Goal: Task Accomplishment & Management: Complete application form

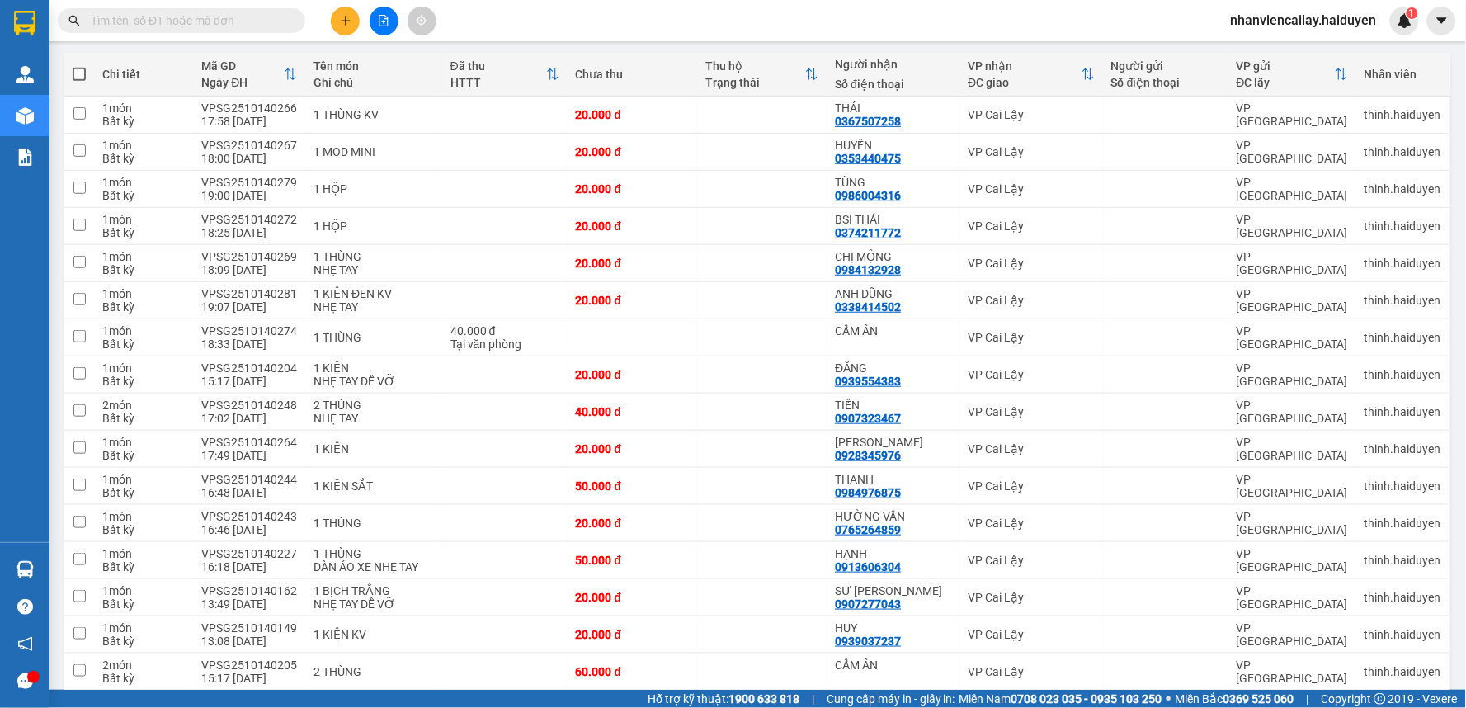
scroll to position [183, 0]
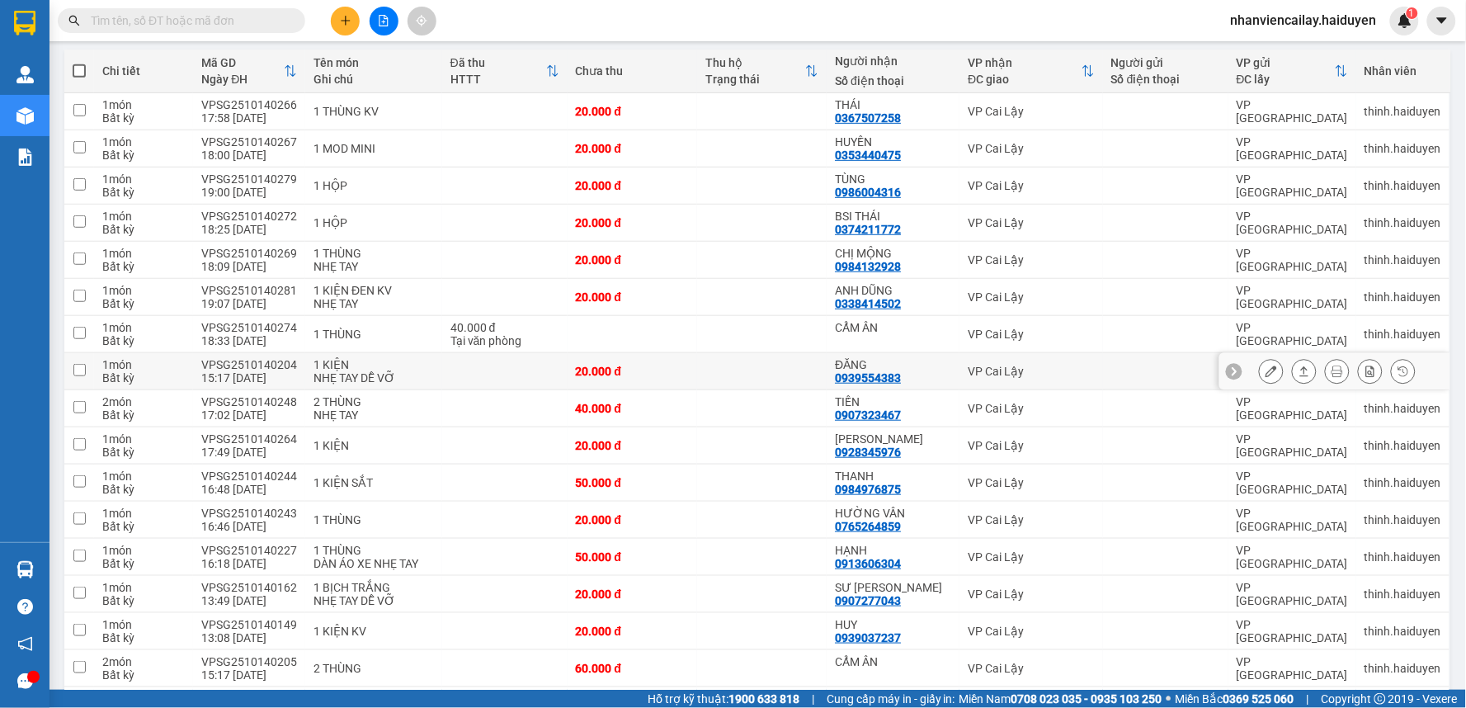
click at [928, 353] on td "ĐĂNG 0939554383" at bounding box center [893, 371] width 133 height 37
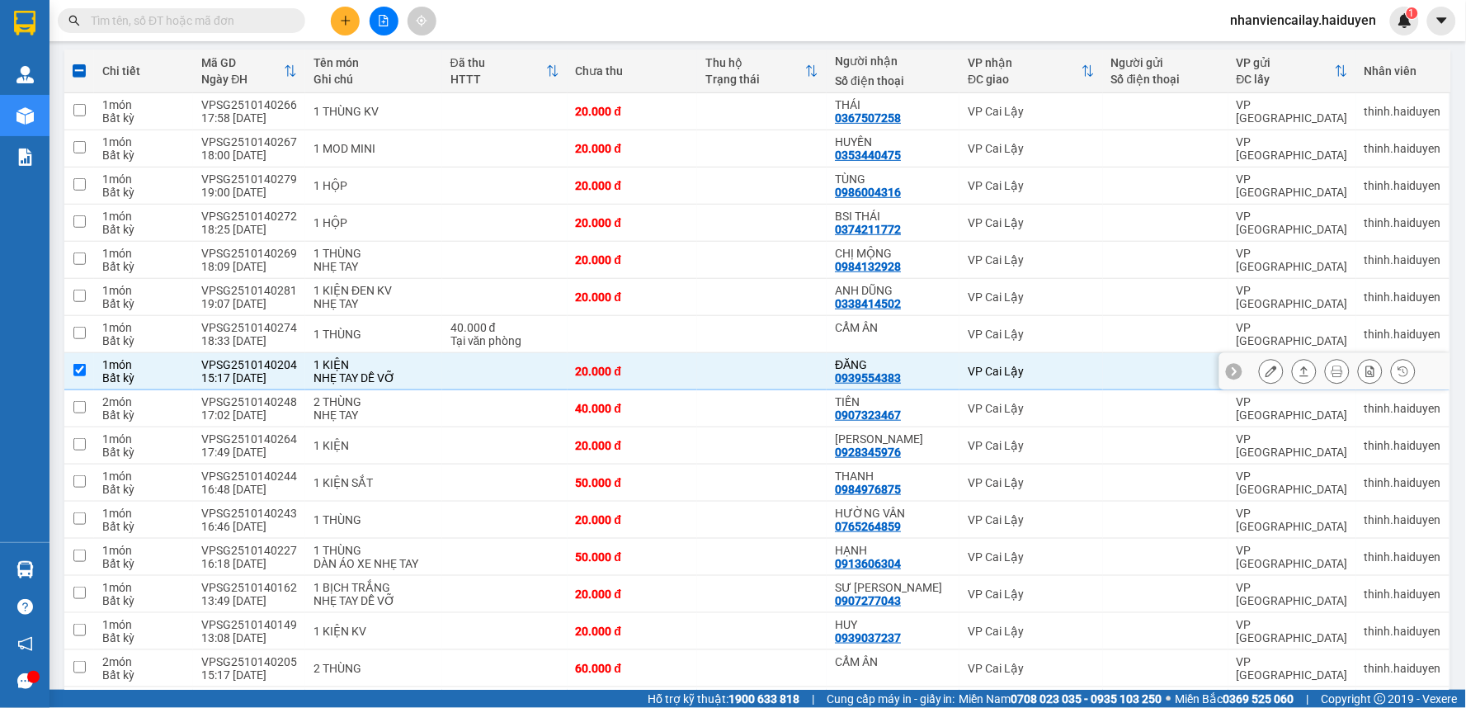
click at [928, 376] on div "ĐĂNG 0939554383" at bounding box center [893, 371] width 116 height 26
checkbox input "false"
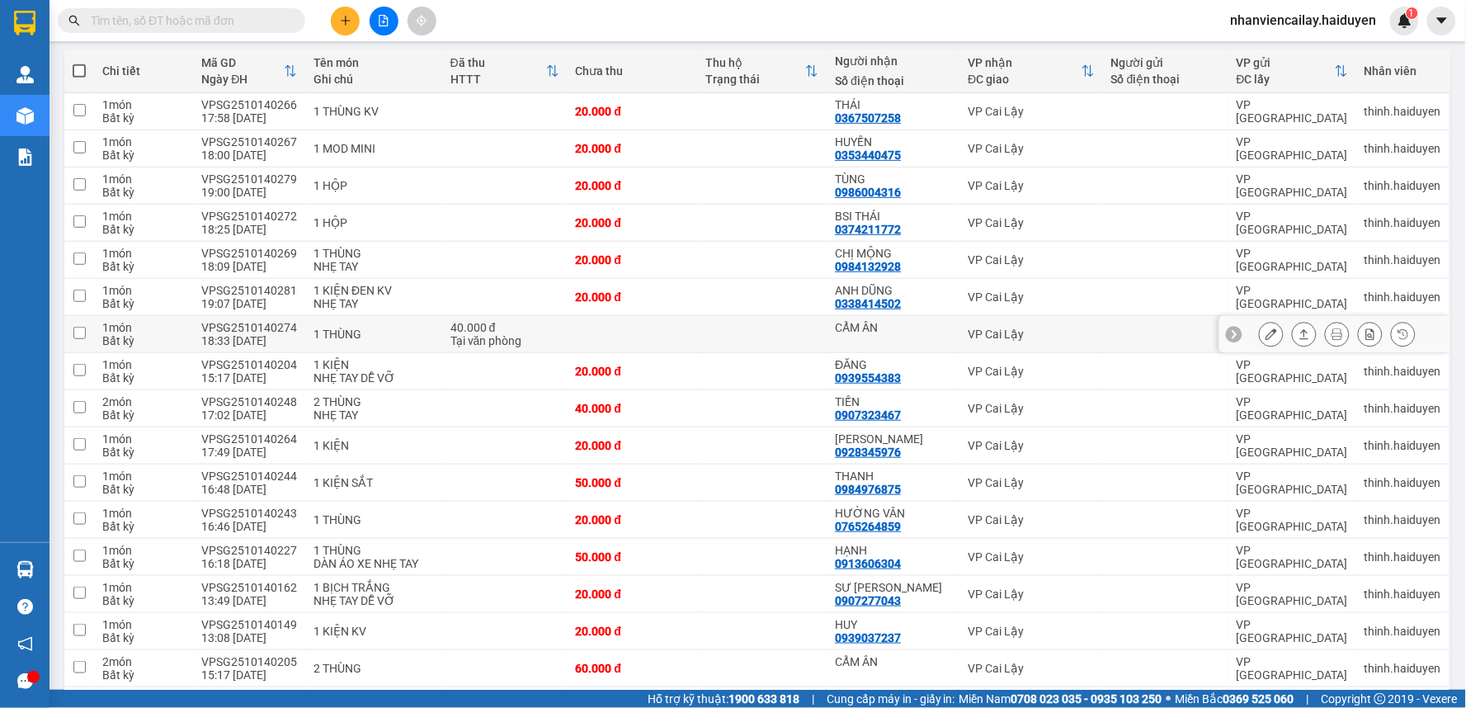
click at [924, 335] on div "CẨM ÂN" at bounding box center [893, 334] width 116 height 26
checkbox input "true"
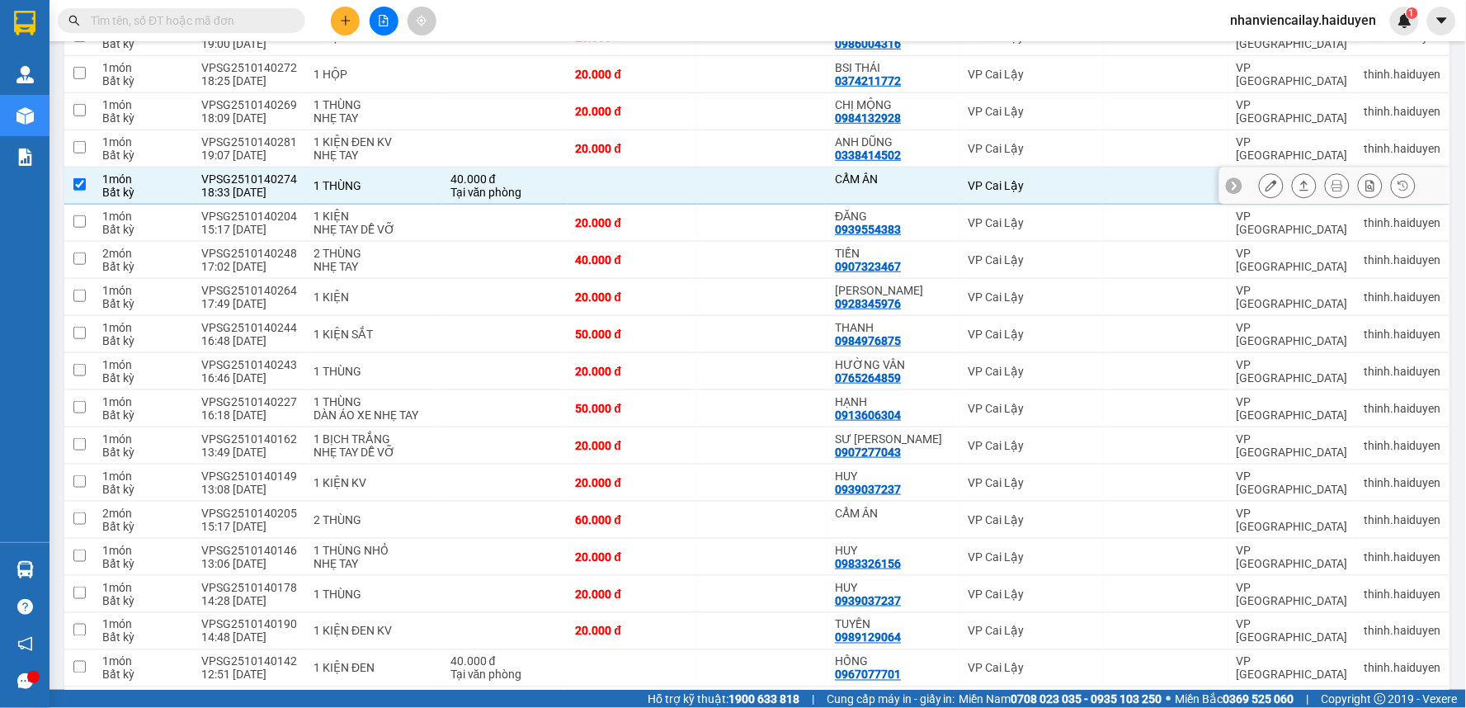
scroll to position [366, 0]
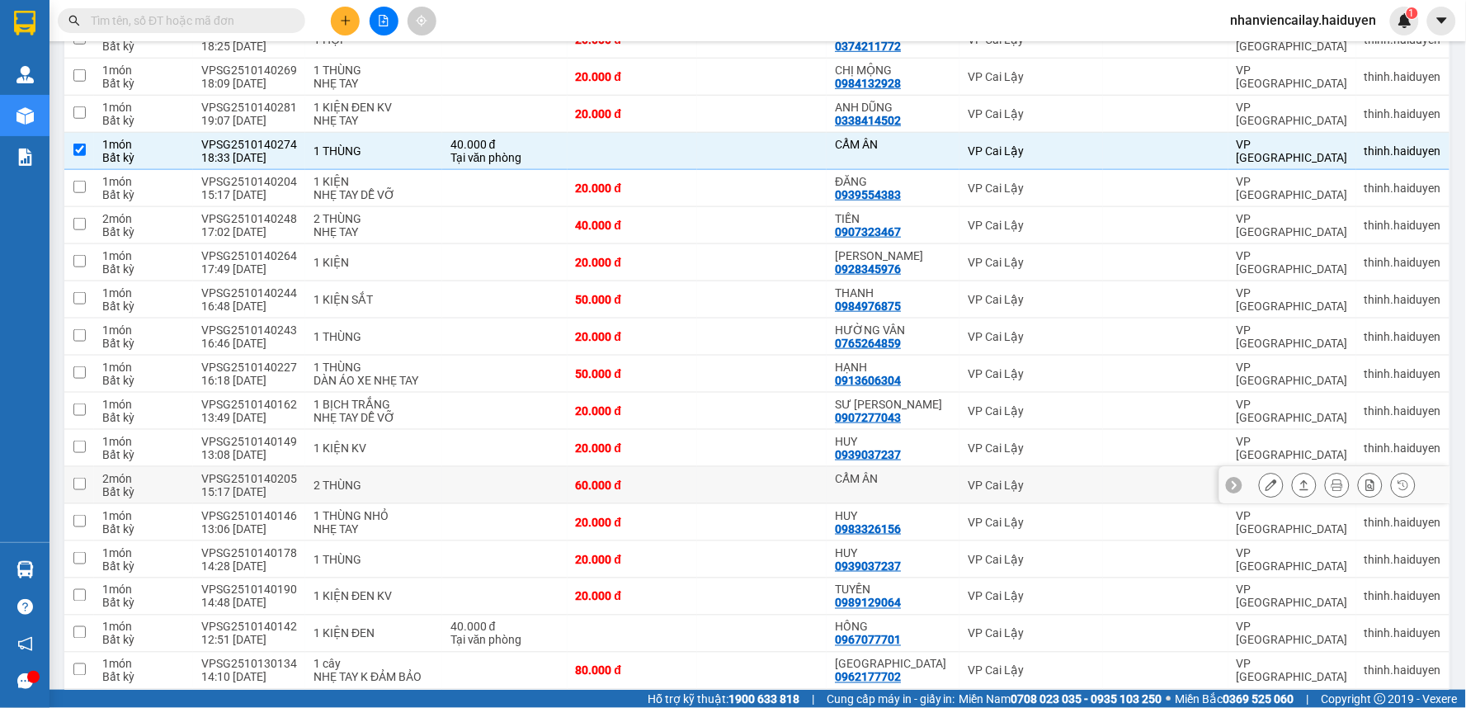
click at [931, 487] on div "CẨM ÂN" at bounding box center [893, 485] width 116 height 26
checkbox input "true"
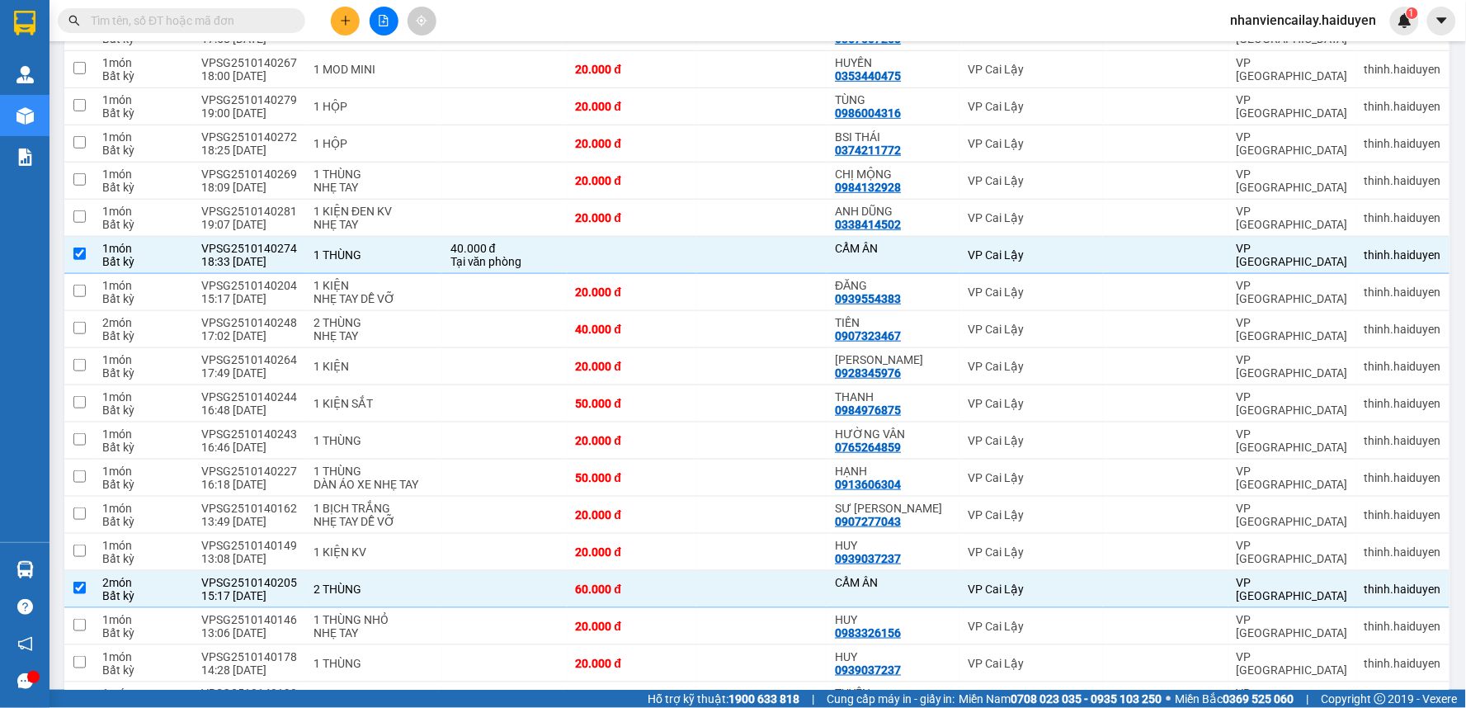
scroll to position [0, 0]
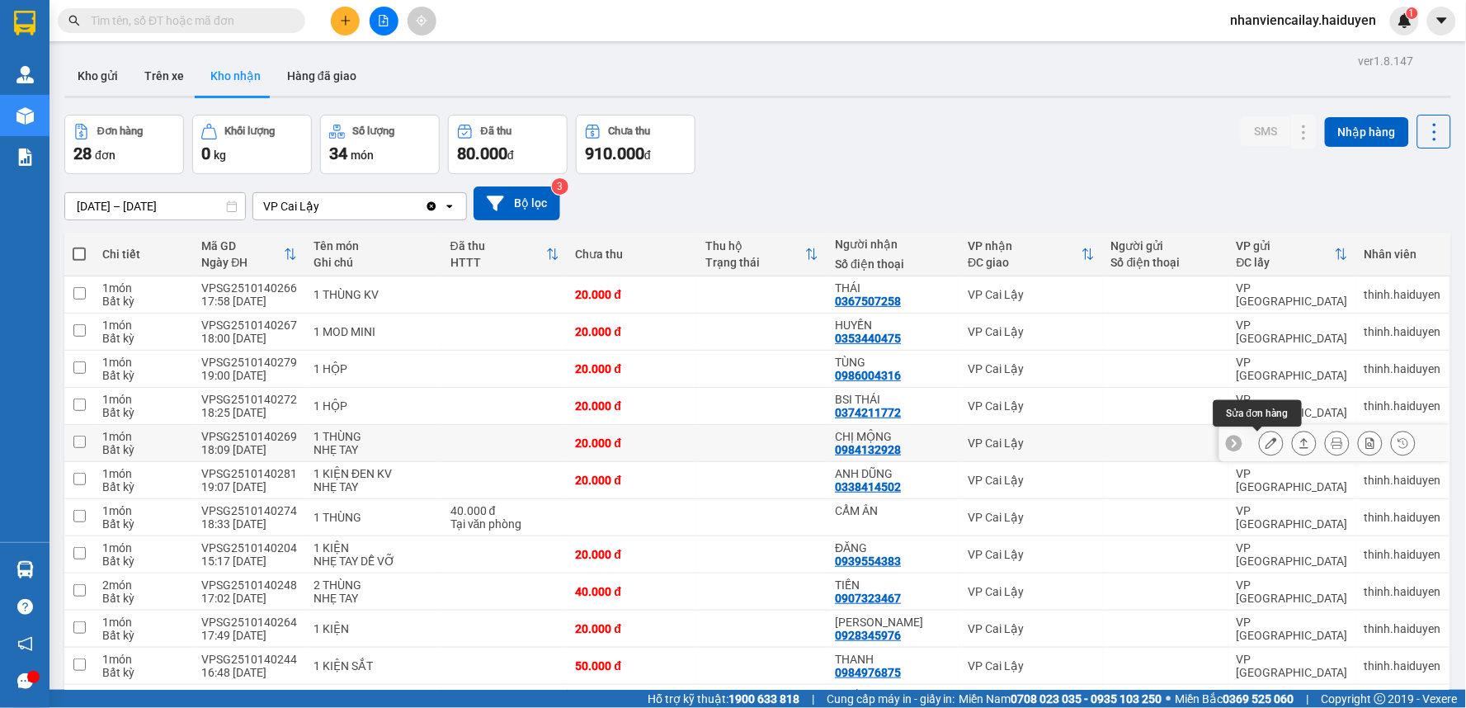
click at [1266, 443] on icon at bounding box center [1272, 443] width 12 height 12
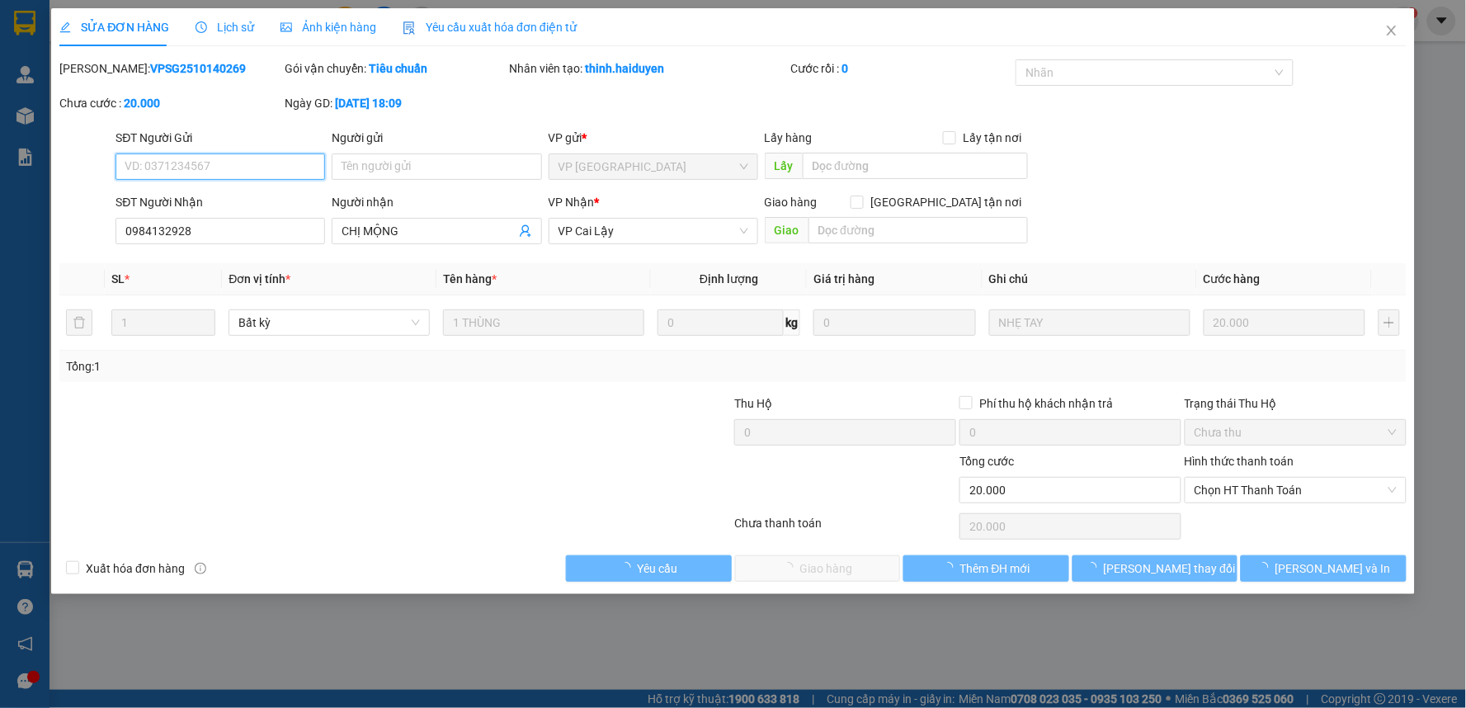
type input "0984132928"
type input "CHỊ MỘNG"
type input "0"
type input "20.000"
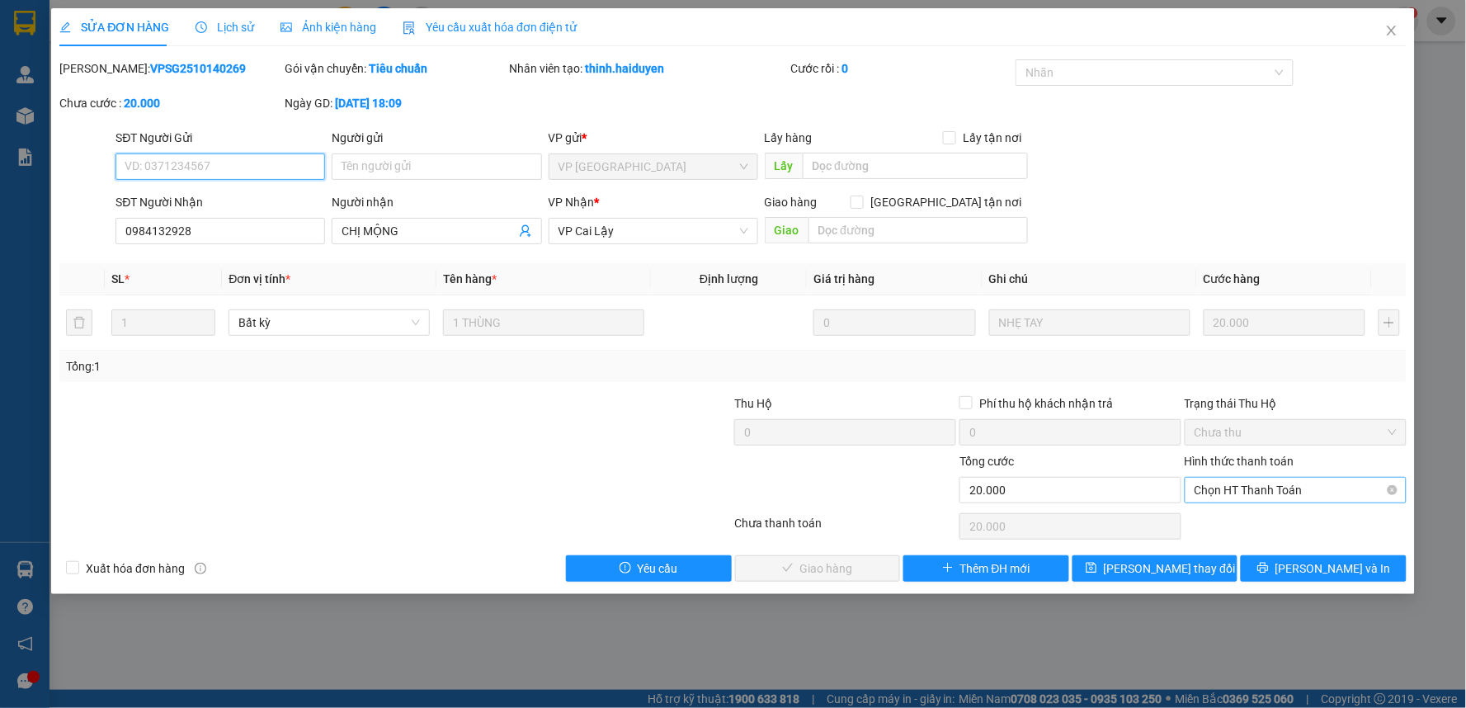
click at [1225, 492] on span "Chọn HT Thanh Toán" at bounding box center [1296, 490] width 202 height 25
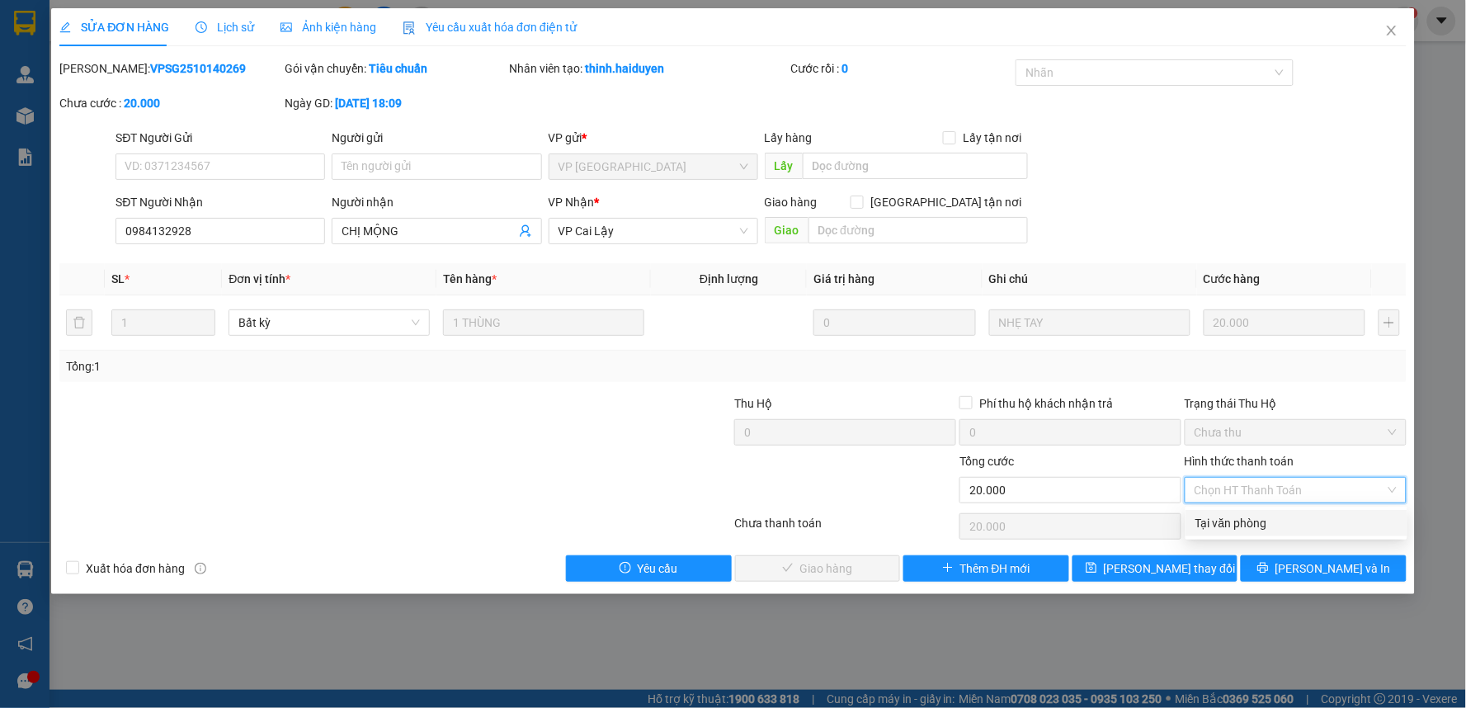
drag, startPoint x: 1224, startPoint y: 523, endPoint x: 1015, endPoint y: 526, distance: 208.8
click at [1223, 523] on div "Tại văn phòng" at bounding box center [1297, 523] width 202 height 18
type input "0"
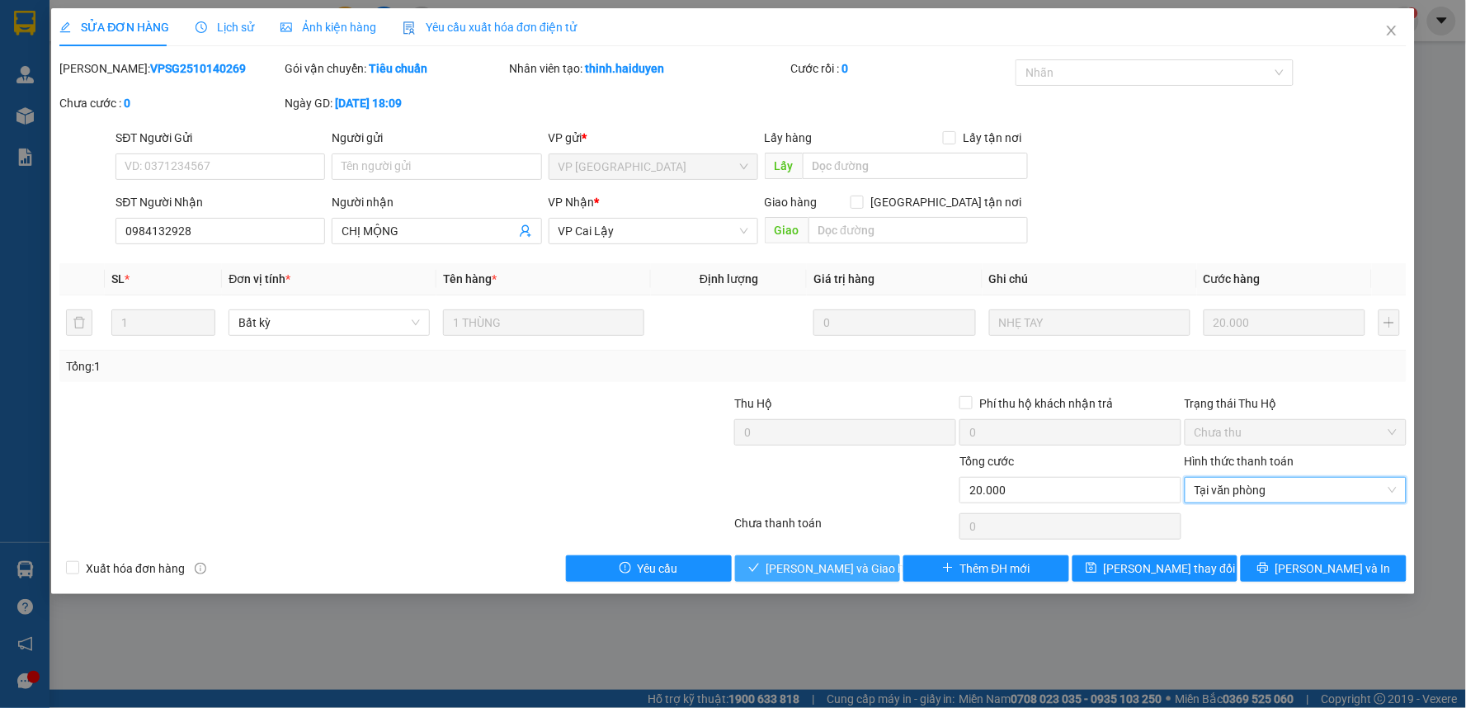
click at [824, 563] on span "[PERSON_NAME] và Giao hàng" at bounding box center [846, 568] width 158 height 18
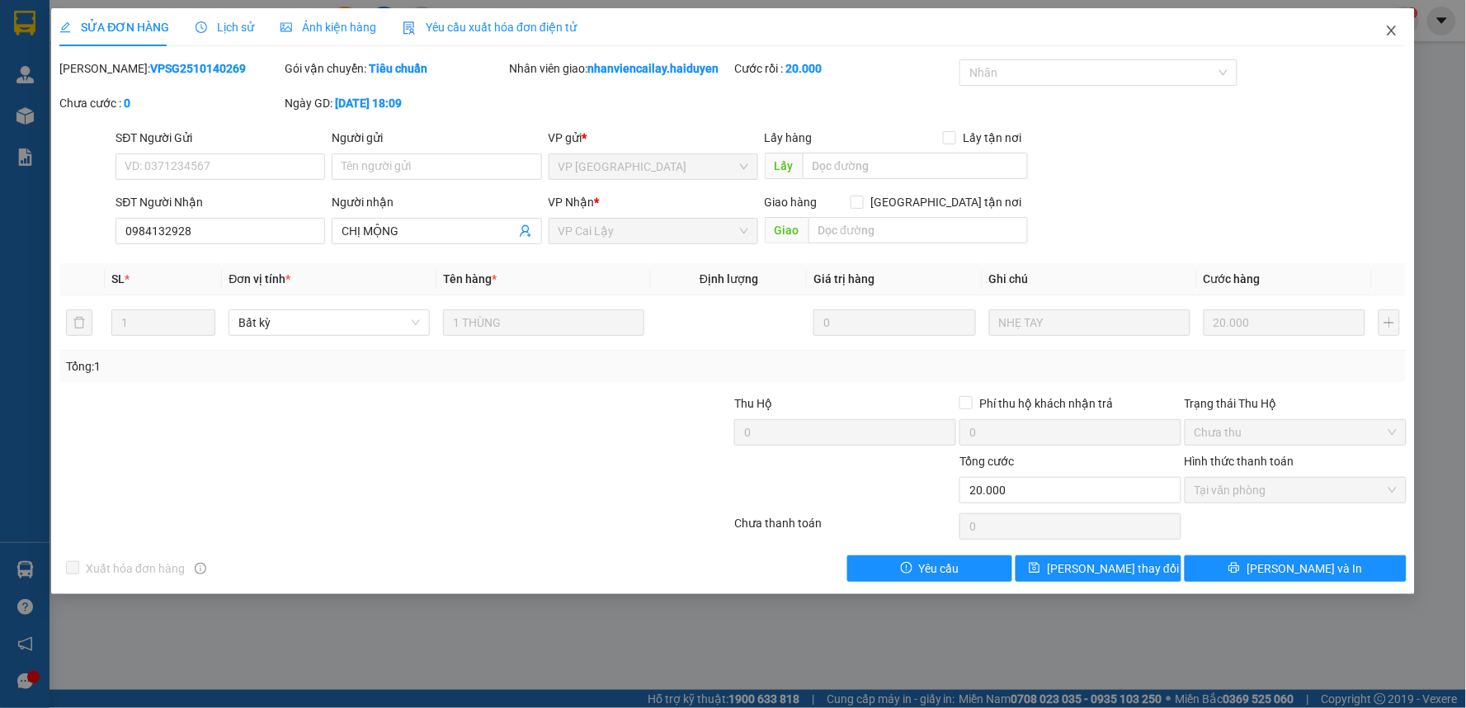
click at [1395, 31] on icon "close" at bounding box center [1391, 30] width 13 height 13
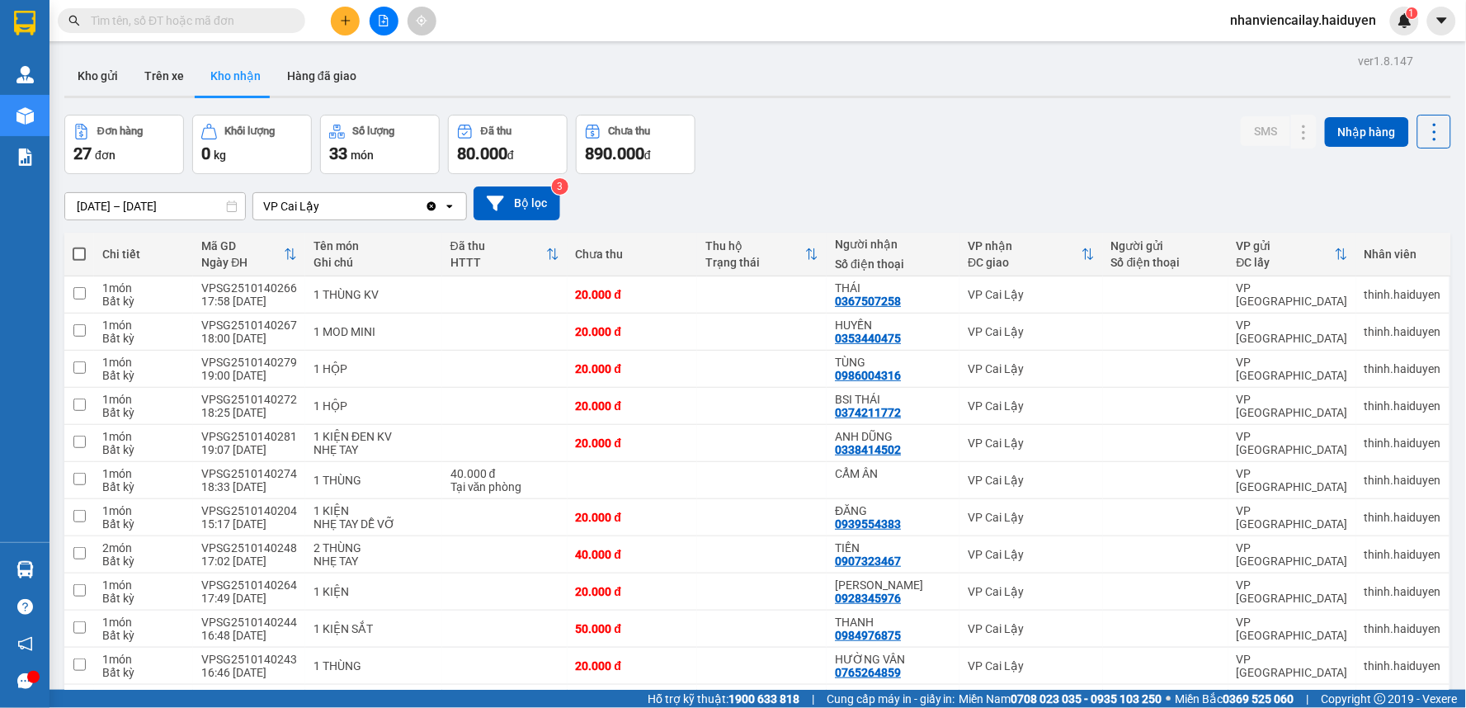
click at [224, 19] on input "text" at bounding box center [188, 21] width 195 height 18
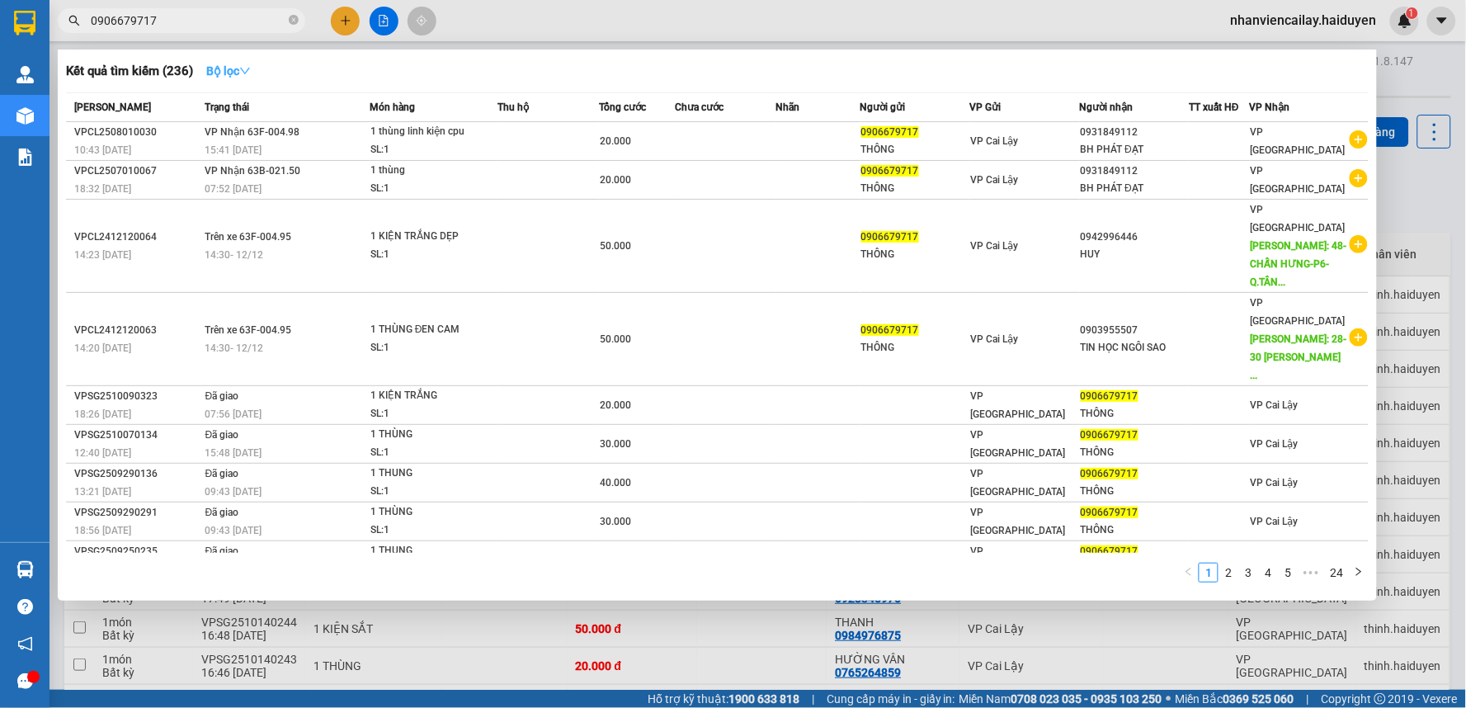
type input "0906679717"
click at [241, 67] on strong "Bộ lọc" at bounding box center [228, 70] width 45 height 13
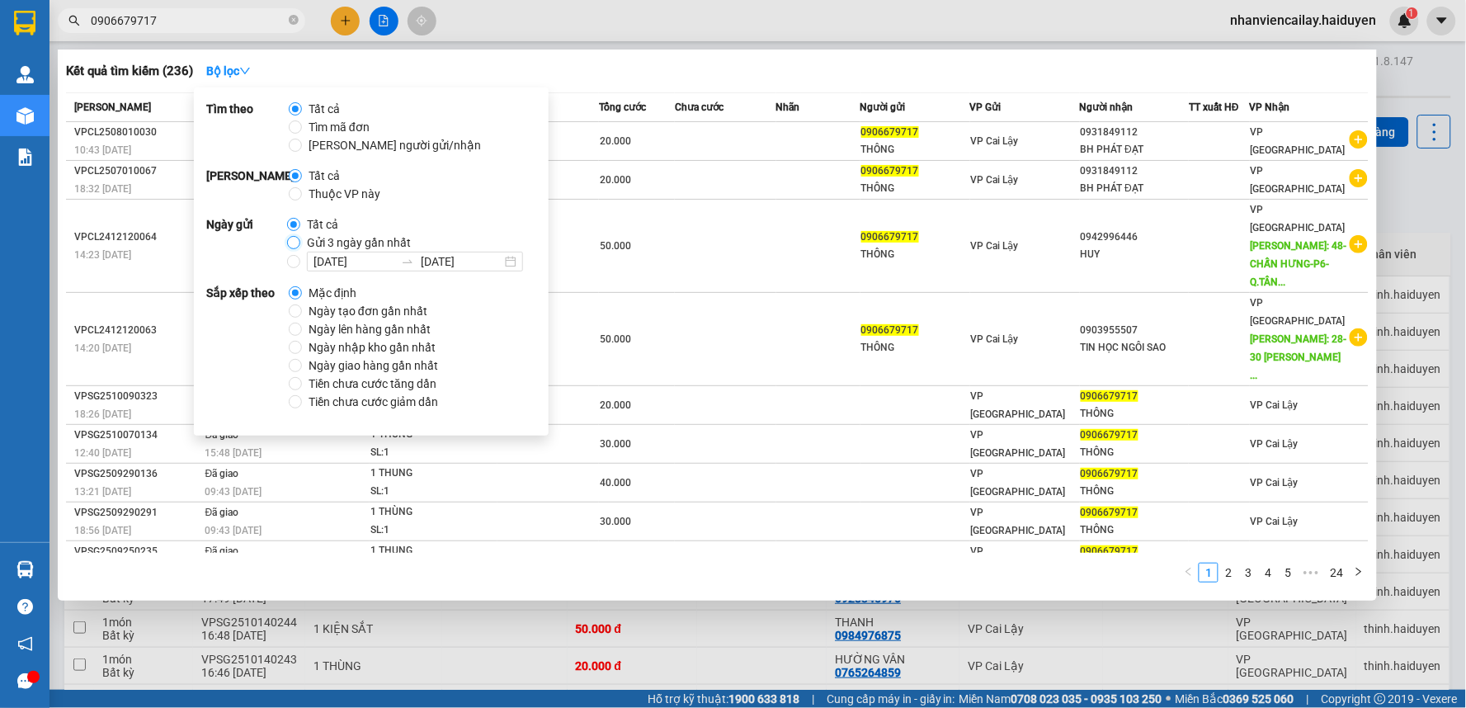
click at [292, 245] on input "Gửi 3 ngày gần nhất" at bounding box center [293, 242] width 13 height 13
radio input "true"
radio input "false"
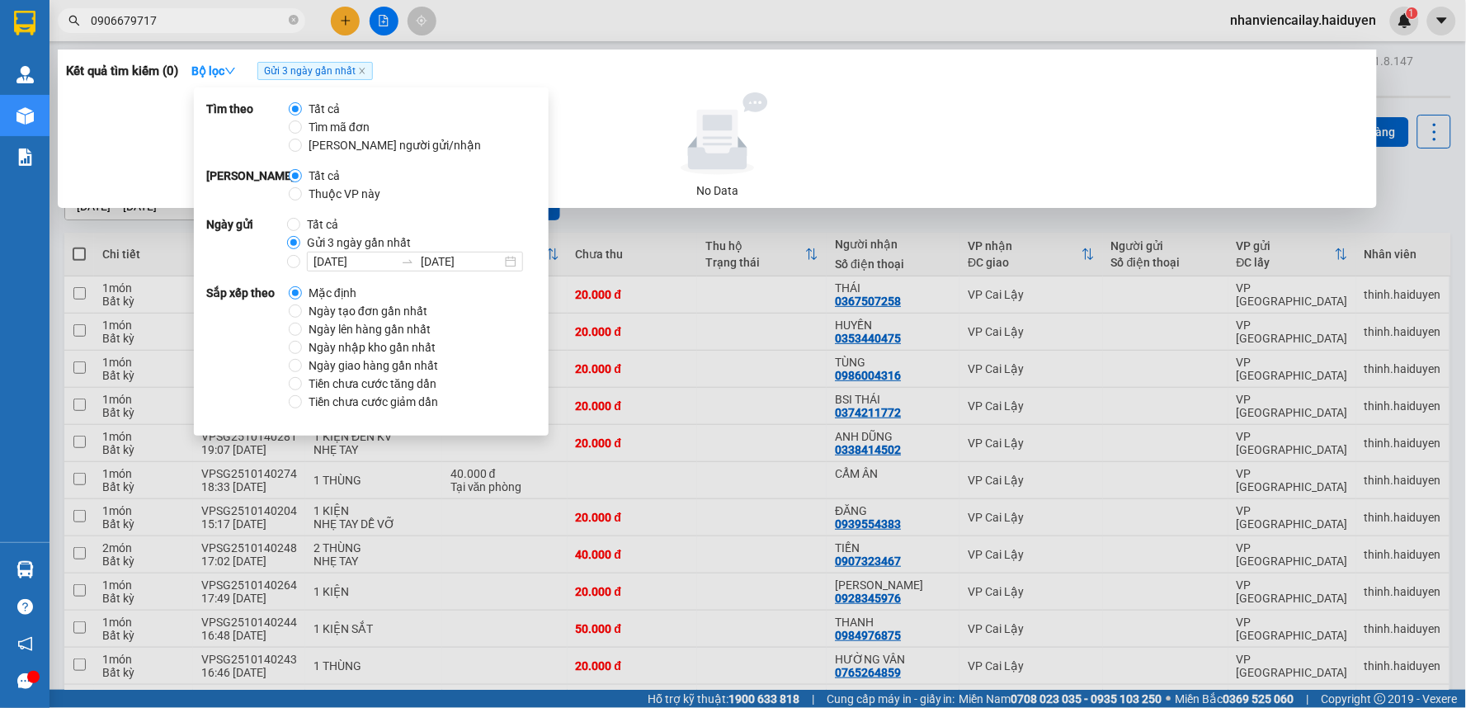
click at [917, 80] on div "Kết quả tìm kiếm ( 0 ) Bộ lọc Gửi 3 ngày gần nhất" at bounding box center [717, 71] width 1303 height 26
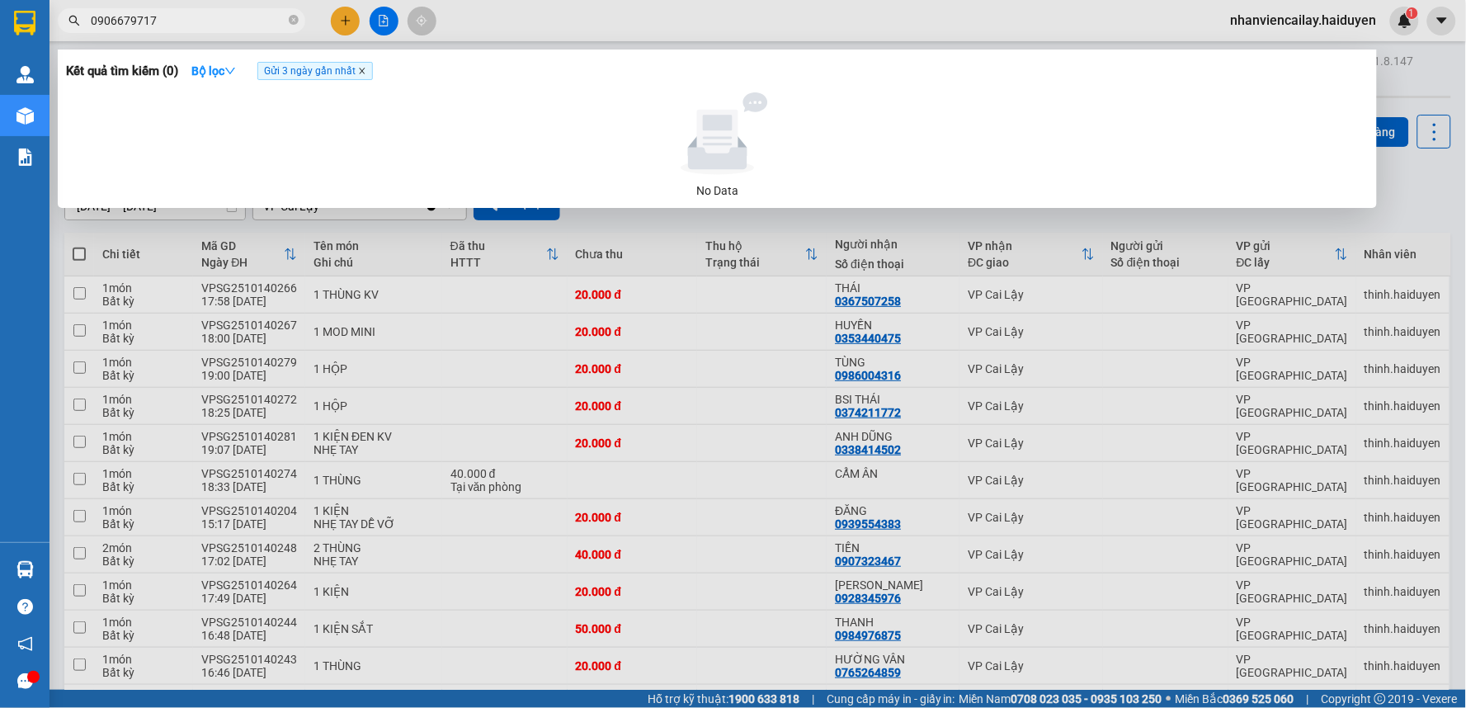
click at [361, 74] on icon "close" at bounding box center [362, 71] width 8 height 8
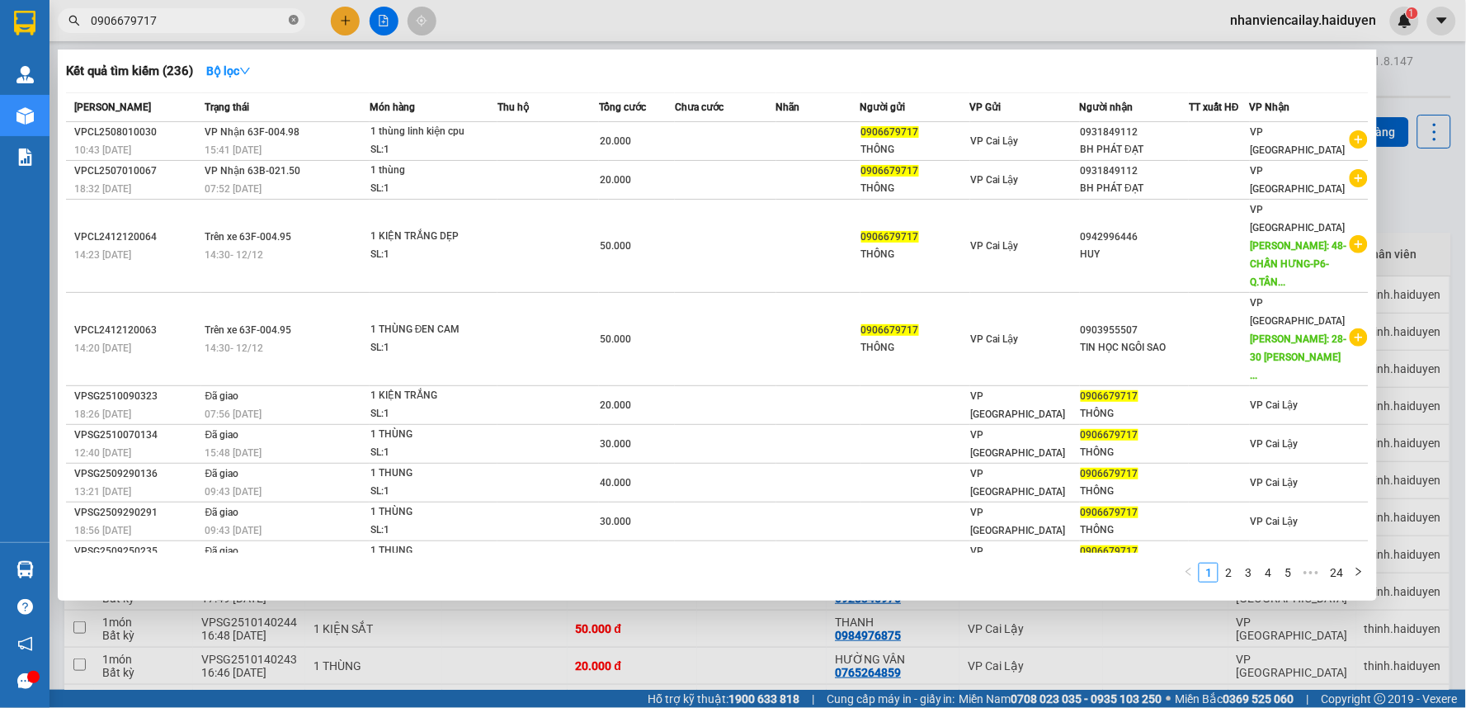
click at [294, 23] on icon "close-circle" at bounding box center [294, 20] width 10 height 10
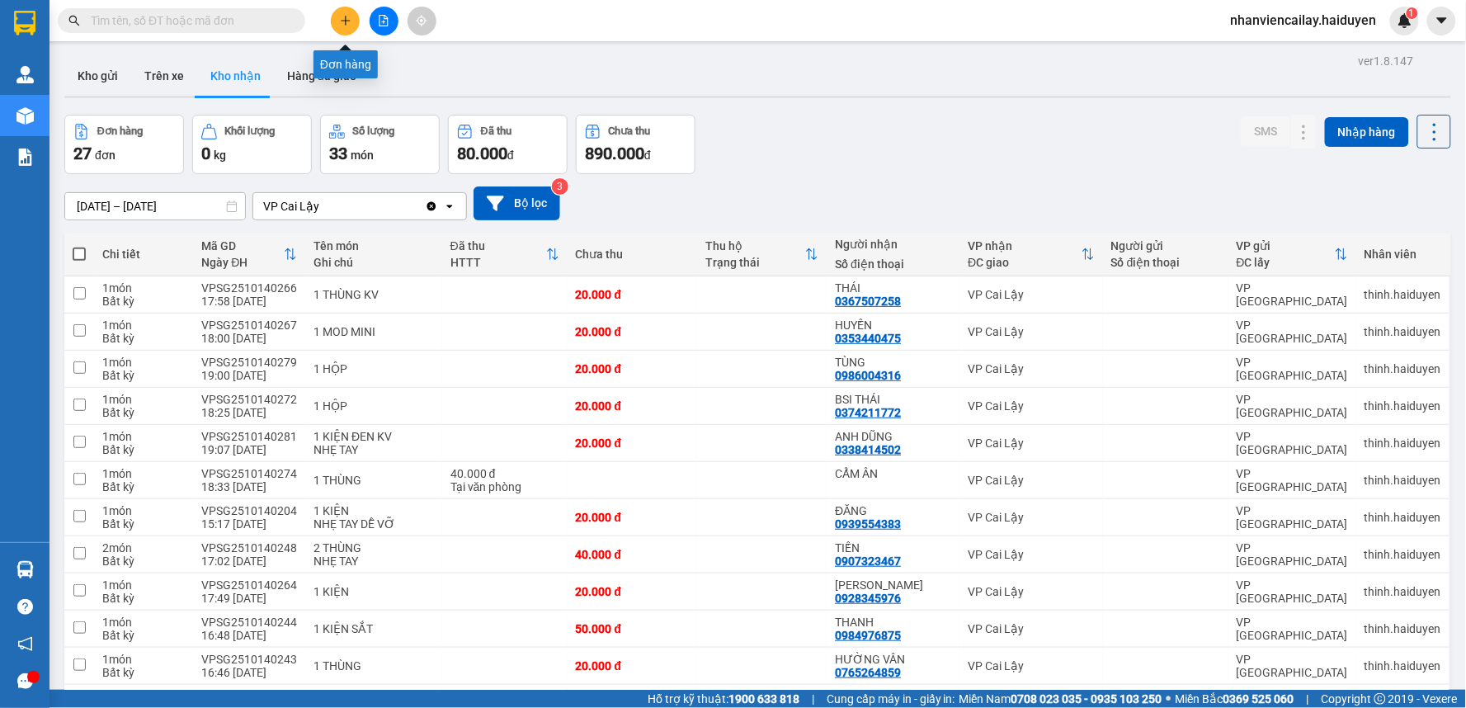
click at [342, 27] on button at bounding box center [345, 21] width 29 height 29
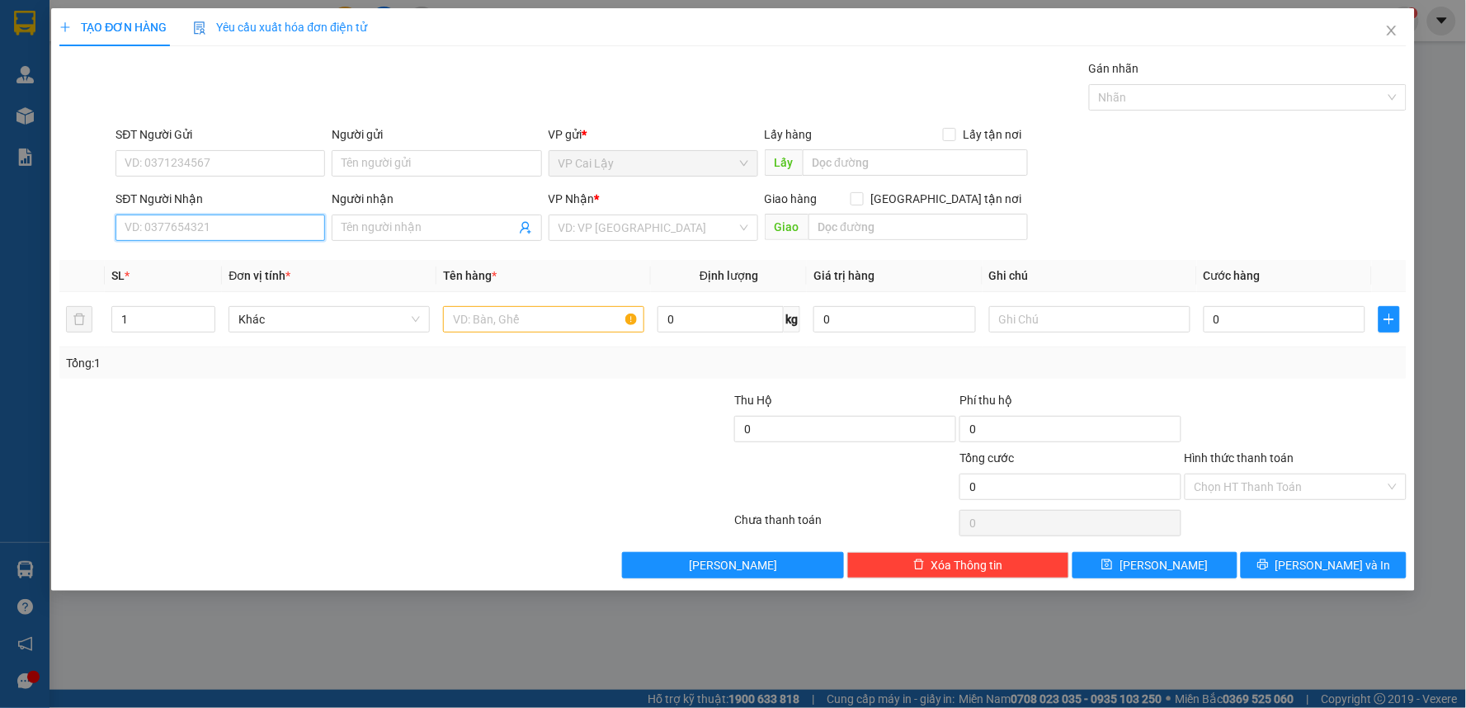
click at [278, 238] on input "SĐT Người Nhận" at bounding box center [221, 228] width 210 height 26
type input "0385224424"
click at [272, 259] on div "0385224424 - TRANG" at bounding box center [220, 261] width 190 height 18
type input "TRANG"
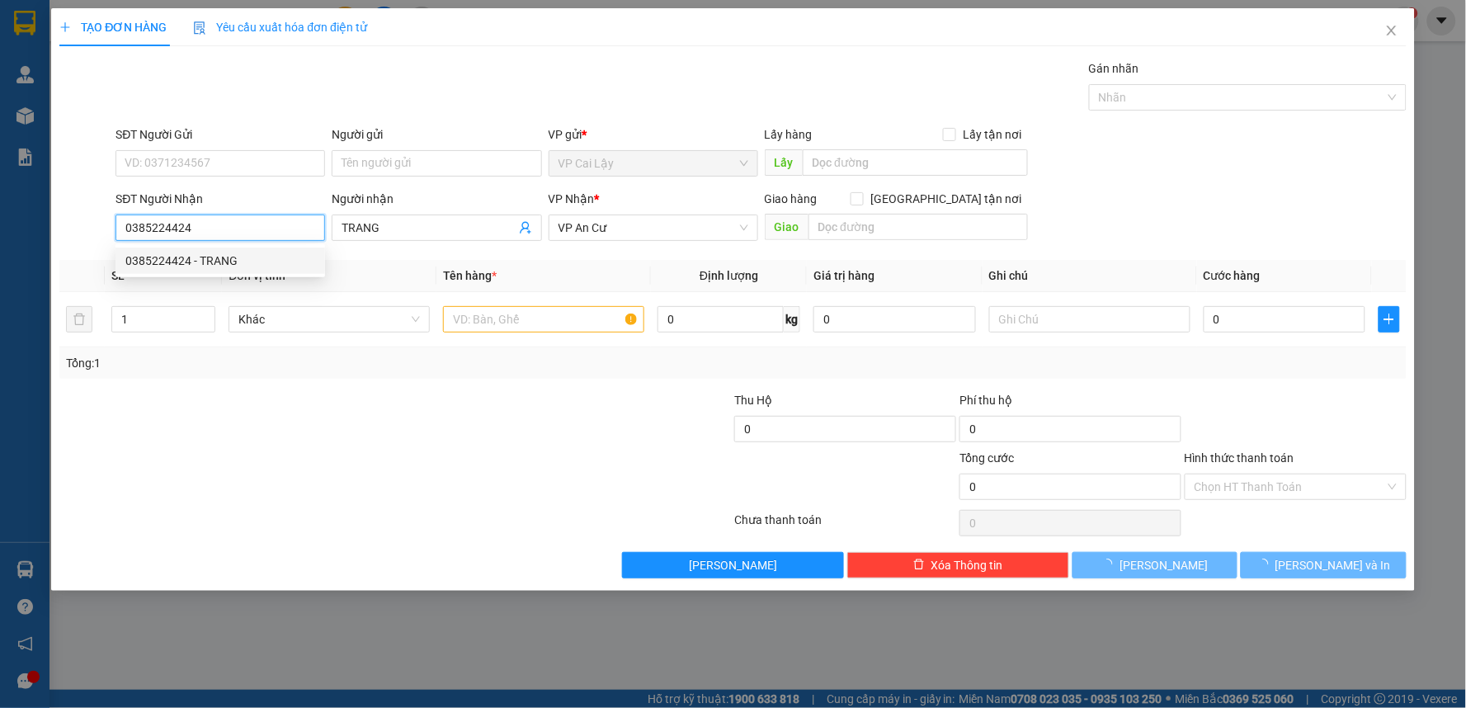
type input "10.000"
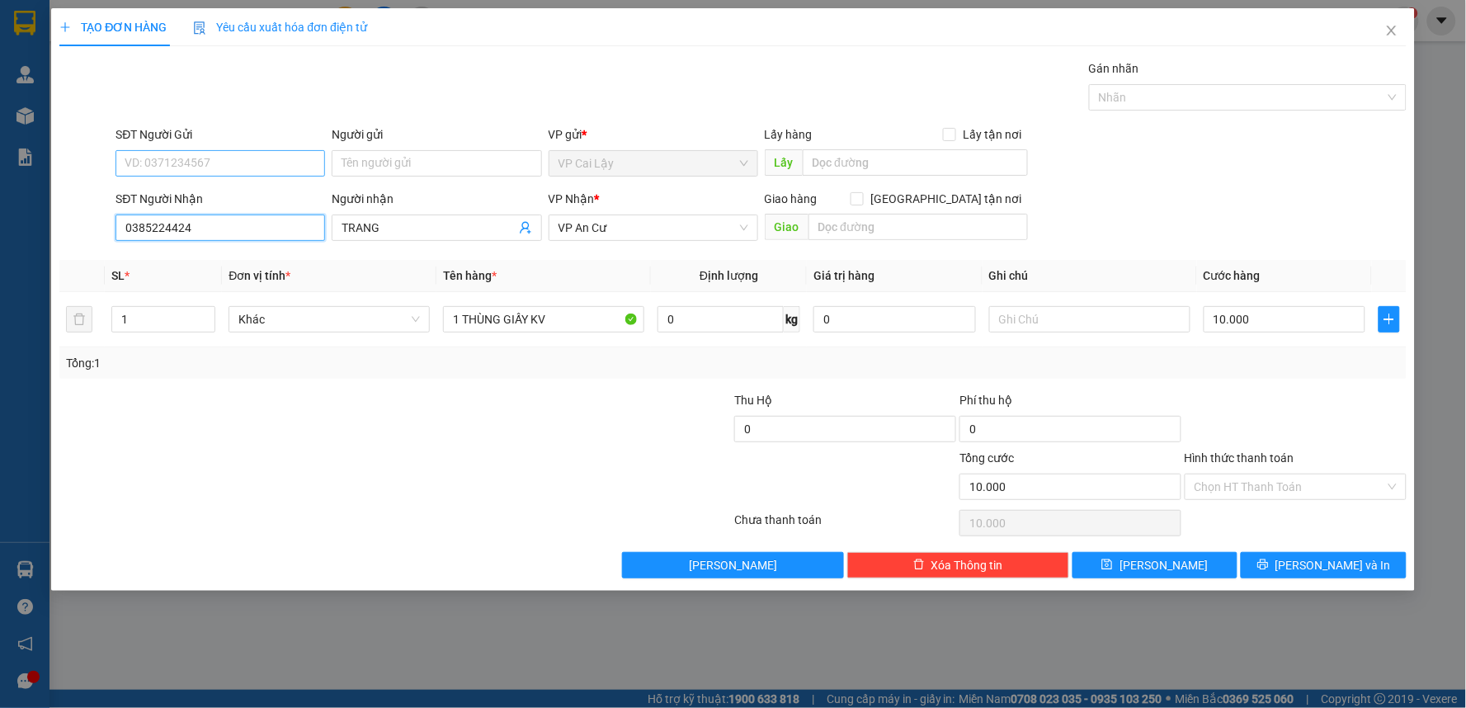
type input "0385224424"
click at [276, 162] on input "SĐT Người Gửi" at bounding box center [221, 163] width 210 height 26
click at [229, 198] on div "0947471405 - ĐỊNH" at bounding box center [220, 196] width 190 height 18
type input "0947471405"
type input "ĐỊNH"
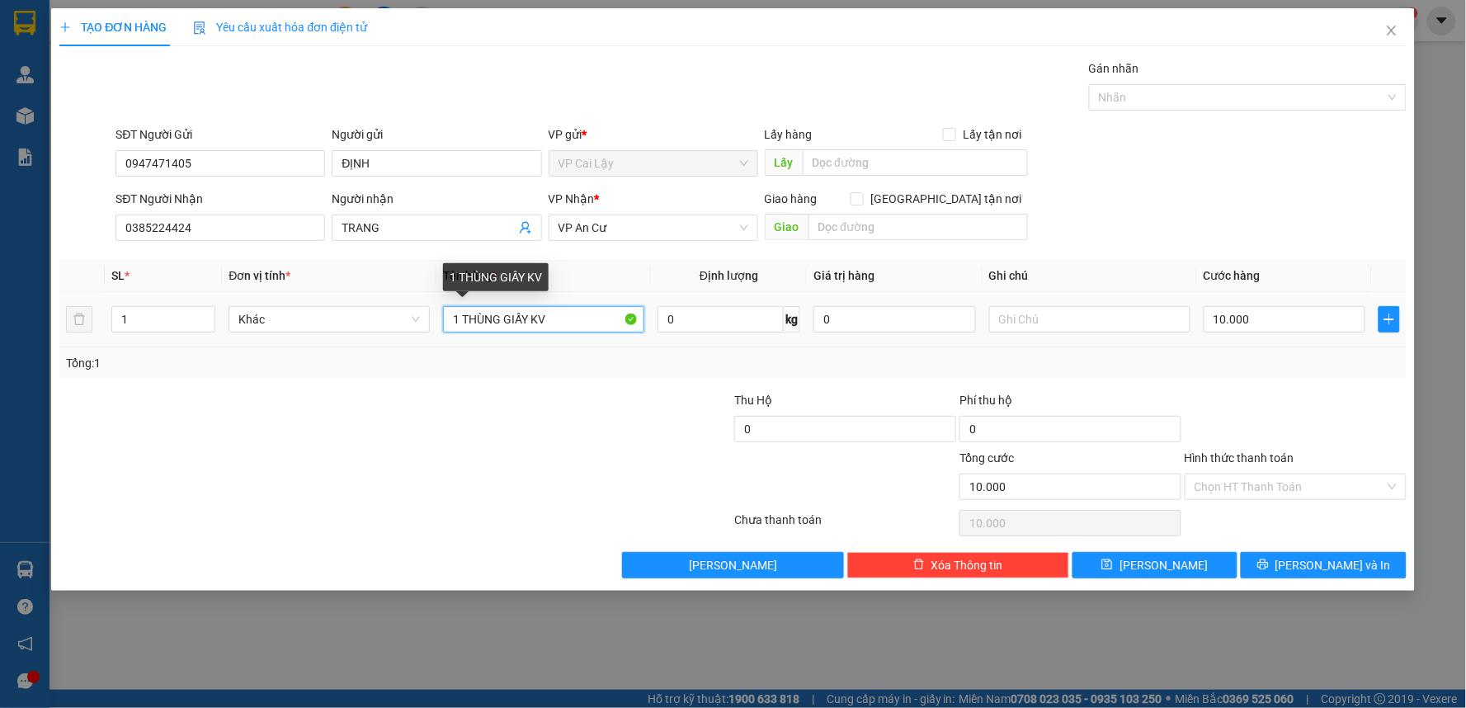
click at [526, 320] on input "1 THÙNG GIẤY KV" at bounding box center [543, 319] width 201 height 26
click at [575, 318] on input "1 THÙNG GIẤY KV" at bounding box center [543, 319] width 201 height 26
type input "1 kiện đen"
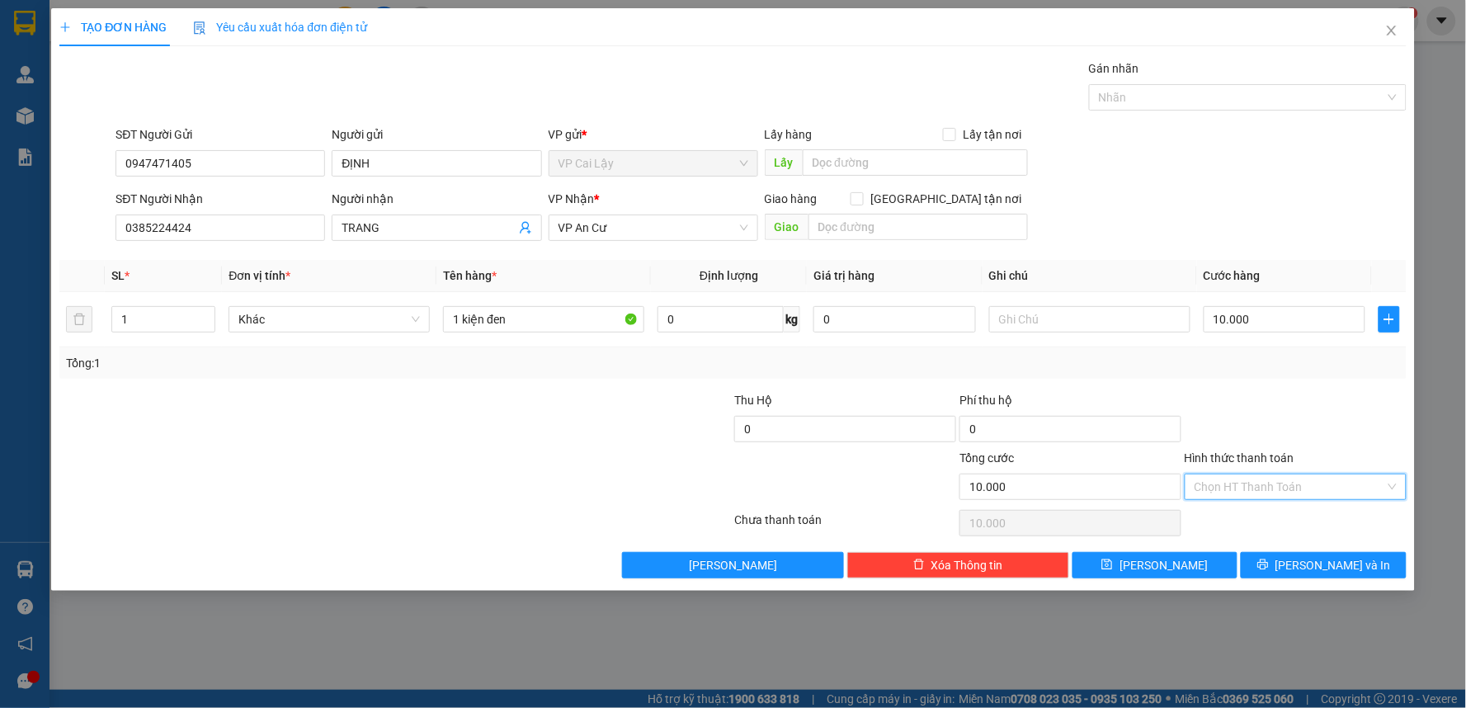
click at [1281, 487] on input "Hình thức thanh toán" at bounding box center [1290, 486] width 191 height 25
click at [1269, 518] on div "Tại văn phòng" at bounding box center [1297, 520] width 202 height 18
type input "0"
click at [1327, 570] on span "[PERSON_NAME] và In" at bounding box center [1334, 565] width 116 height 18
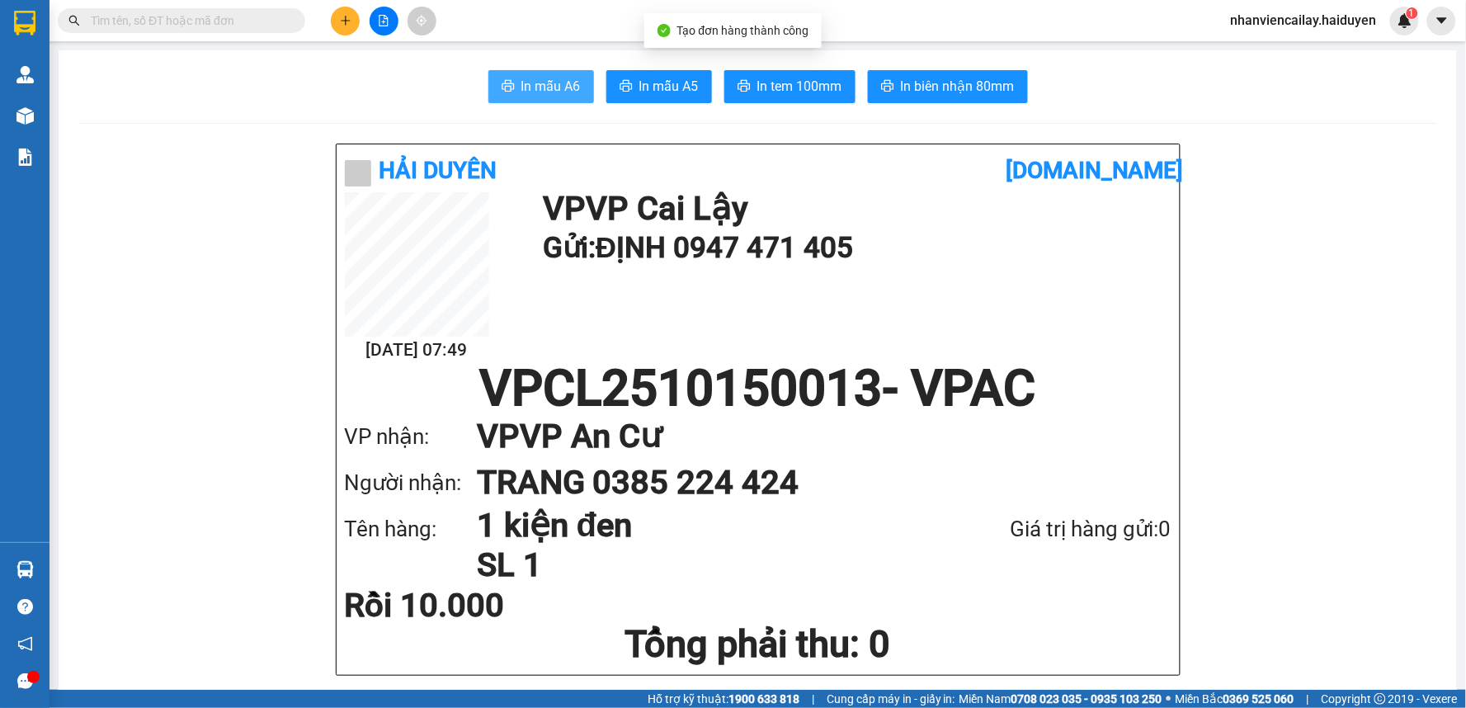
click at [547, 92] on span "In mẫu A6" at bounding box center [551, 86] width 59 height 21
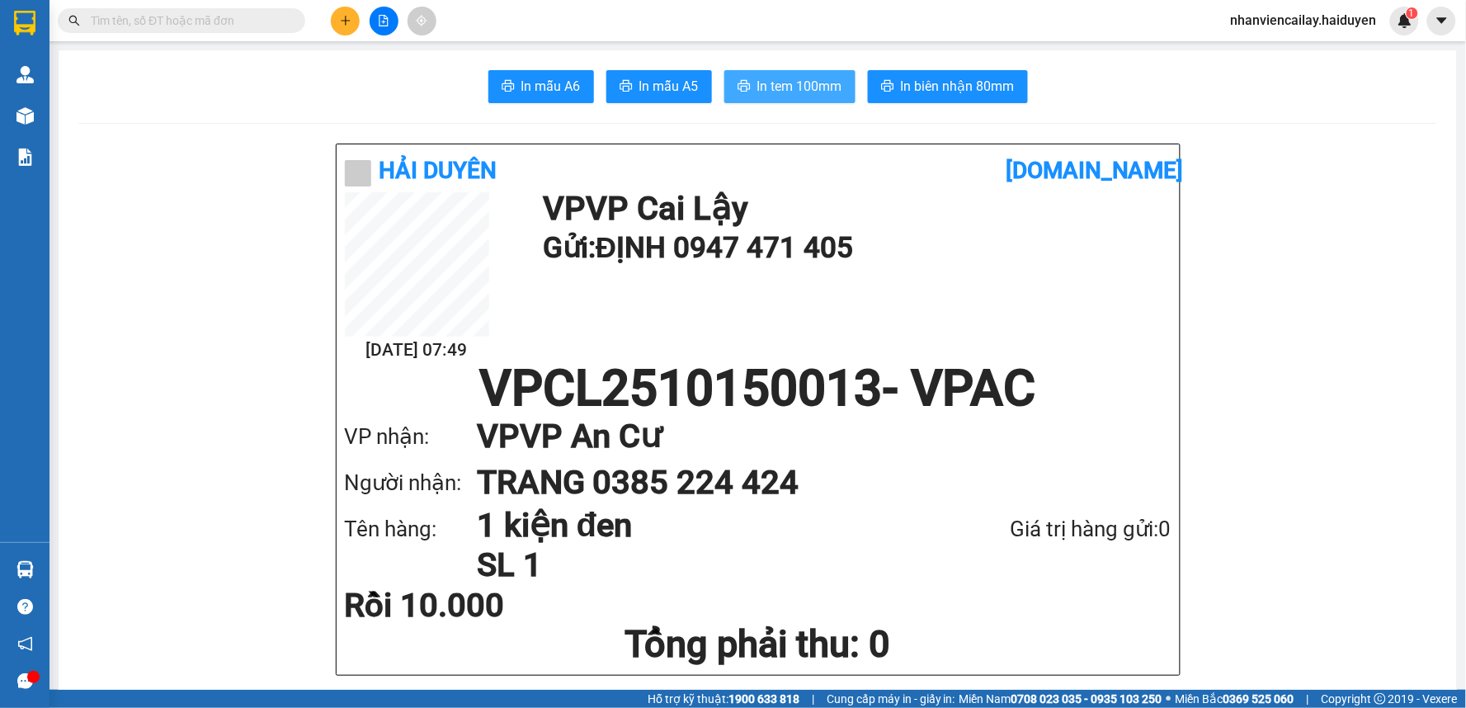
click at [809, 93] on span "In tem 100mm" at bounding box center [800, 86] width 85 height 21
click at [147, 21] on input "text" at bounding box center [188, 21] width 195 height 18
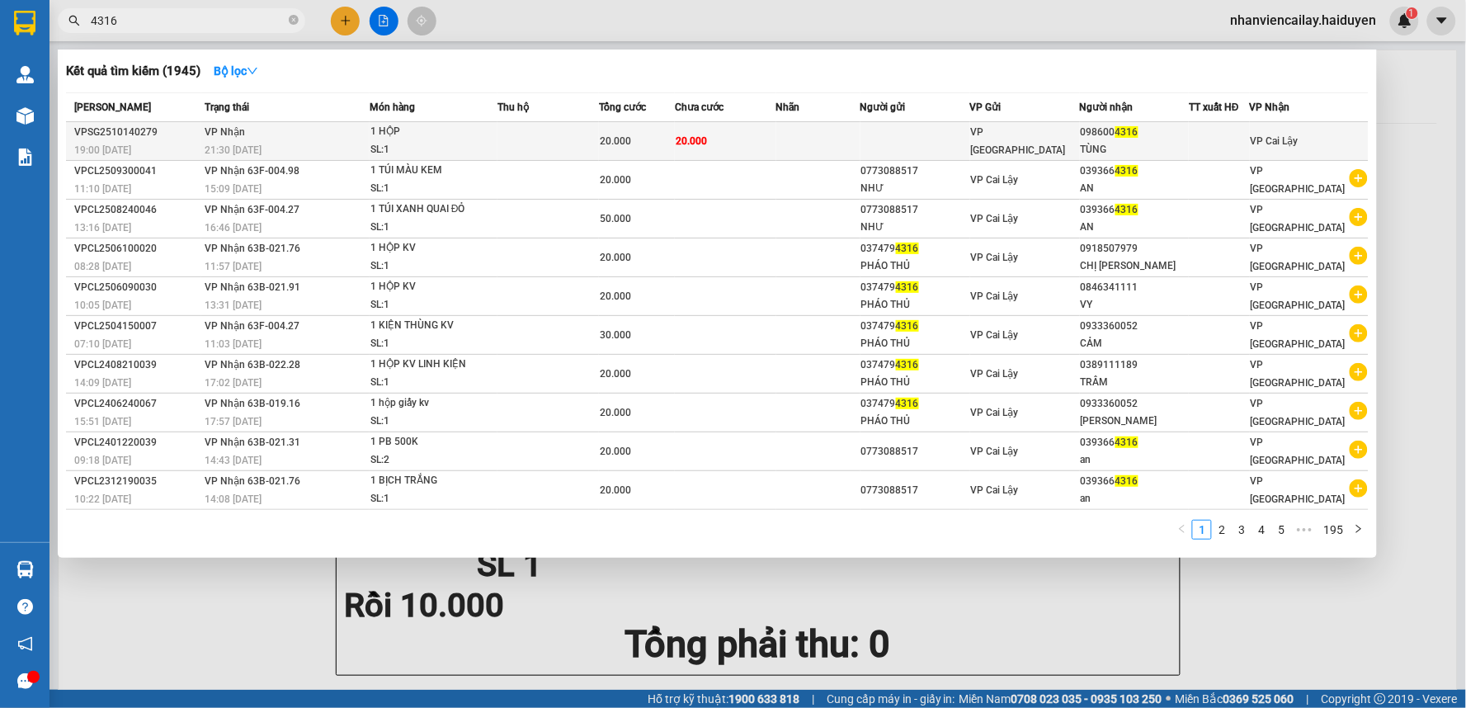
type input "4316"
click at [1211, 140] on div at bounding box center [1219, 141] width 59 height 17
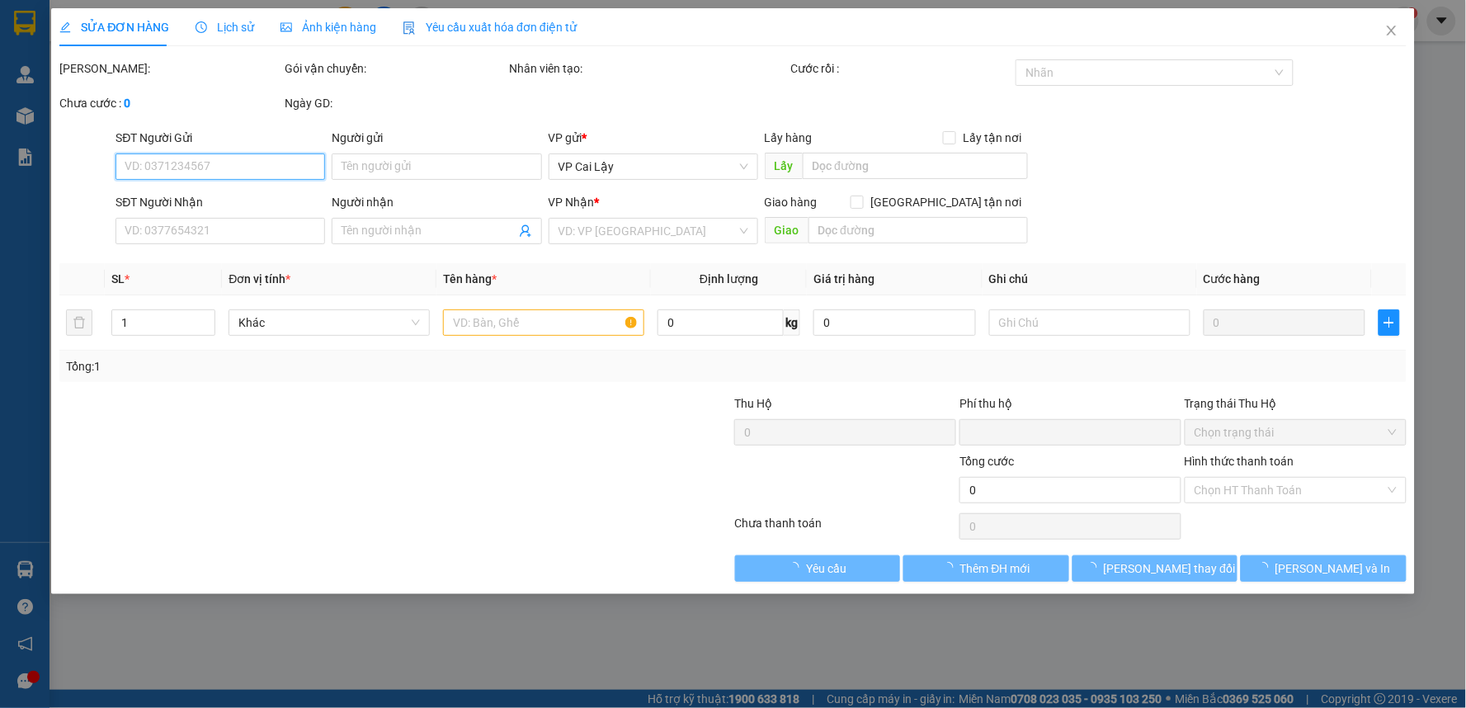
type input "0986004316"
type input "TÙNG"
type input "0"
type input "20.000"
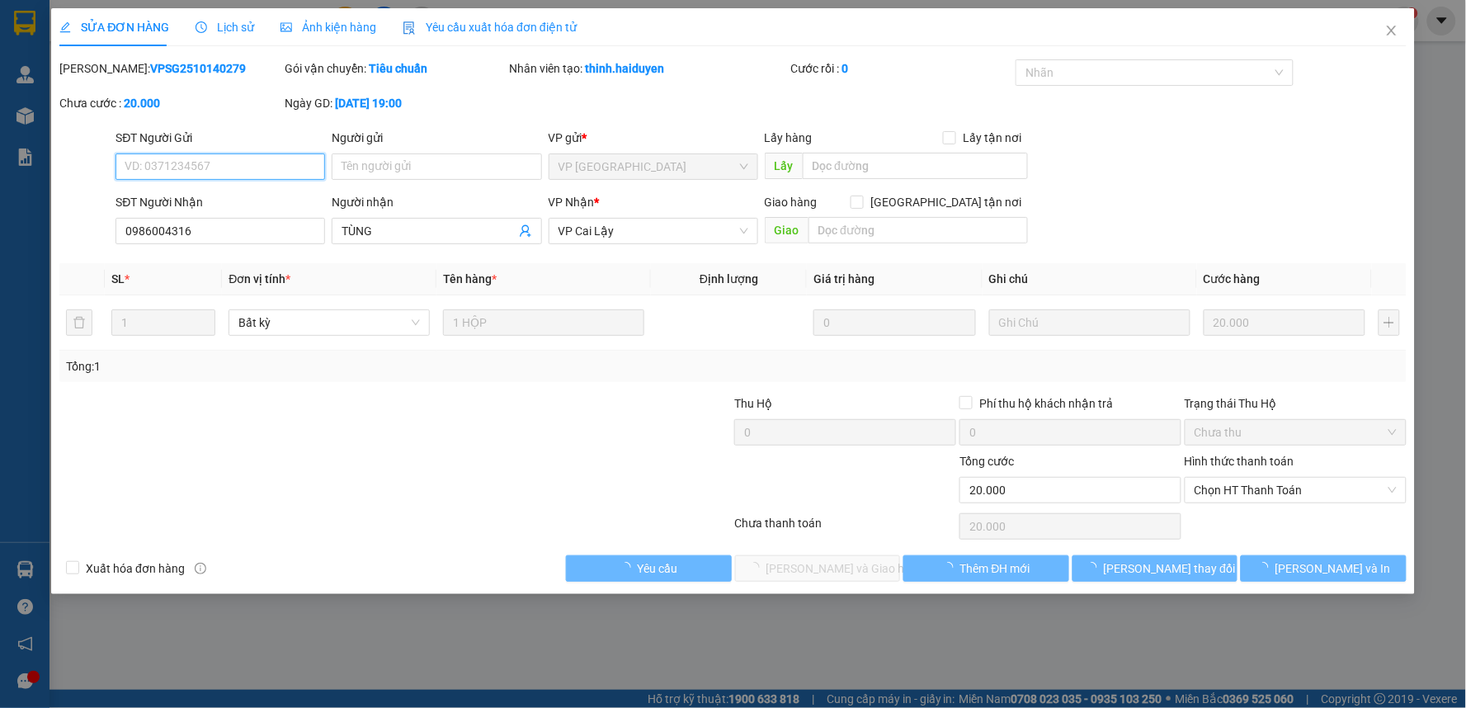
drag, startPoint x: 1230, startPoint y: 495, endPoint x: 1225, endPoint y: 509, distance: 14.6
click at [1228, 493] on span "Chọn HT Thanh Toán" at bounding box center [1296, 490] width 202 height 25
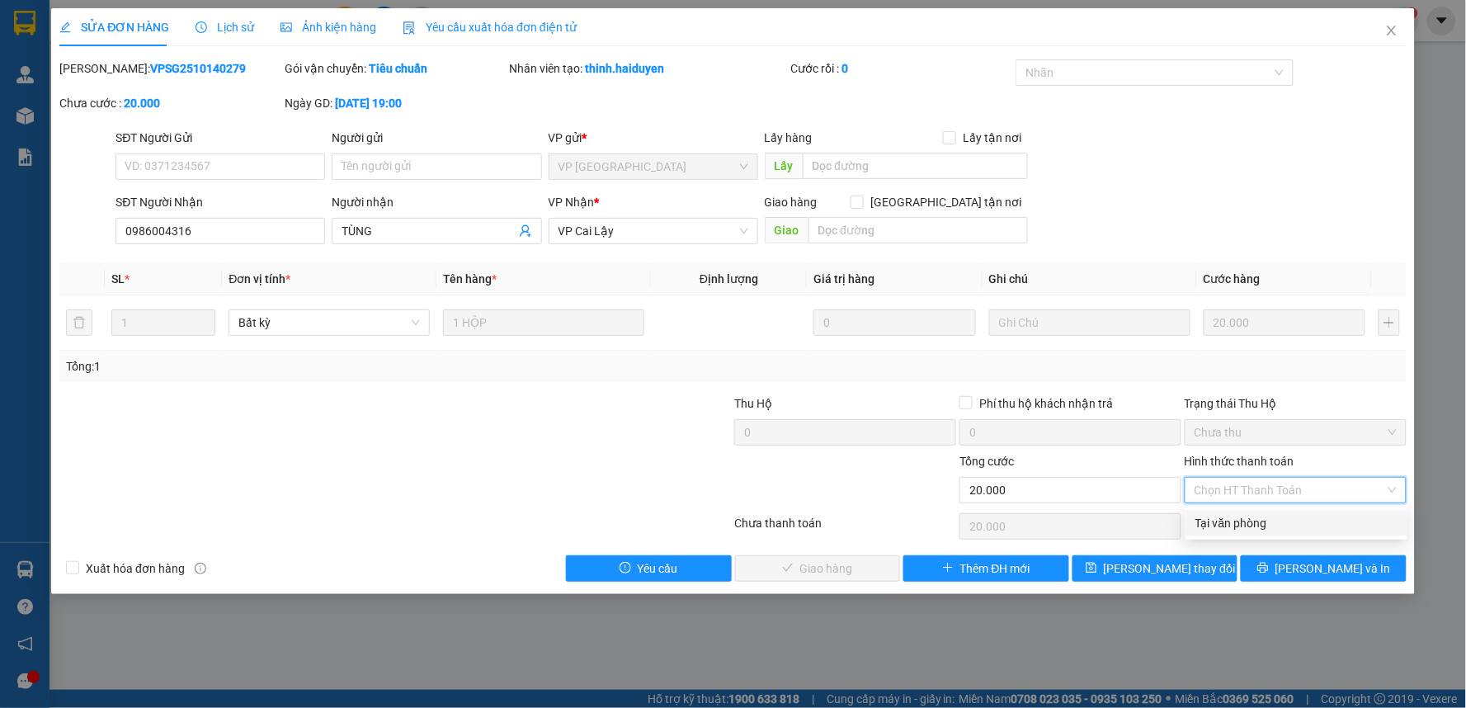
click at [1225, 522] on div "Tại văn phòng" at bounding box center [1297, 523] width 202 height 18
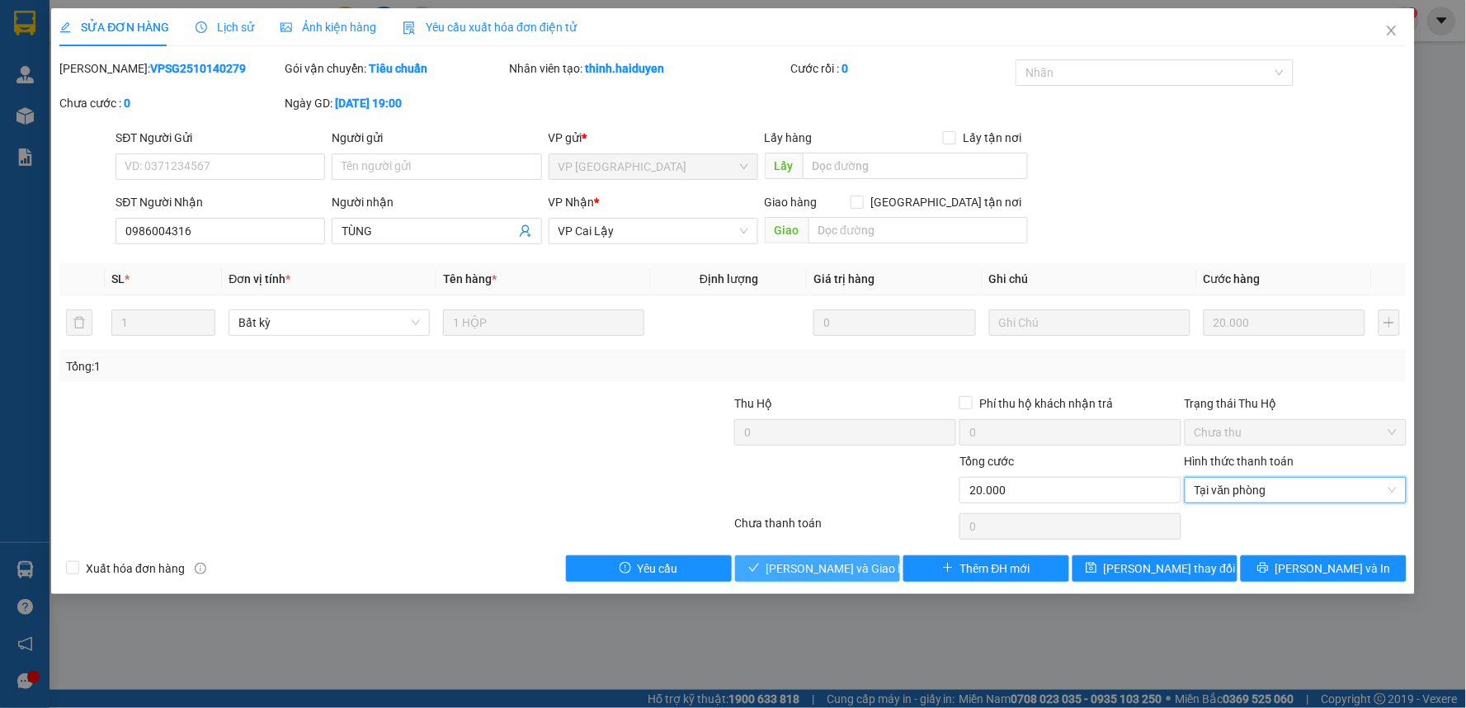
click at [858, 564] on span "[PERSON_NAME] và Giao hàng" at bounding box center [846, 568] width 158 height 18
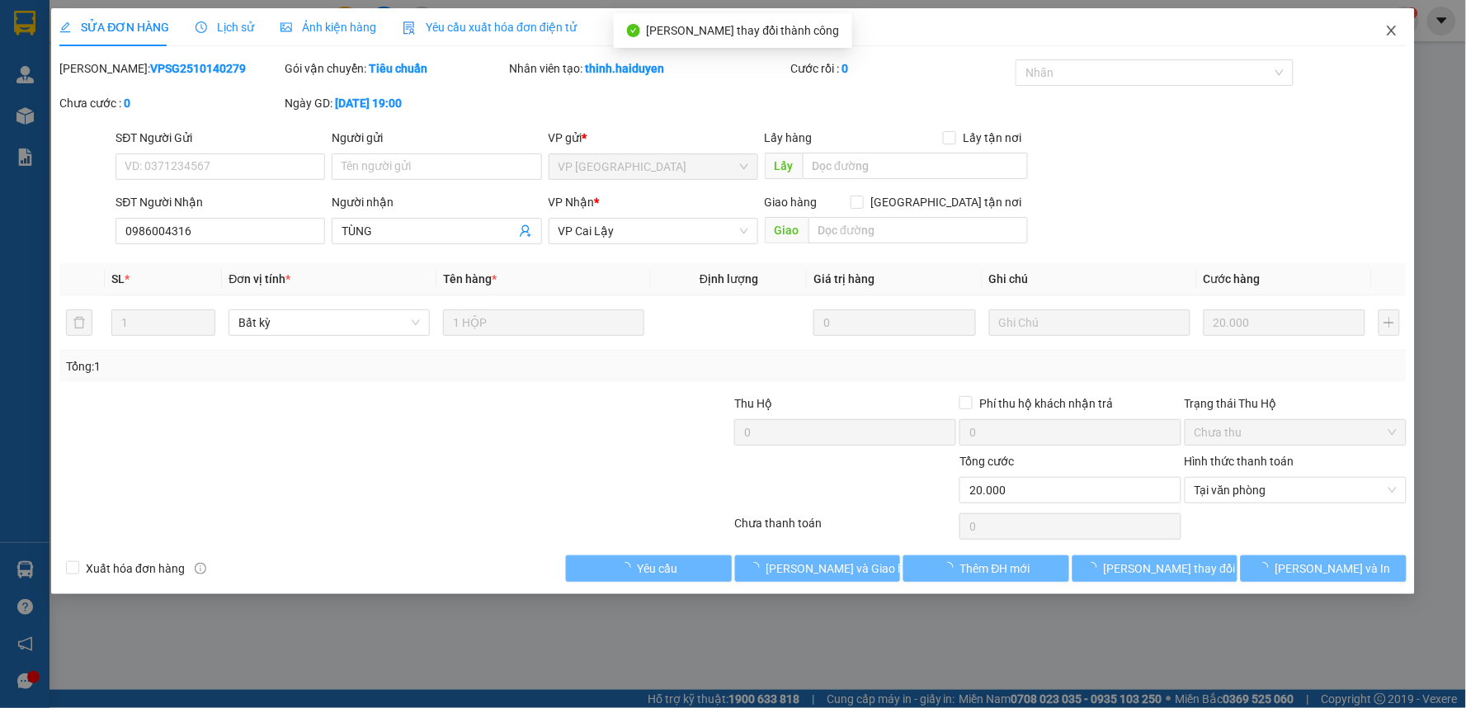
click at [1395, 29] on icon "close" at bounding box center [1391, 31] width 9 height 10
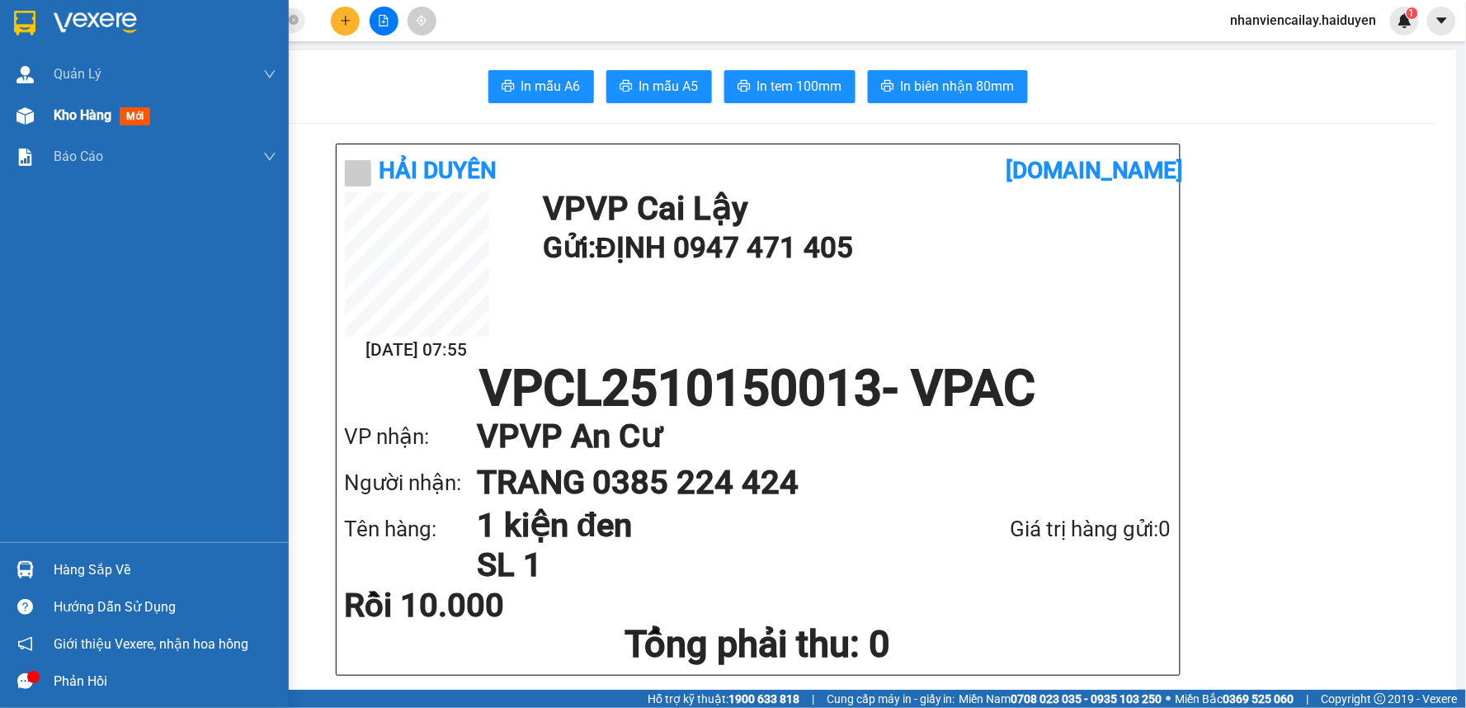
click at [47, 120] on div "Kho hàng mới" at bounding box center [144, 115] width 289 height 41
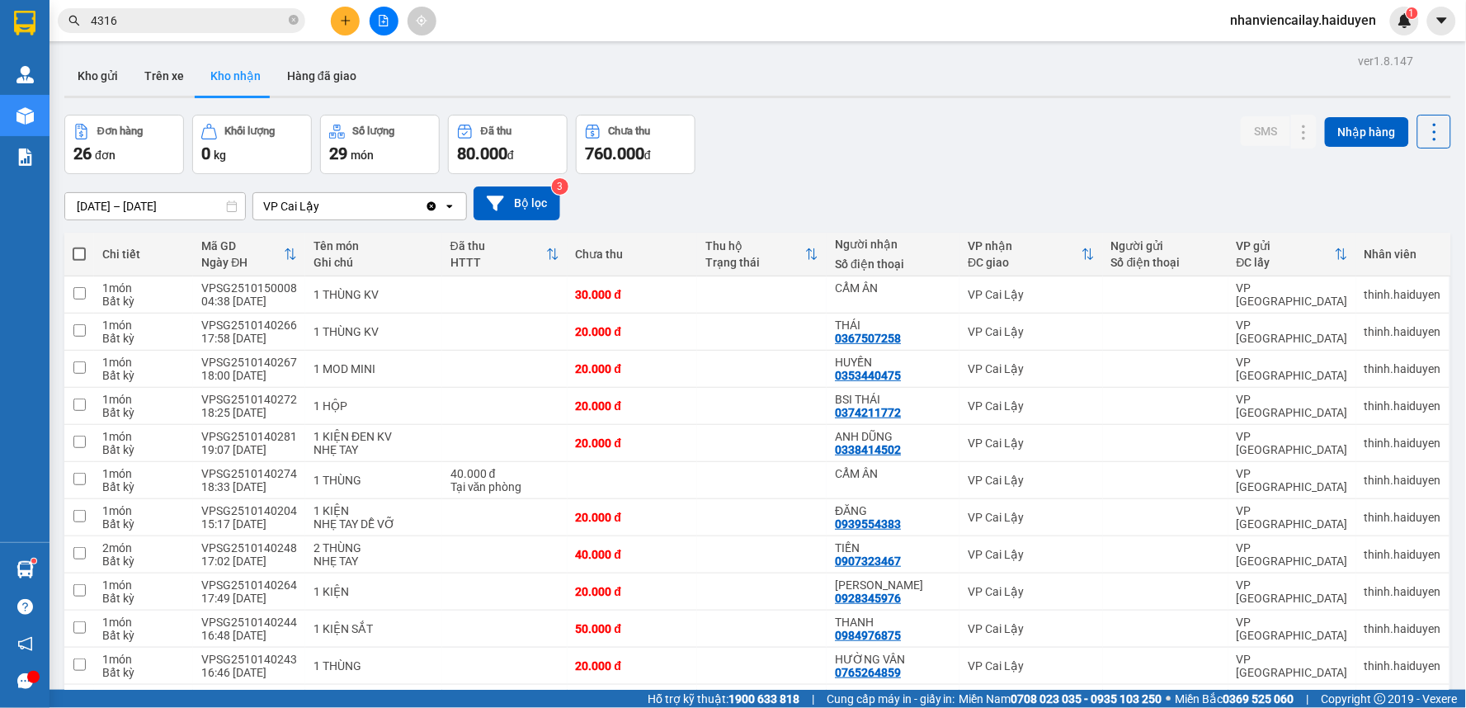
click at [215, 13] on input "4316" at bounding box center [188, 21] width 195 height 18
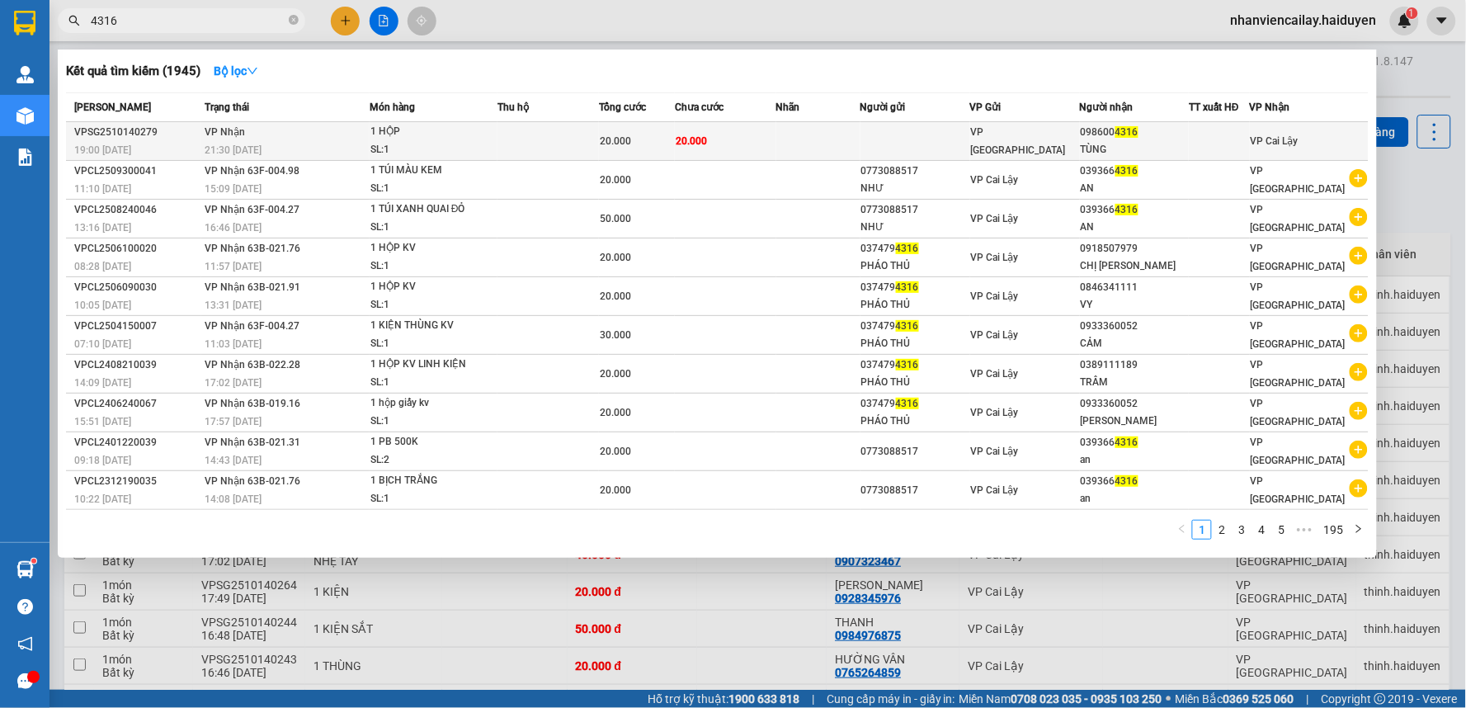
click at [979, 127] on td "VP [GEOGRAPHIC_DATA]" at bounding box center [1025, 141] width 110 height 39
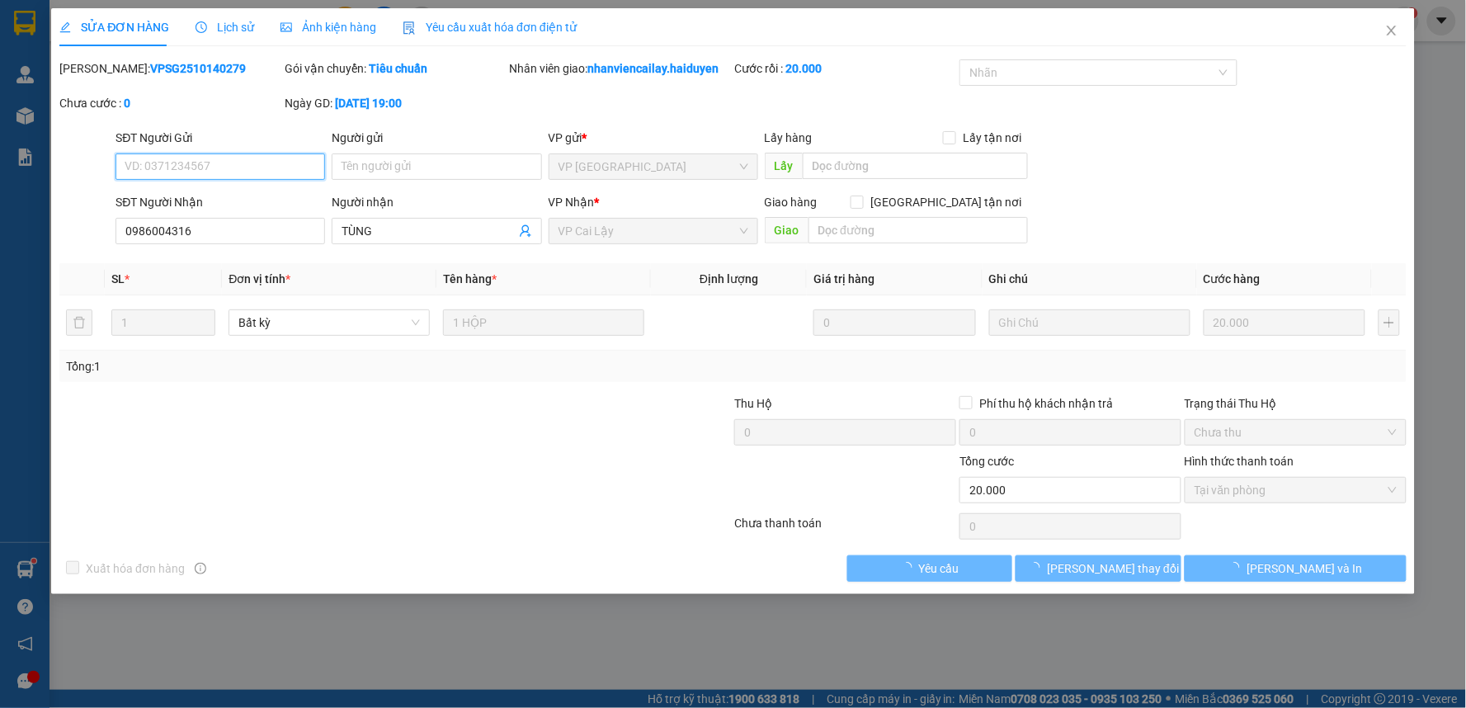
type input "0986004316"
type input "TÙNG"
type input "0"
type input "20.000"
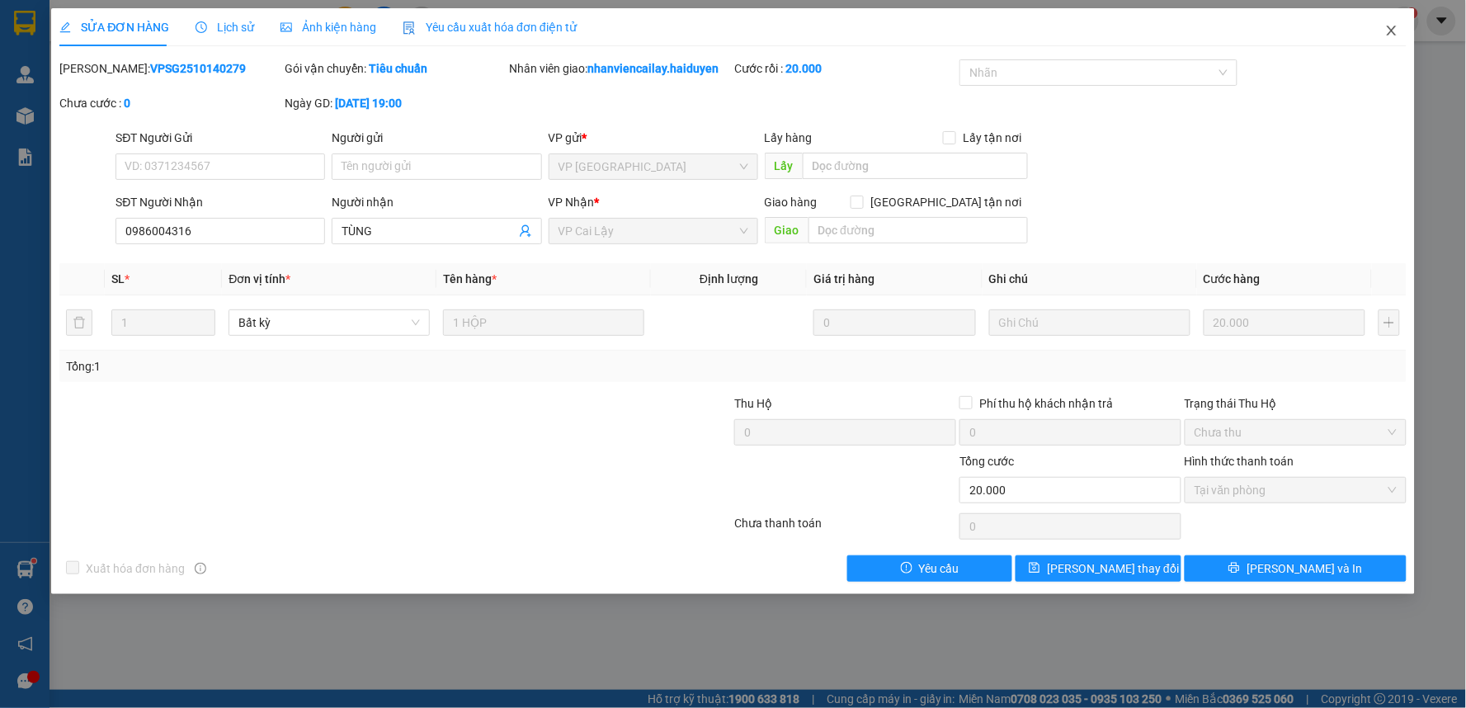
click at [1391, 29] on icon "close" at bounding box center [1391, 30] width 13 height 13
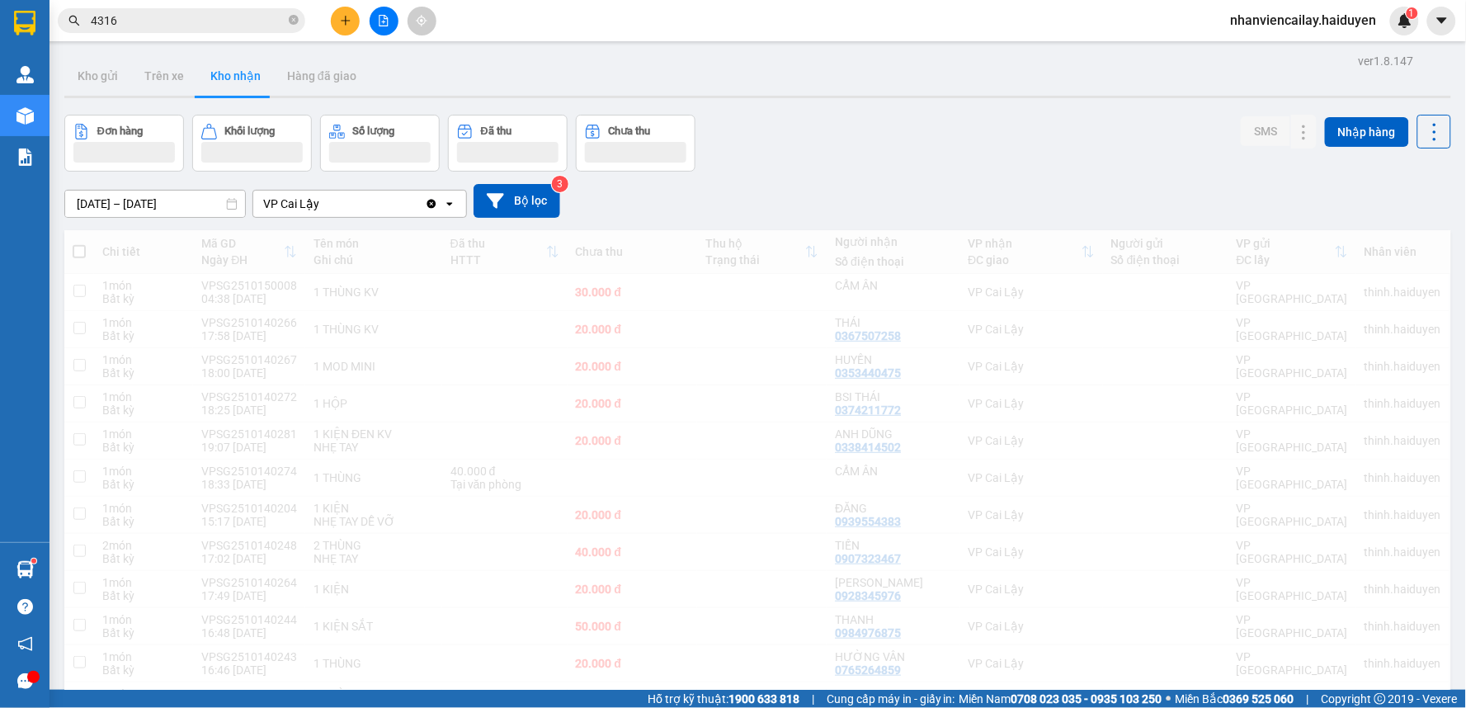
click at [153, 21] on input "4316" at bounding box center [188, 21] width 195 height 18
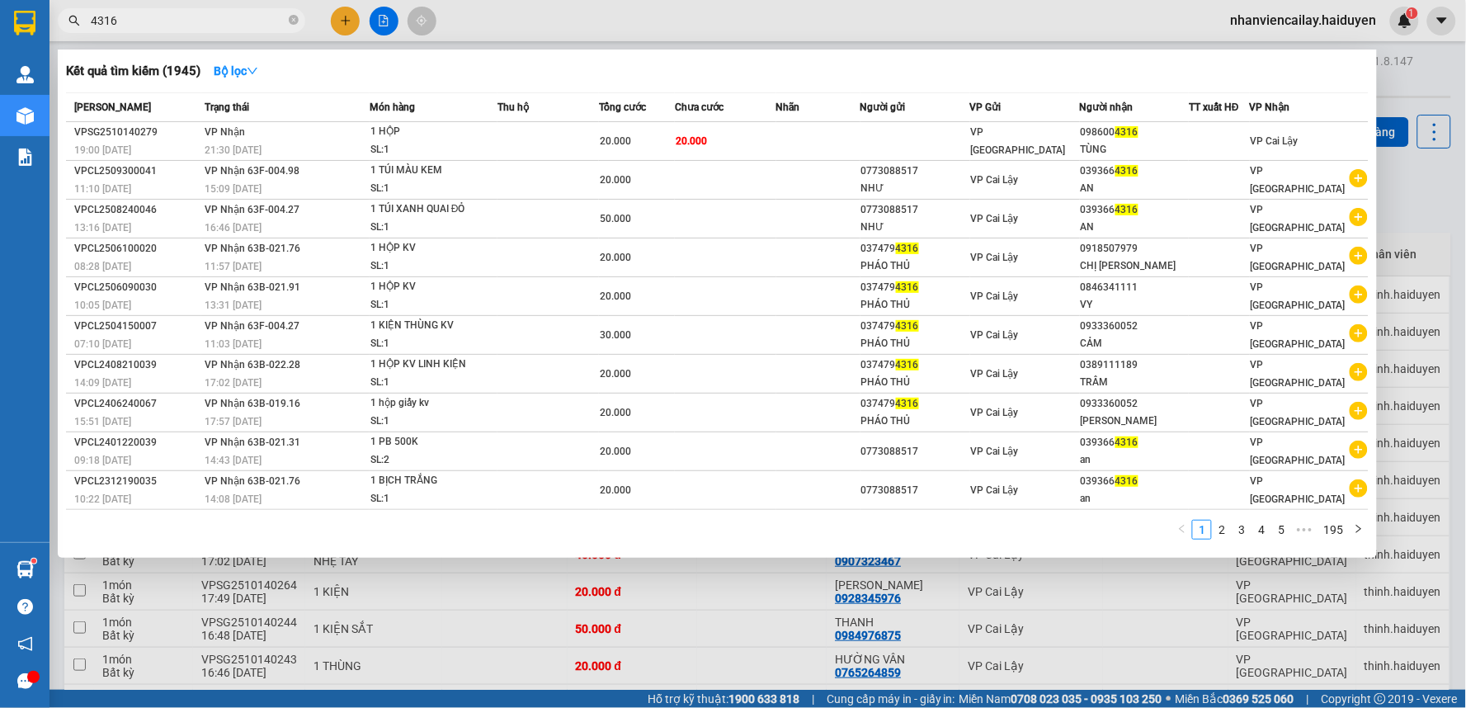
click at [153, 21] on input "4316" at bounding box center [188, 21] width 195 height 18
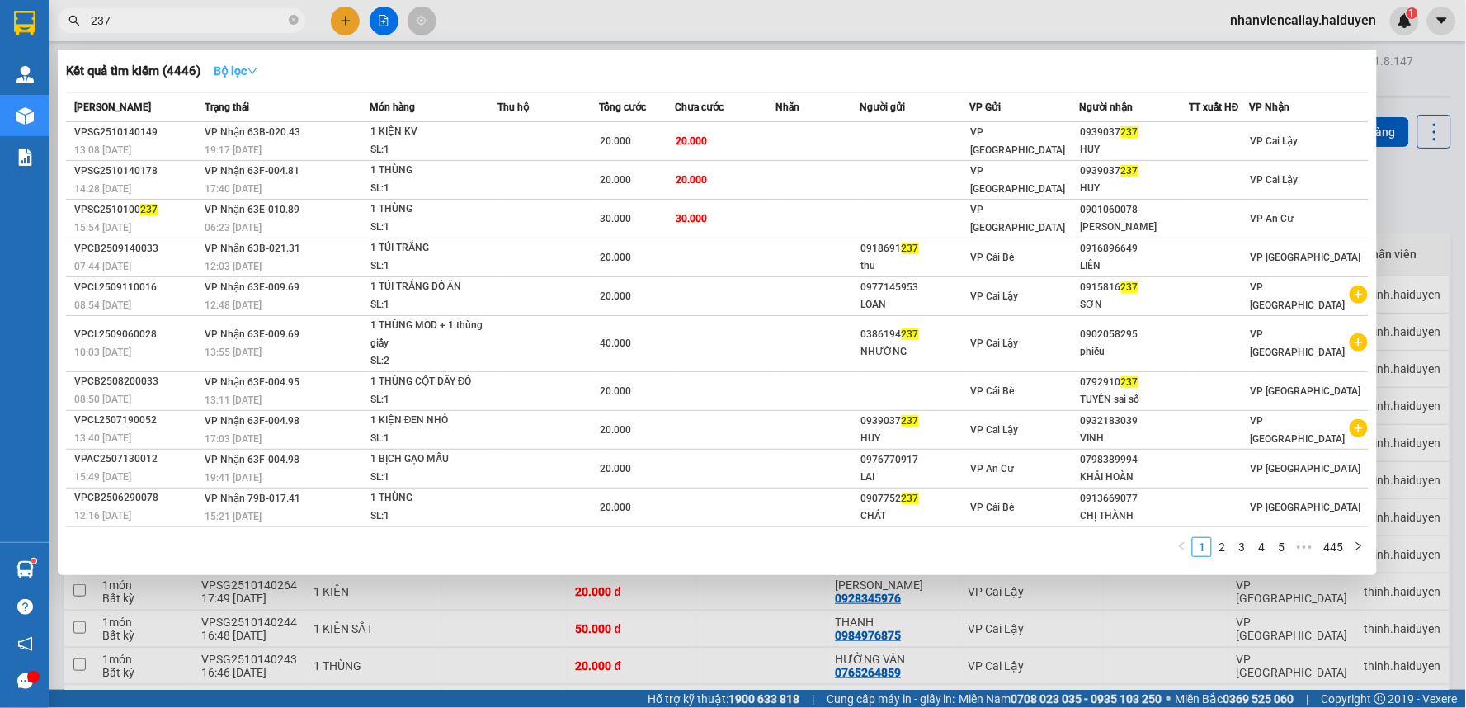
type input "237"
click at [243, 71] on strong "Bộ lọc" at bounding box center [236, 70] width 45 height 13
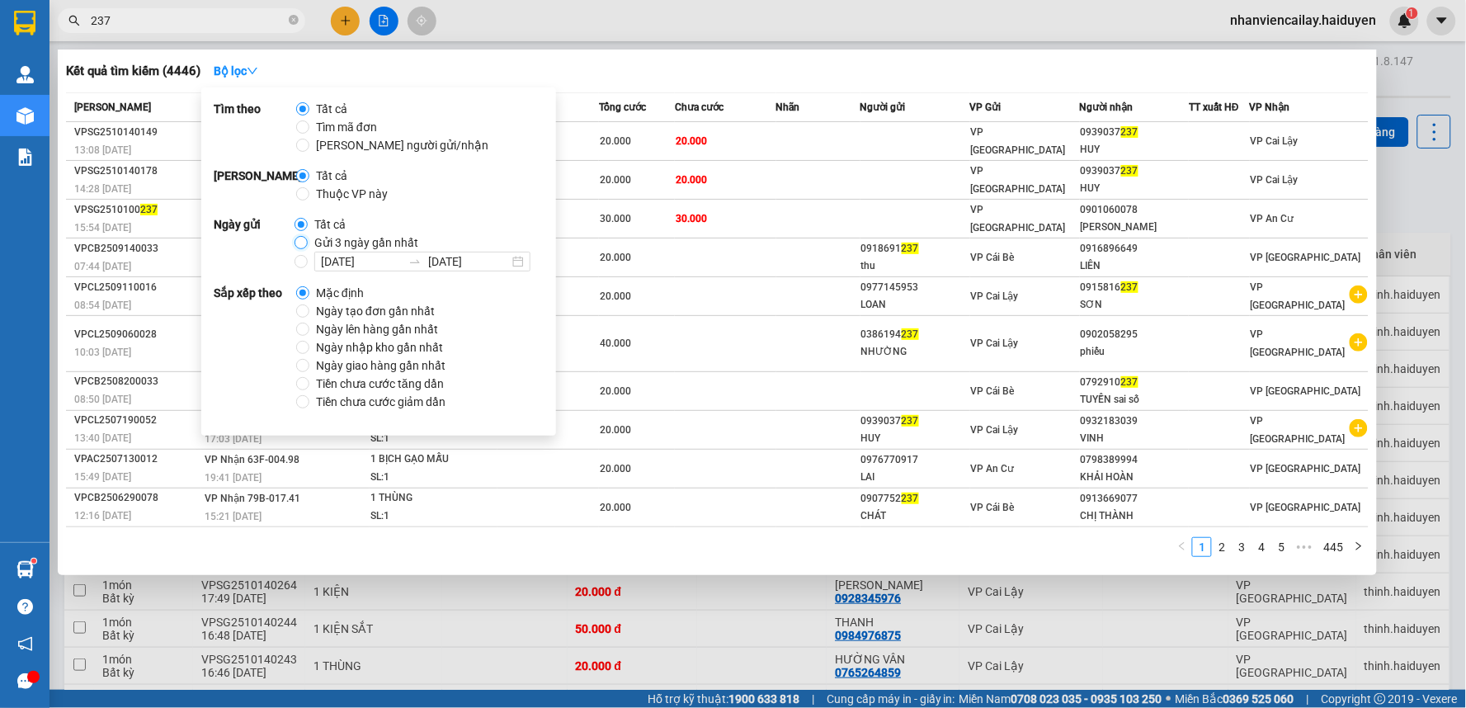
click at [300, 245] on input "Gửi 3 ngày gần nhất" at bounding box center [301, 242] width 13 height 13
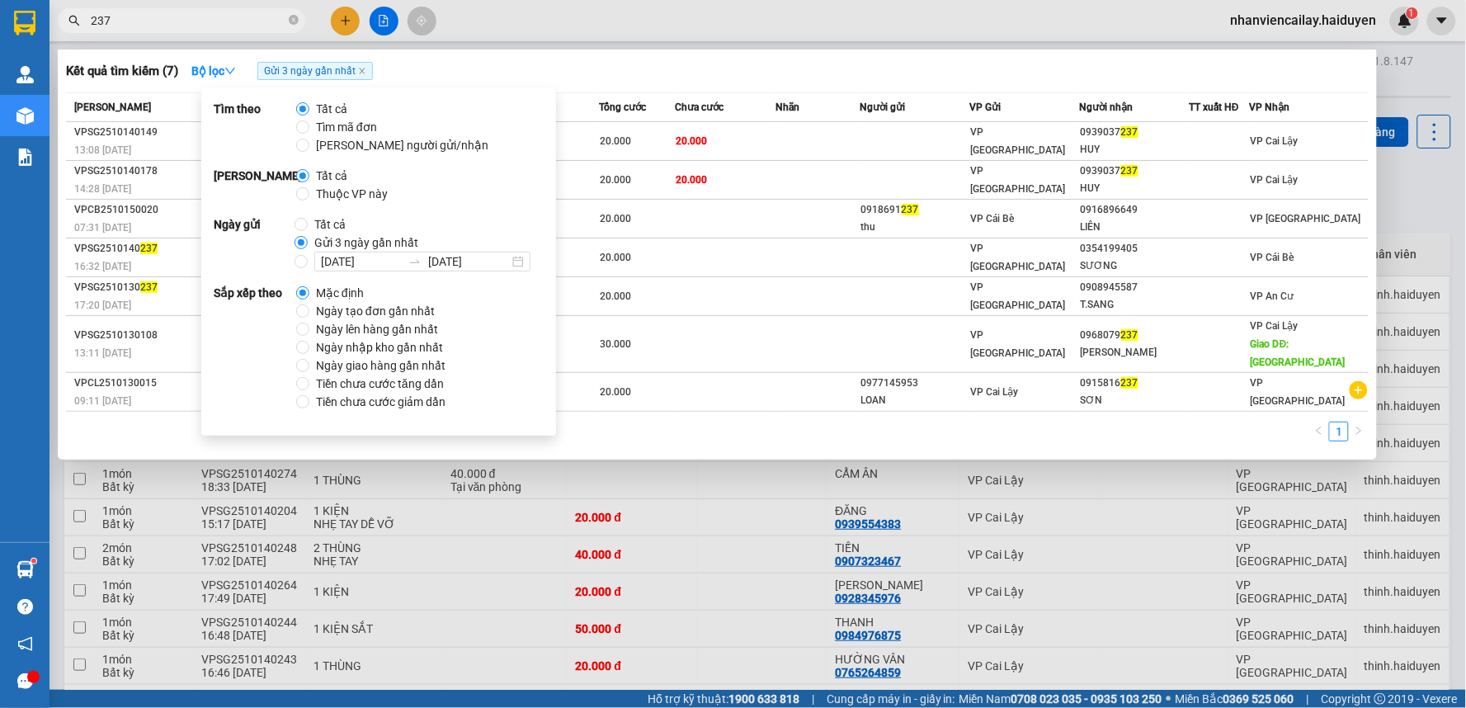
click at [1102, 64] on div "Kết quả tìm kiếm ( 7 ) Bộ lọc Gửi 3 ngày gần nhất" at bounding box center [717, 71] width 1303 height 26
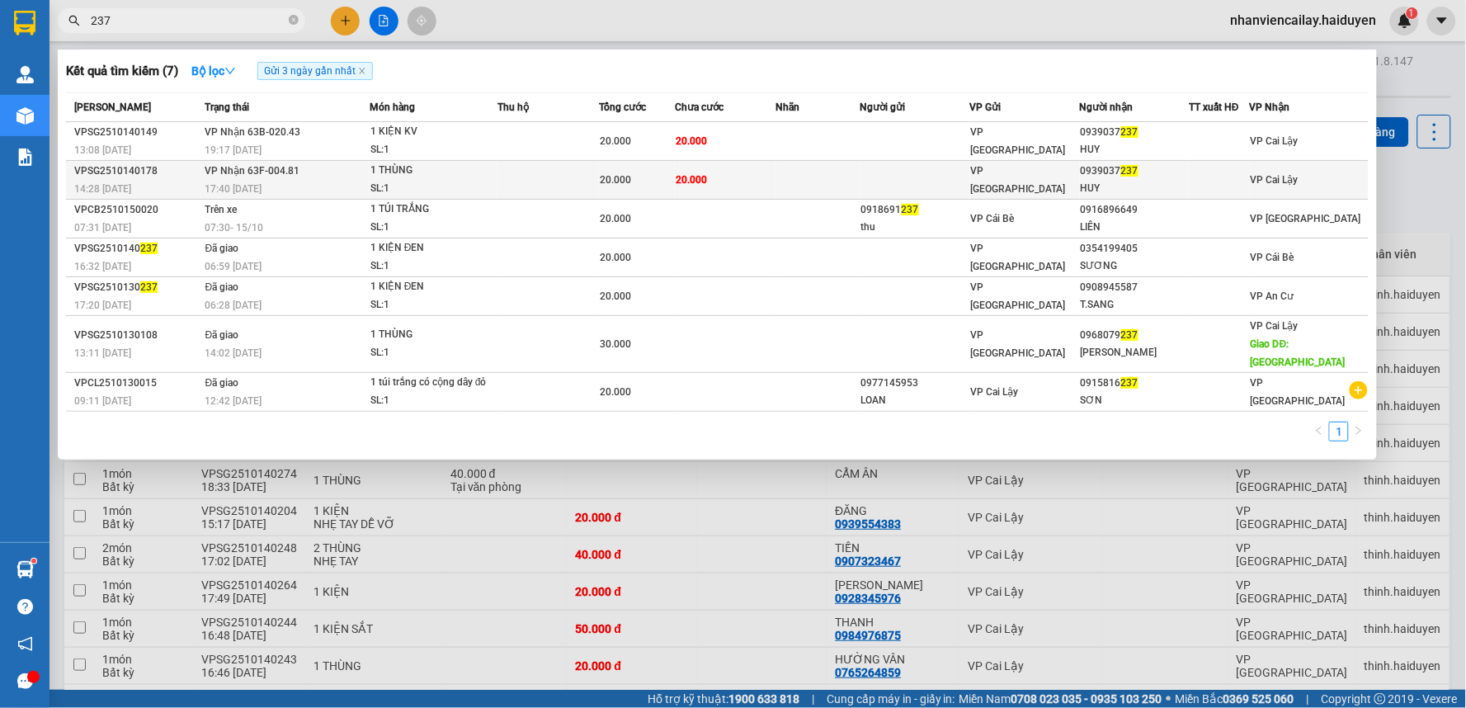
click at [725, 180] on td "20.000" at bounding box center [725, 180] width 101 height 39
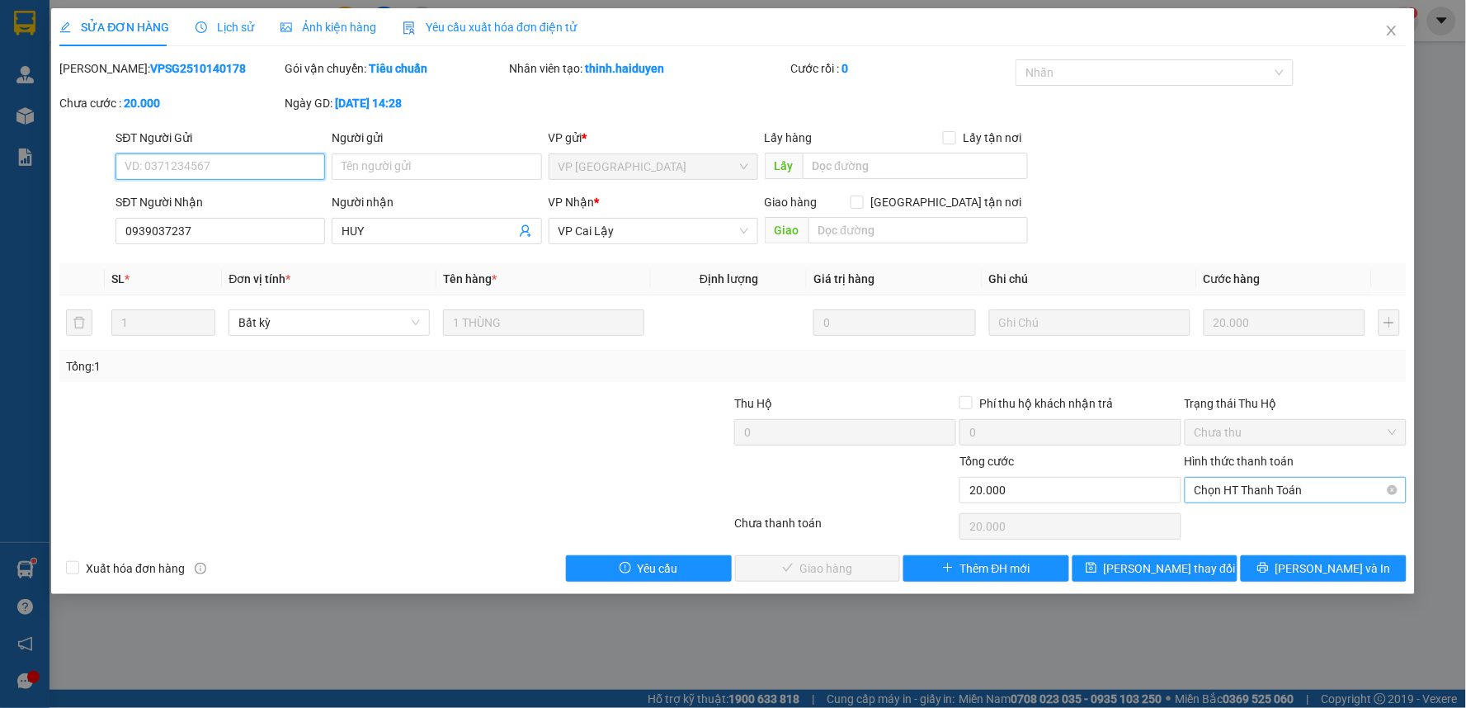
click at [1238, 498] on span "Chọn HT Thanh Toán" at bounding box center [1296, 490] width 202 height 25
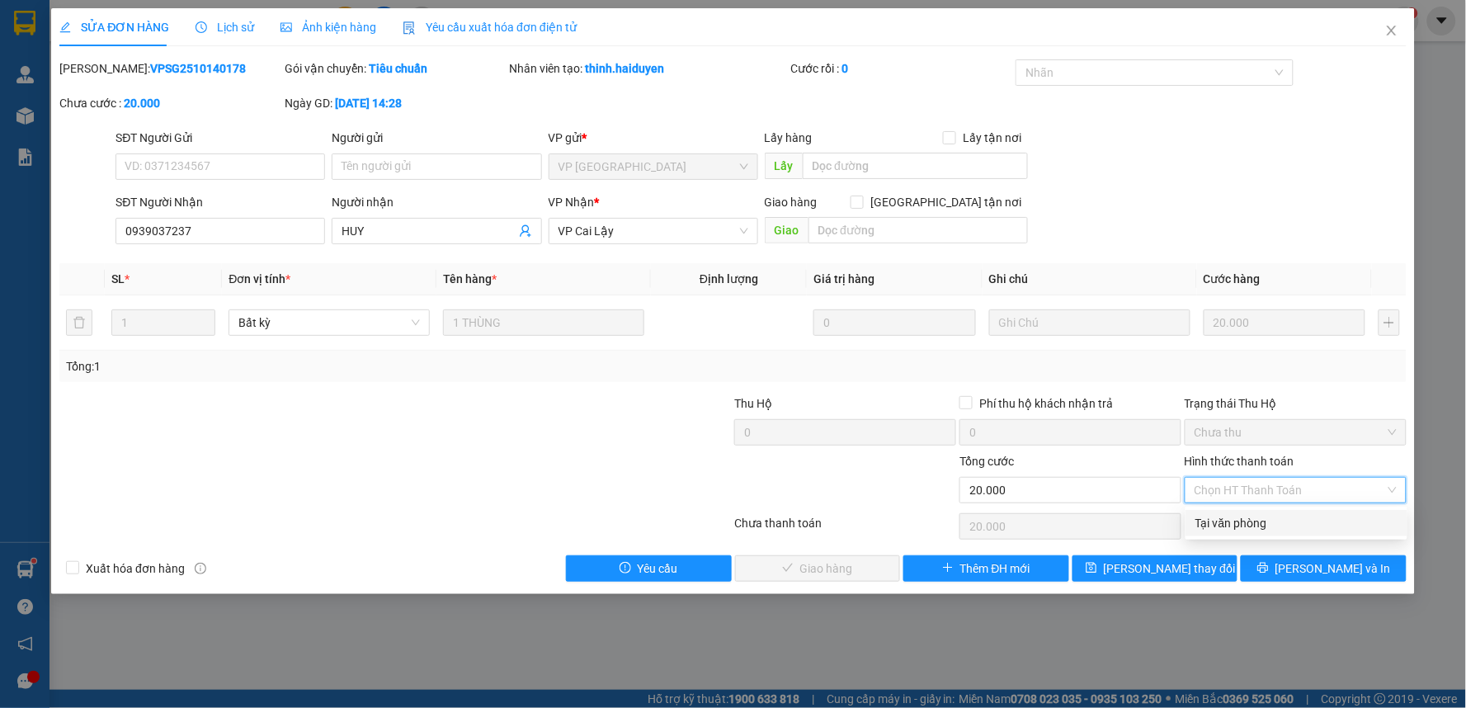
click at [1234, 531] on div "Tại văn phòng" at bounding box center [1297, 523] width 202 height 18
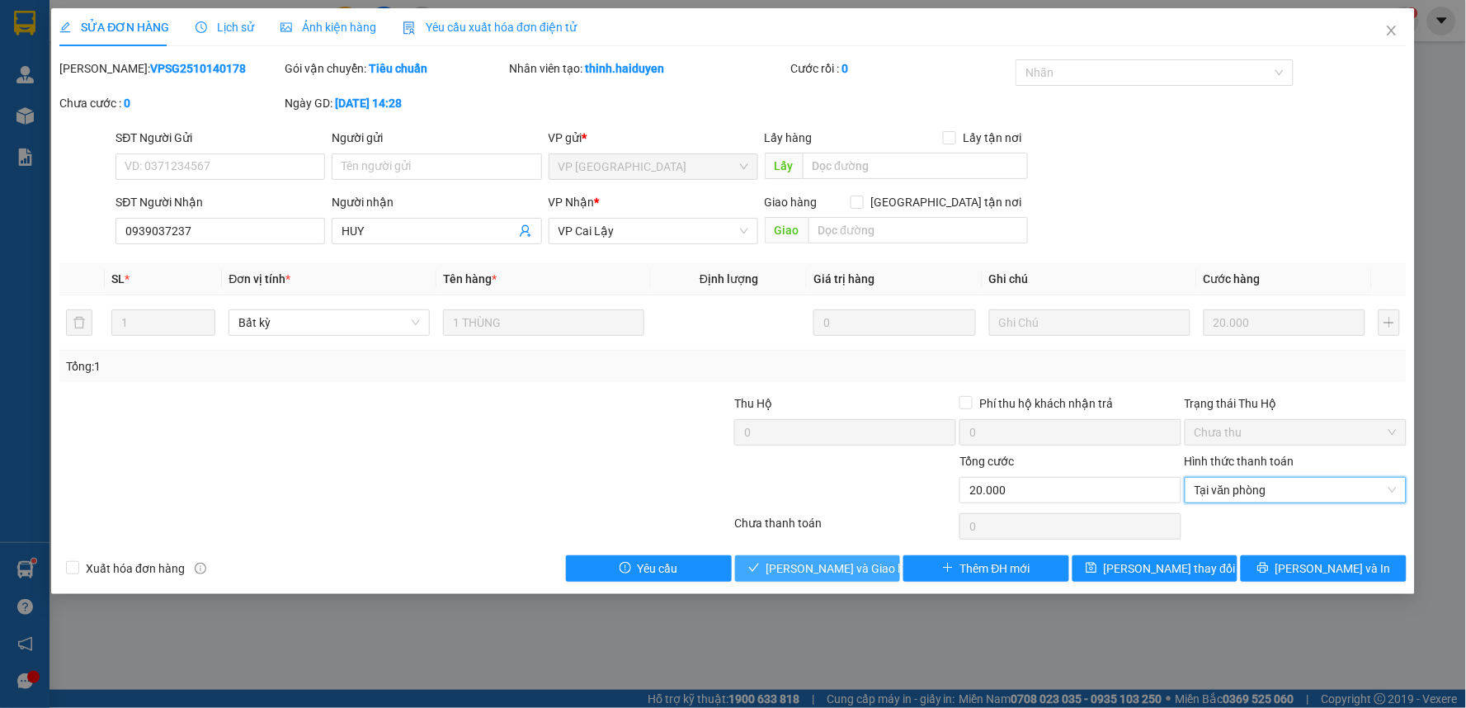
click at [873, 573] on button "[PERSON_NAME] và Giao hàng" at bounding box center [818, 568] width 166 height 26
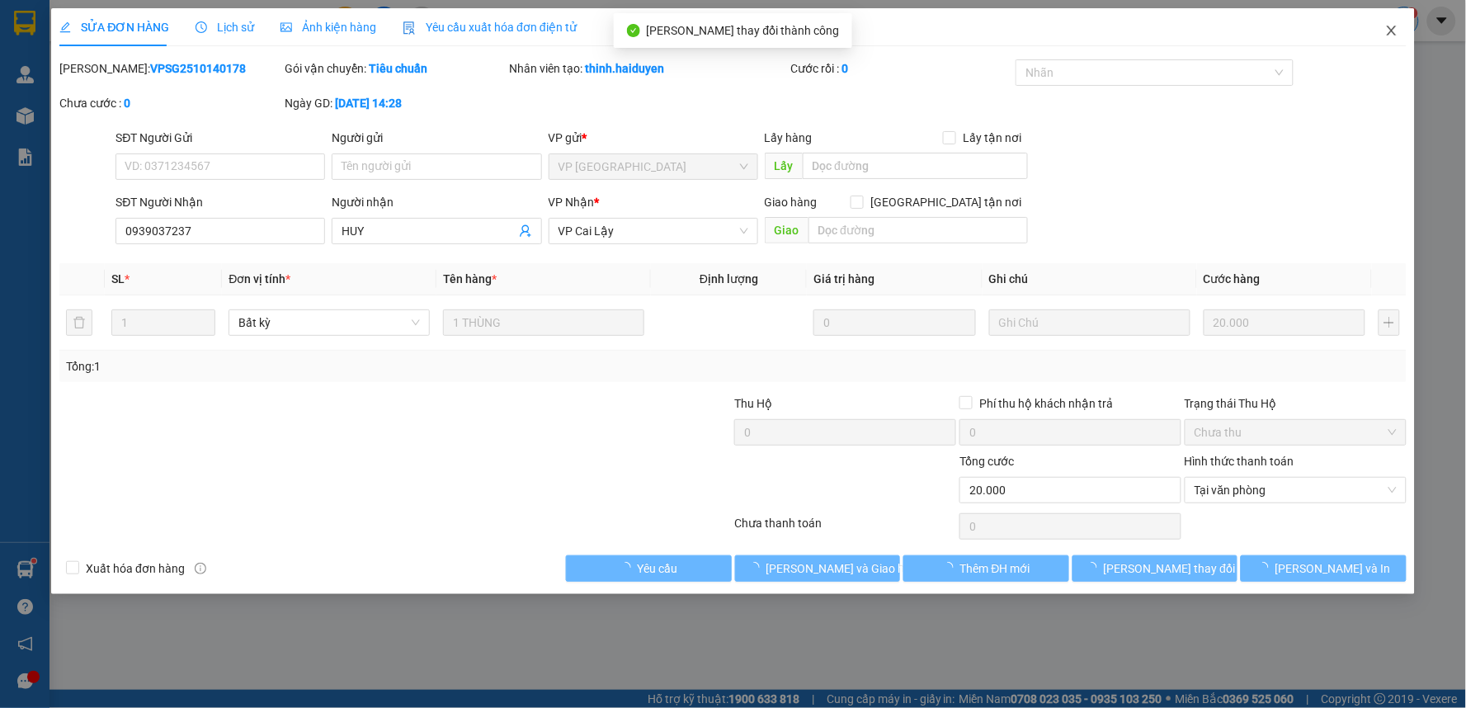
click at [1391, 28] on icon "close" at bounding box center [1391, 30] width 13 height 13
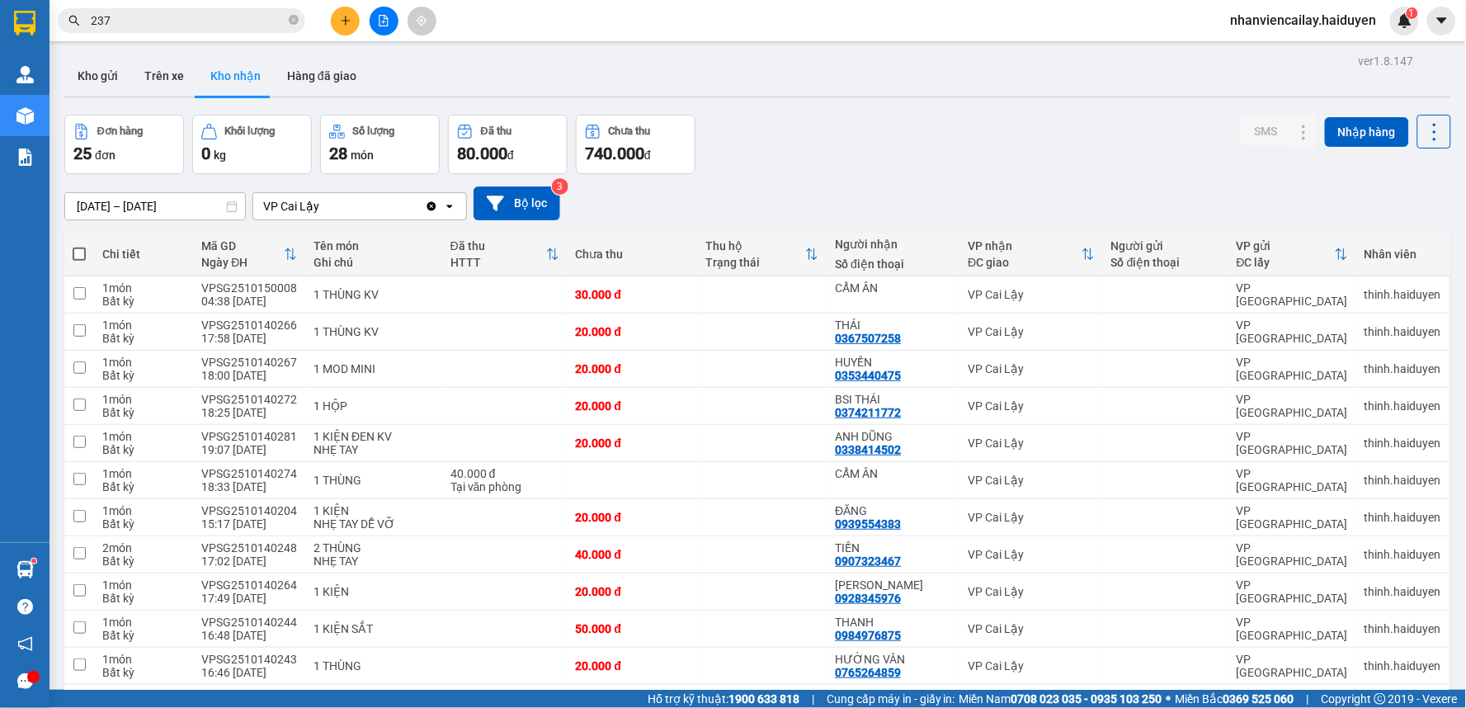
click at [183, 22] on input "237" at bounding box center [188, 21] width 195 height 18
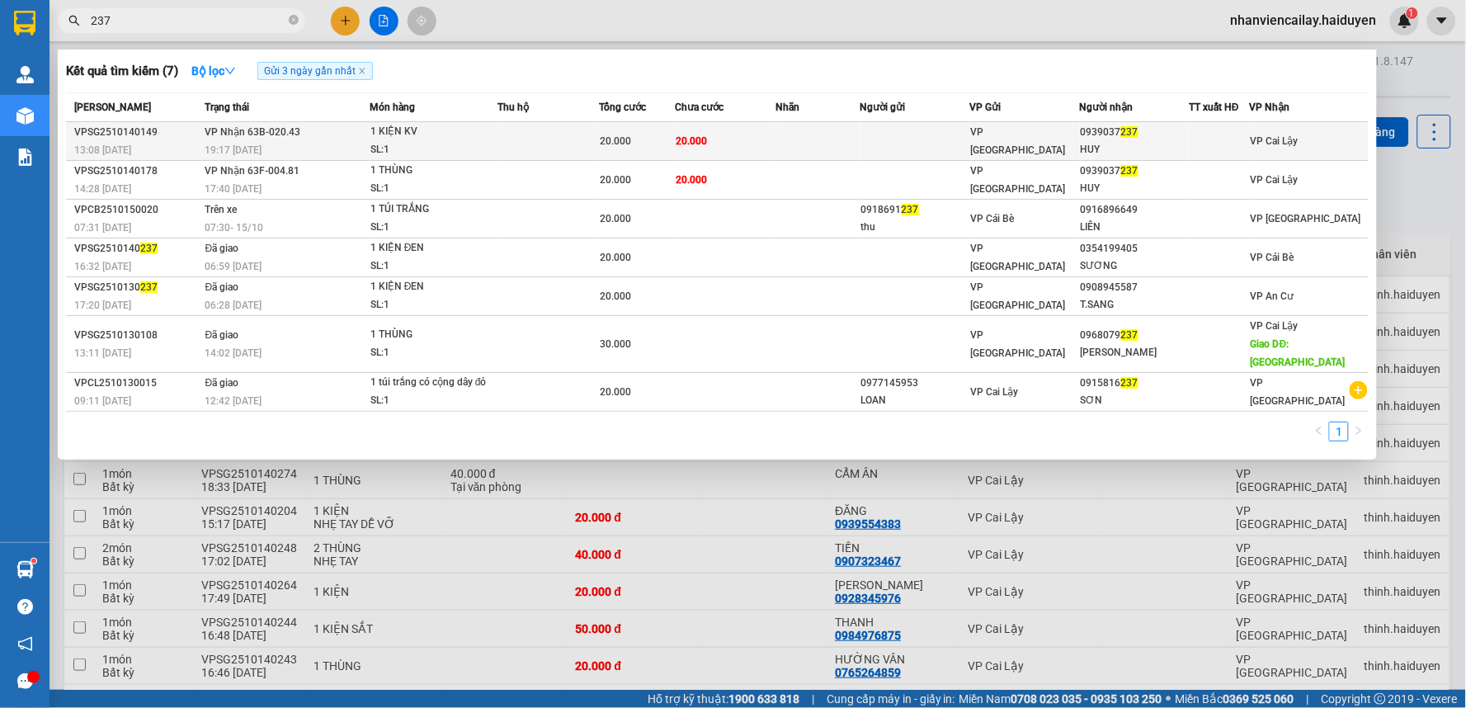
click at [770, 150] on td "20.000" at bounding box center [725, 141] width 101 height 39
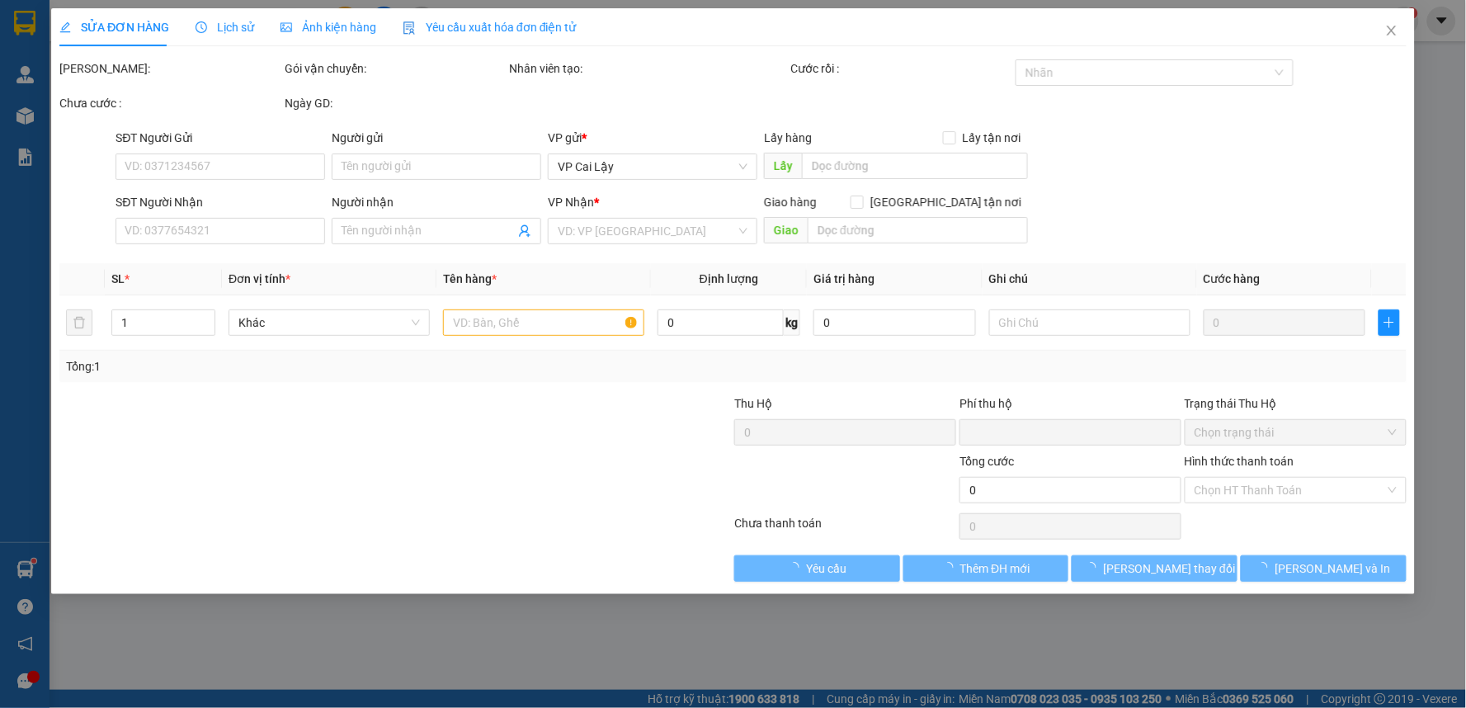
type input "0939037237"
type input "HUY"
type input "0"
type input "20.000"
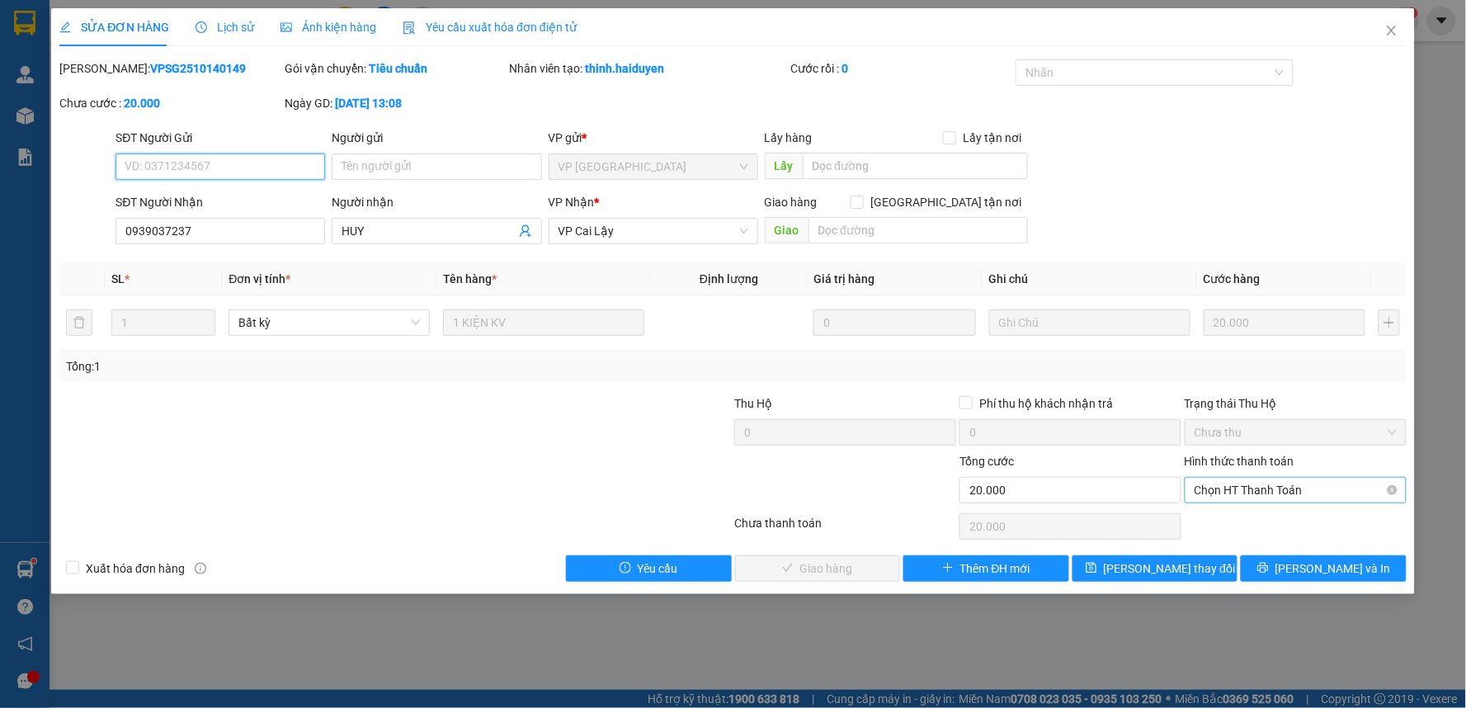
click at [1284, 492] on span "Chọn HT Thanh Toán" at bounding box center [1296, 490] width 202 height 25
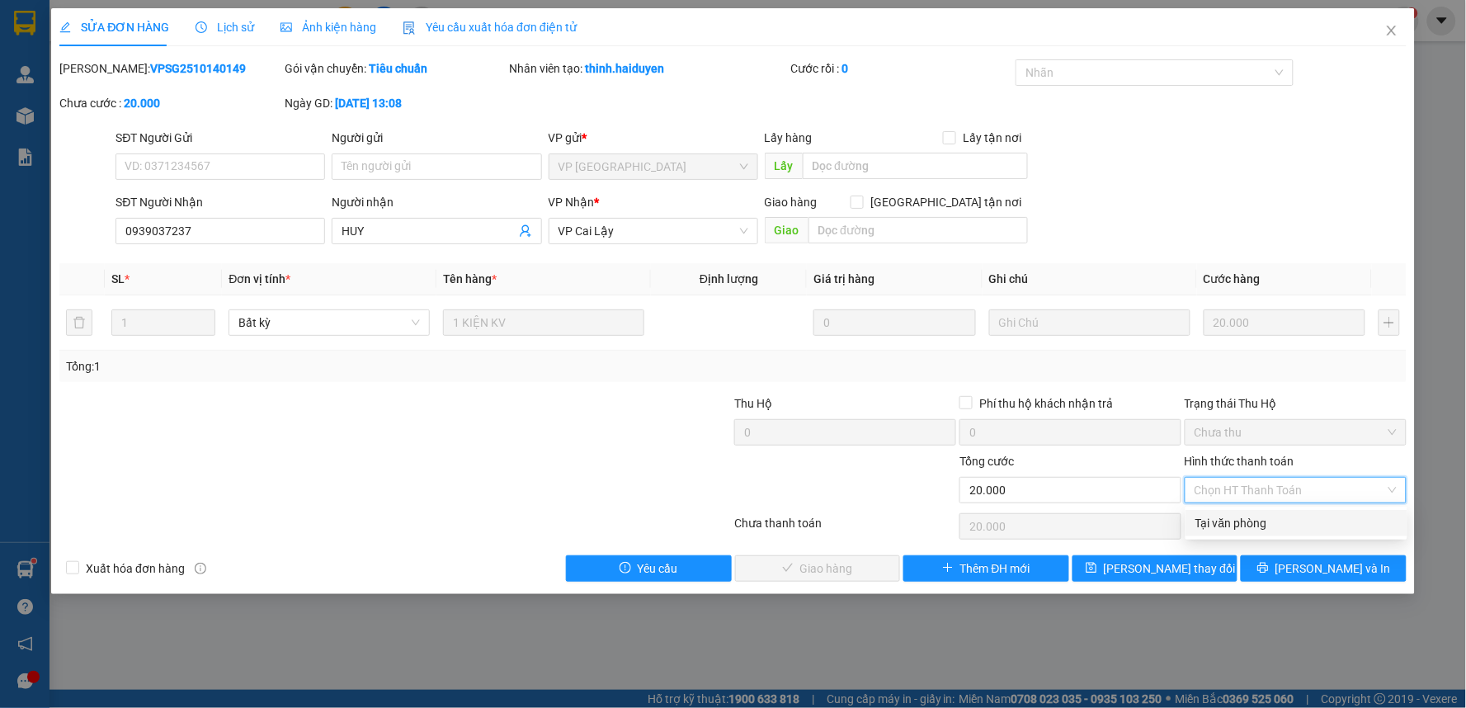
click at [1288, 523] on div "Tại văn phòng" at bounding box center [1297, 523] width 202 height 18
type input "0"
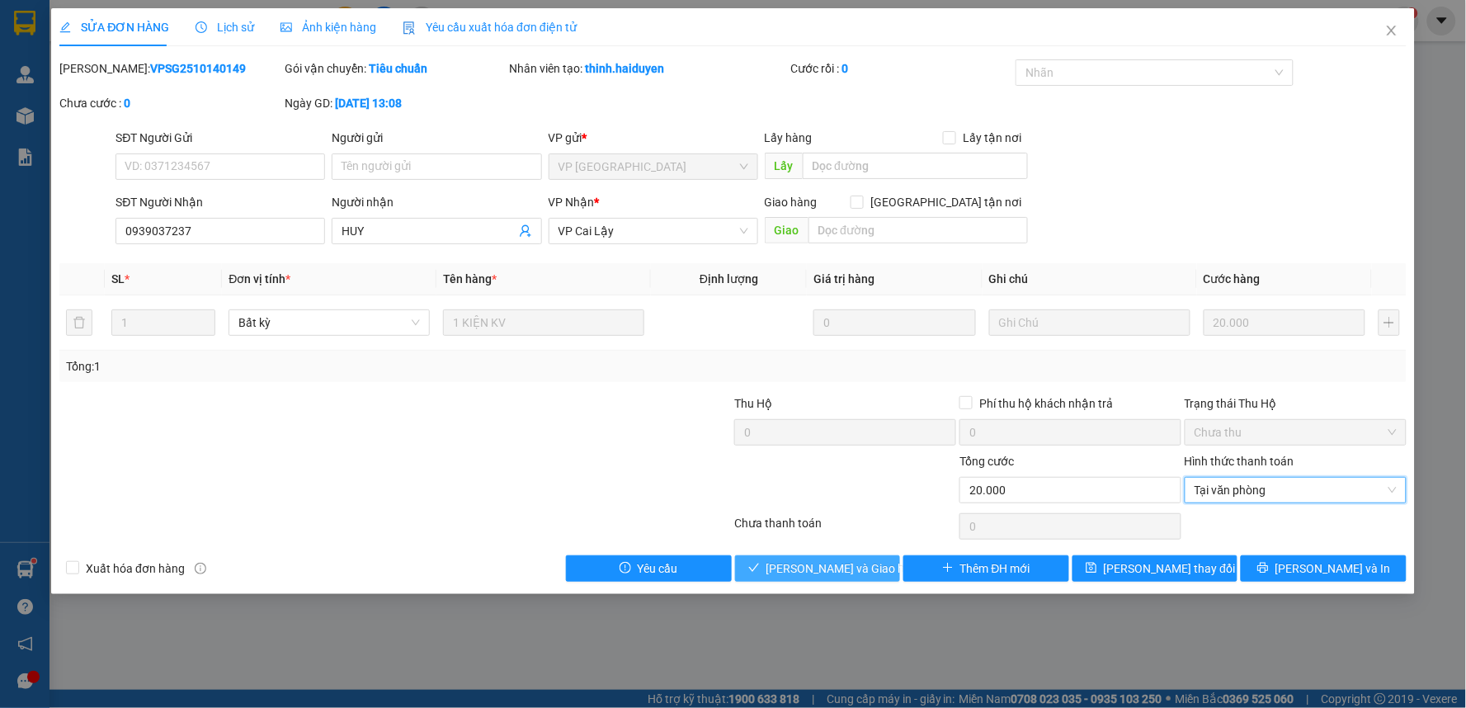
click at [819, 573] on span "[PERSON_NAME] và Giao hàng" at bounding box center [846, 568] width 158 height 18
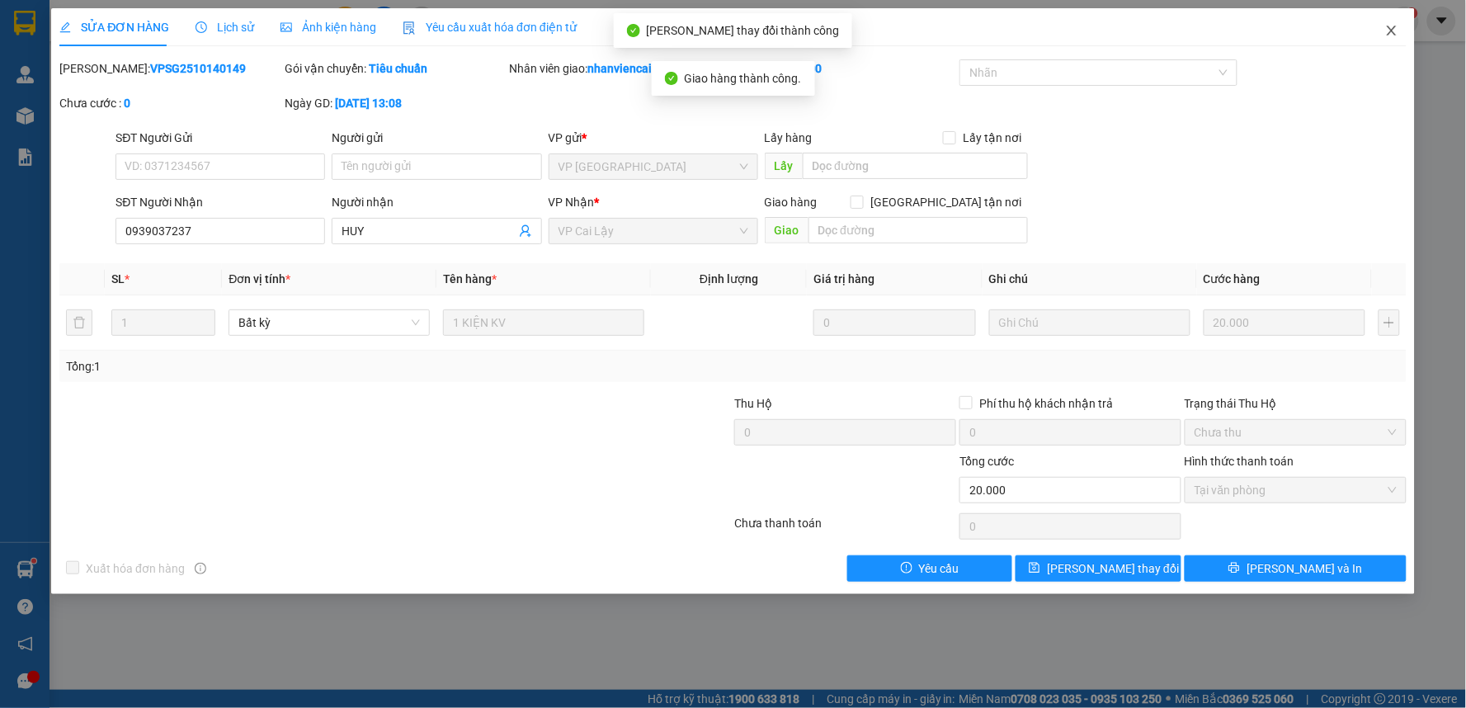
click at [1391, 30] on icon "close" at bounding box center [1391, 31] width 9 height 10
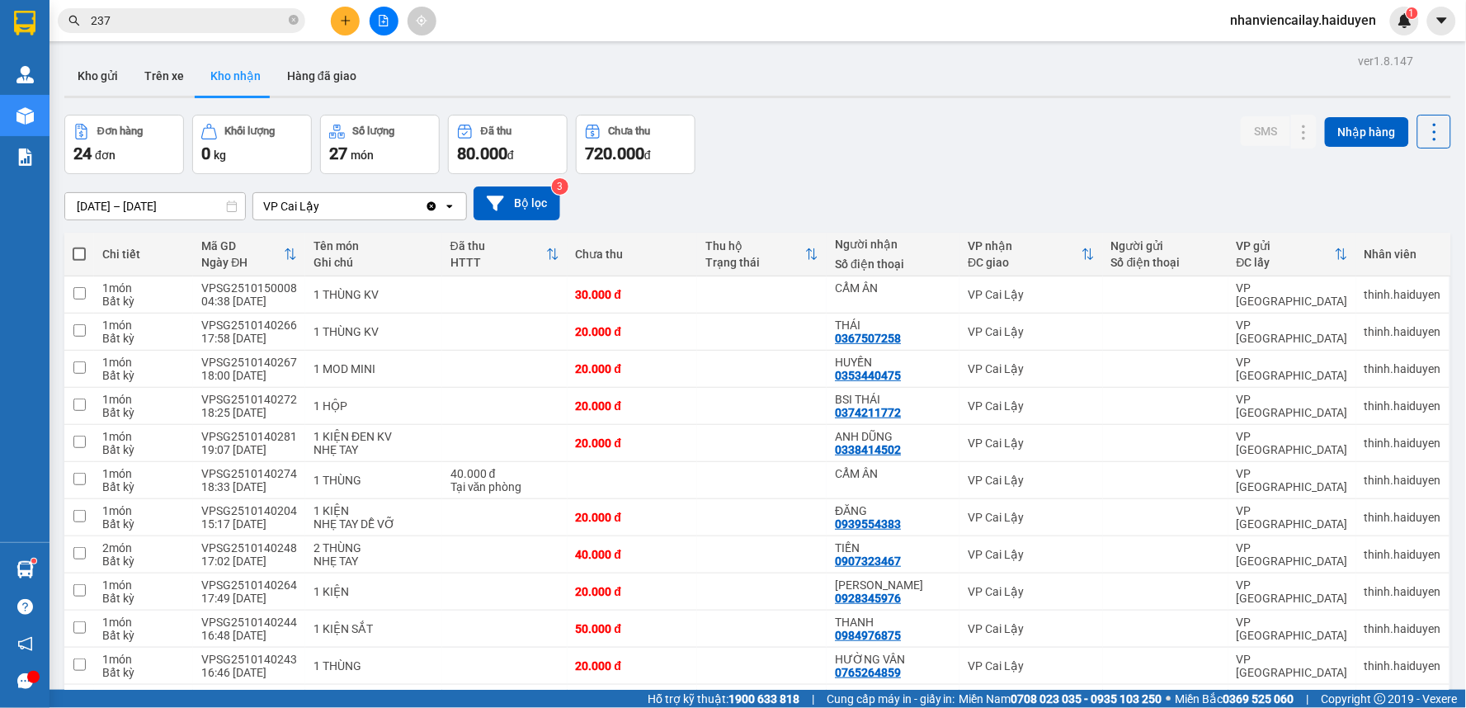
click at [236, 13] on input "237" at bounding box center [188, 21] width 195 height 18
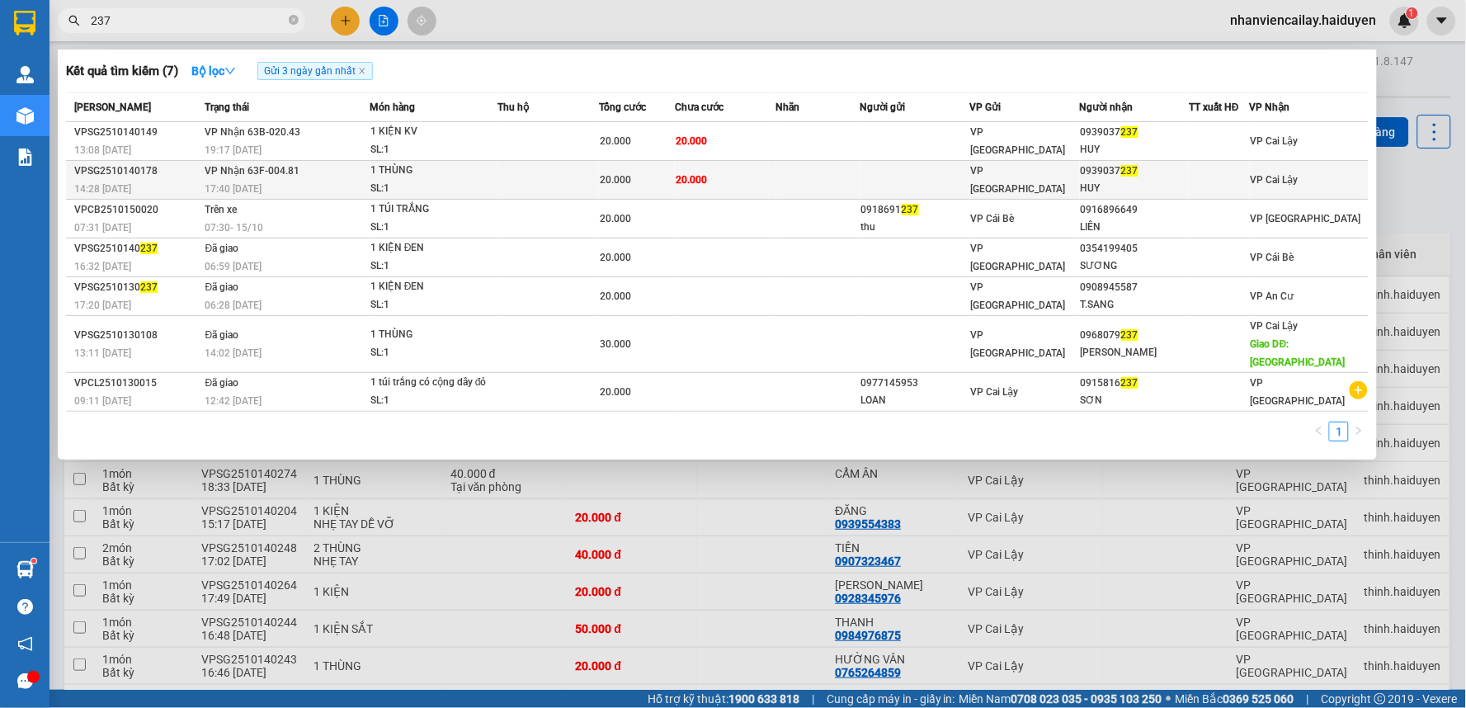
click at [891, 177] on td at bounding box center [916, 180] width 110 height 39
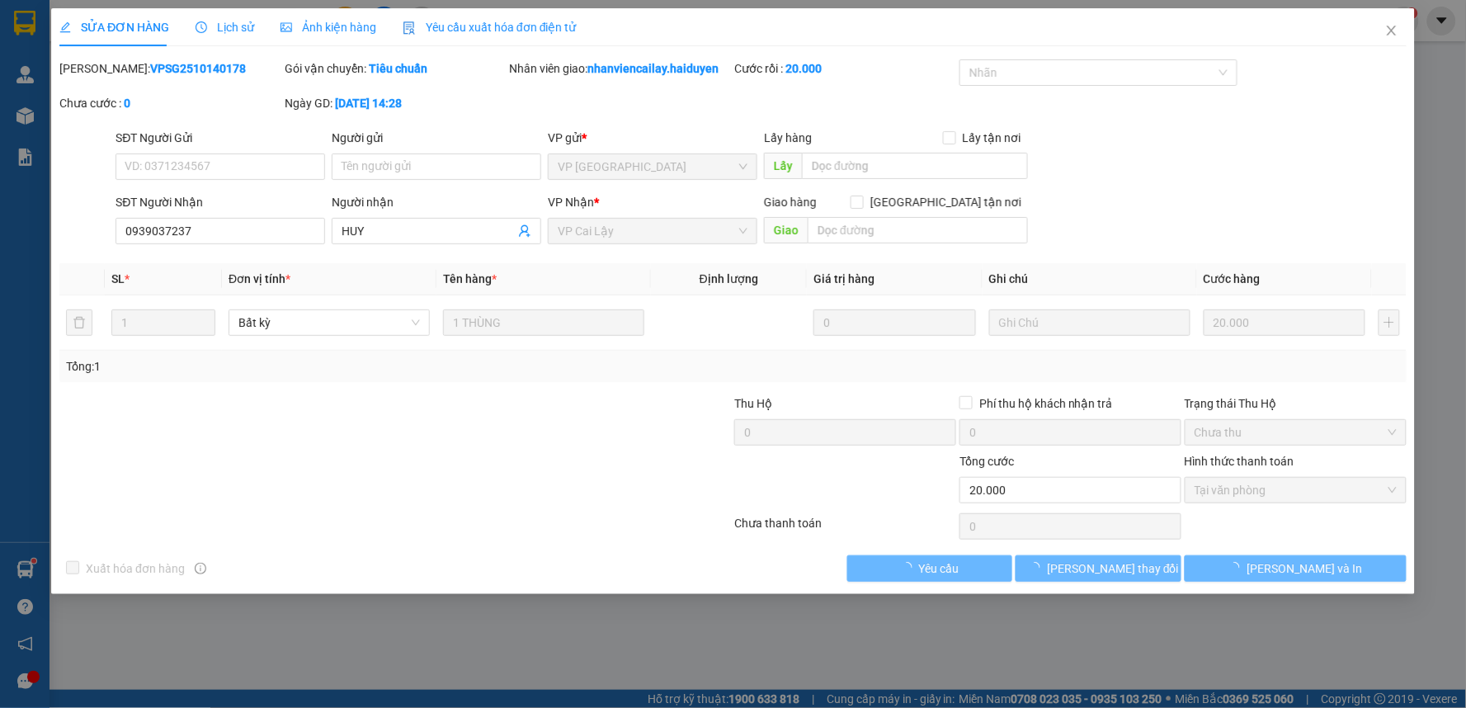
type input "0939037237"
type input "HUY"
type input "0"
type input "20.000"
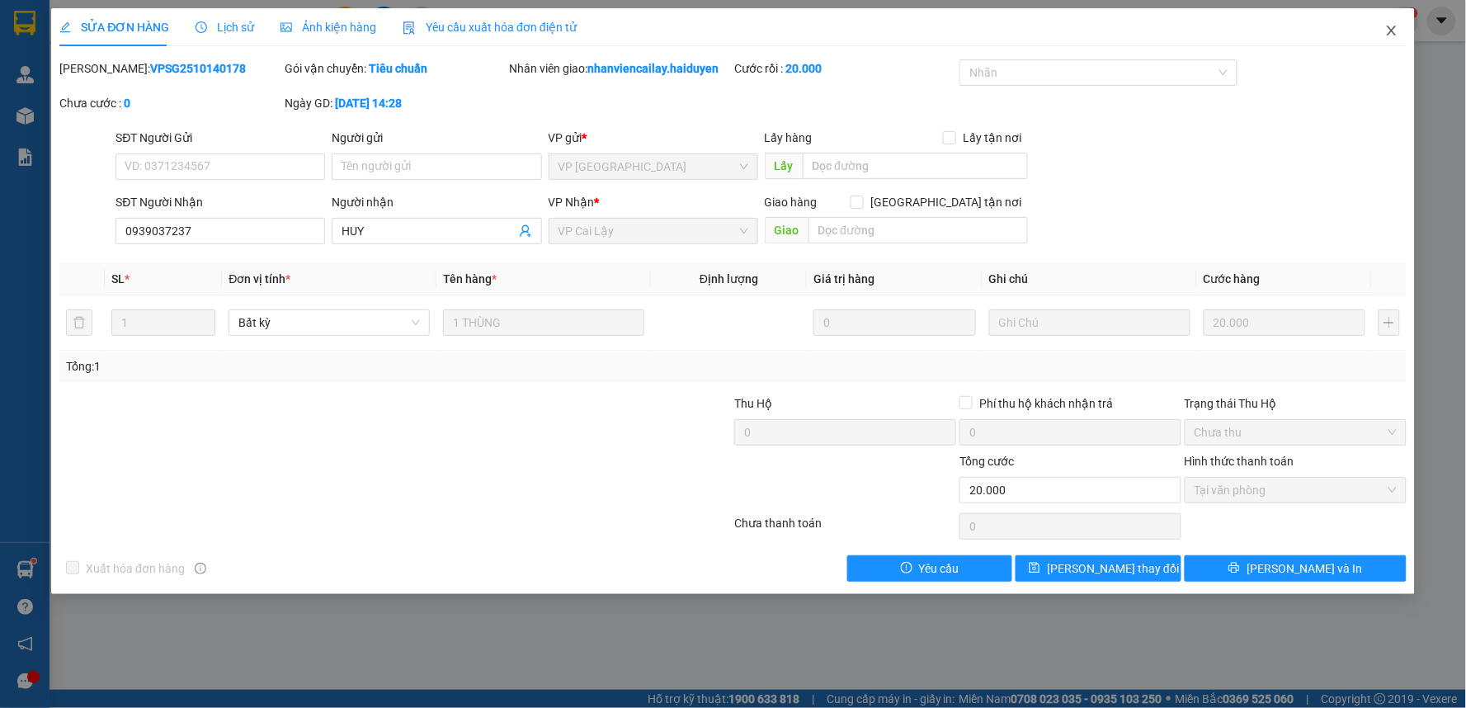
click at [1391, 35] on icon "close" at bounding box center [1391, 30] width 13 height 13
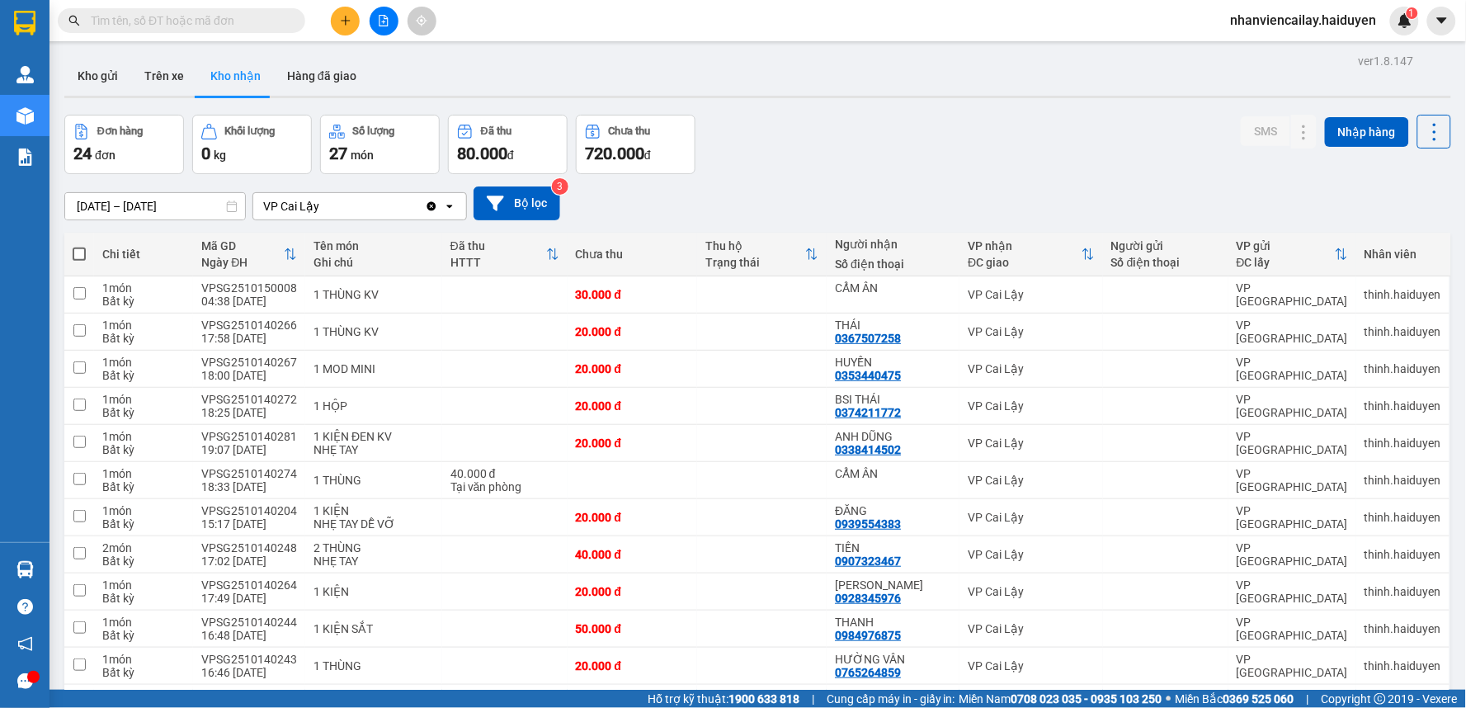
click at [343, 26] on button at bounding box center [345, 21] width 29 height 29
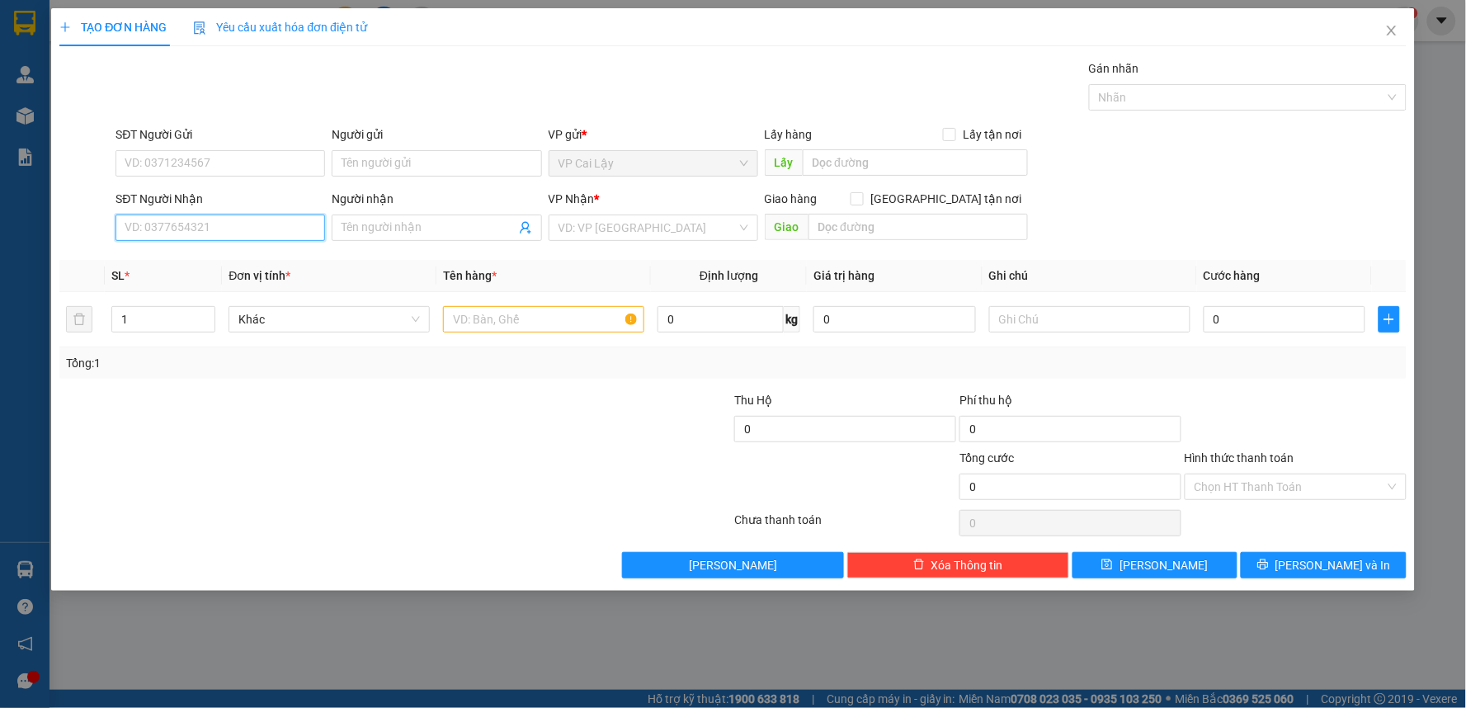
click at [273, 234] on input "SĐT Người Nhận" at bounding box center [221, 228] width 210 height 26
click at [259, 232] on input "SĐT Người Nhận" at bounding box center [221, 228] width 210 height 26
type input "0964040040"
click at [248, 264] on div "0964040040 - NHI" at bounding box center [220, 261] width 190 height 18
type input "NHI"
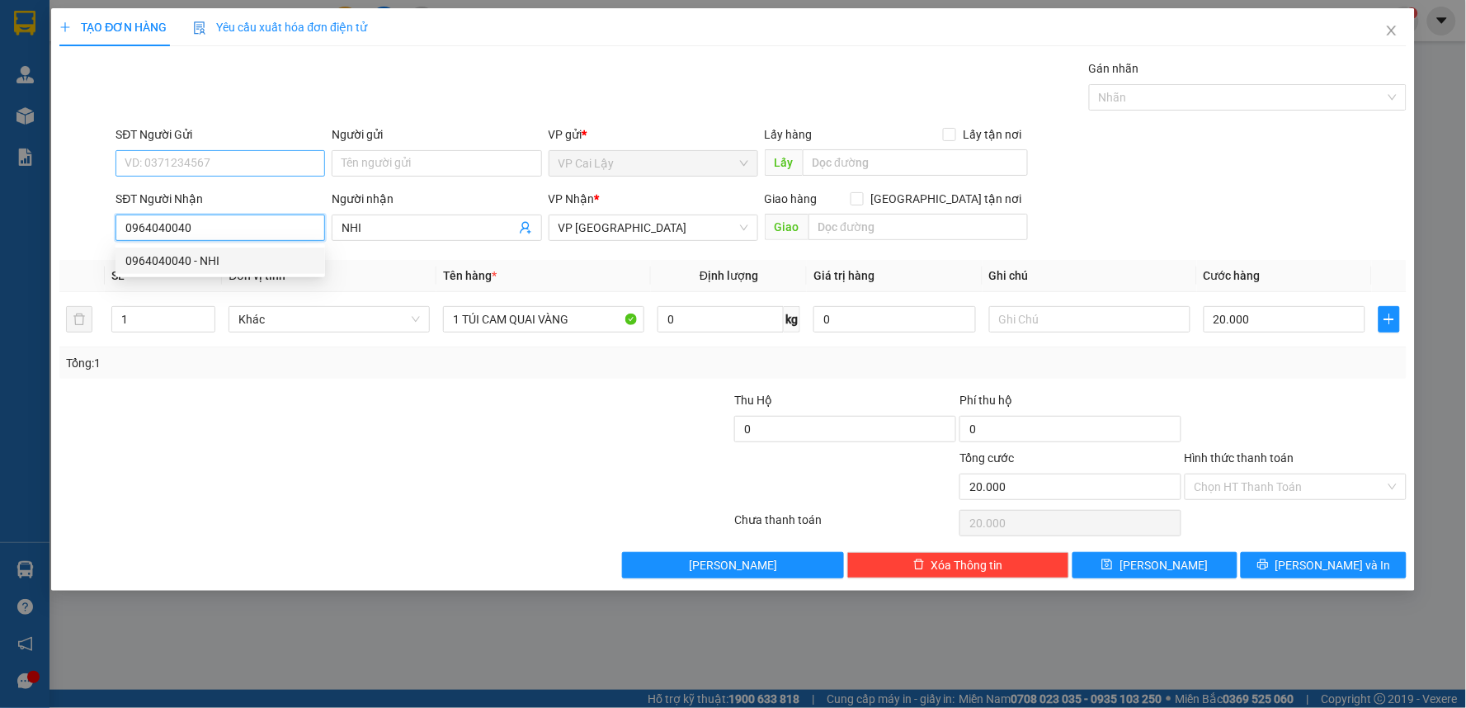
type input "20.000"
type input "0964040040"
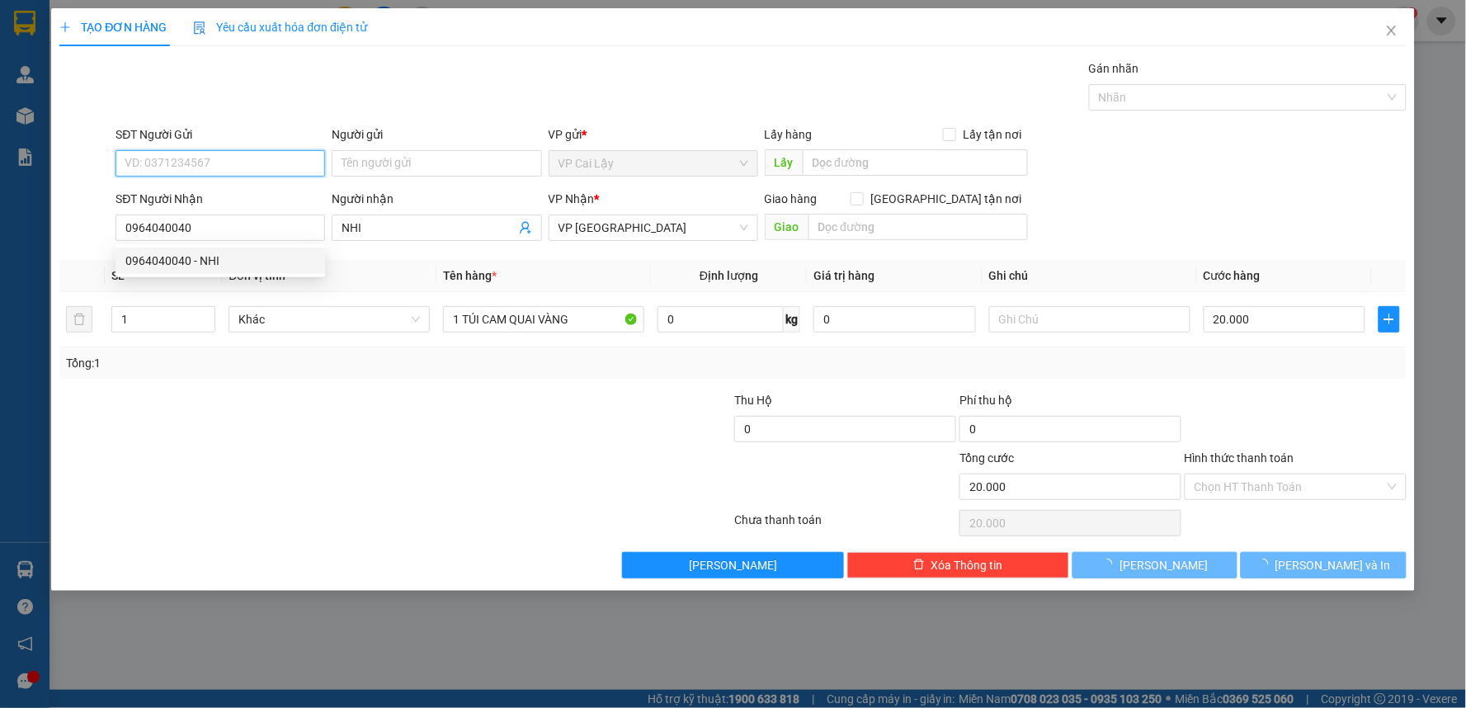
click at [210, 159] on input "SĐT Người Gửi" at bounding box center [221, 163] width 210 height 26
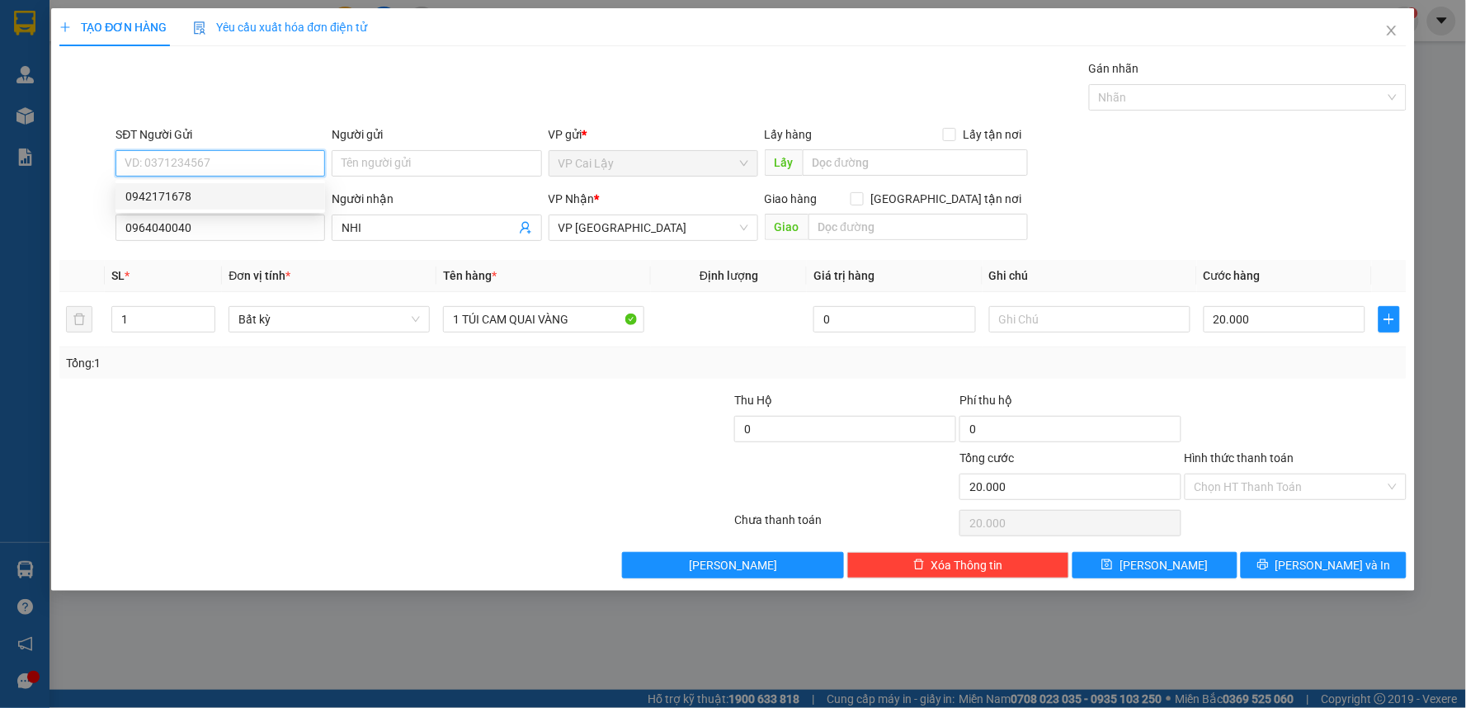
click at [233, 192] on div "0942171678" at bounding box center [220, 196] width 190 height 18
type input "0942171678"
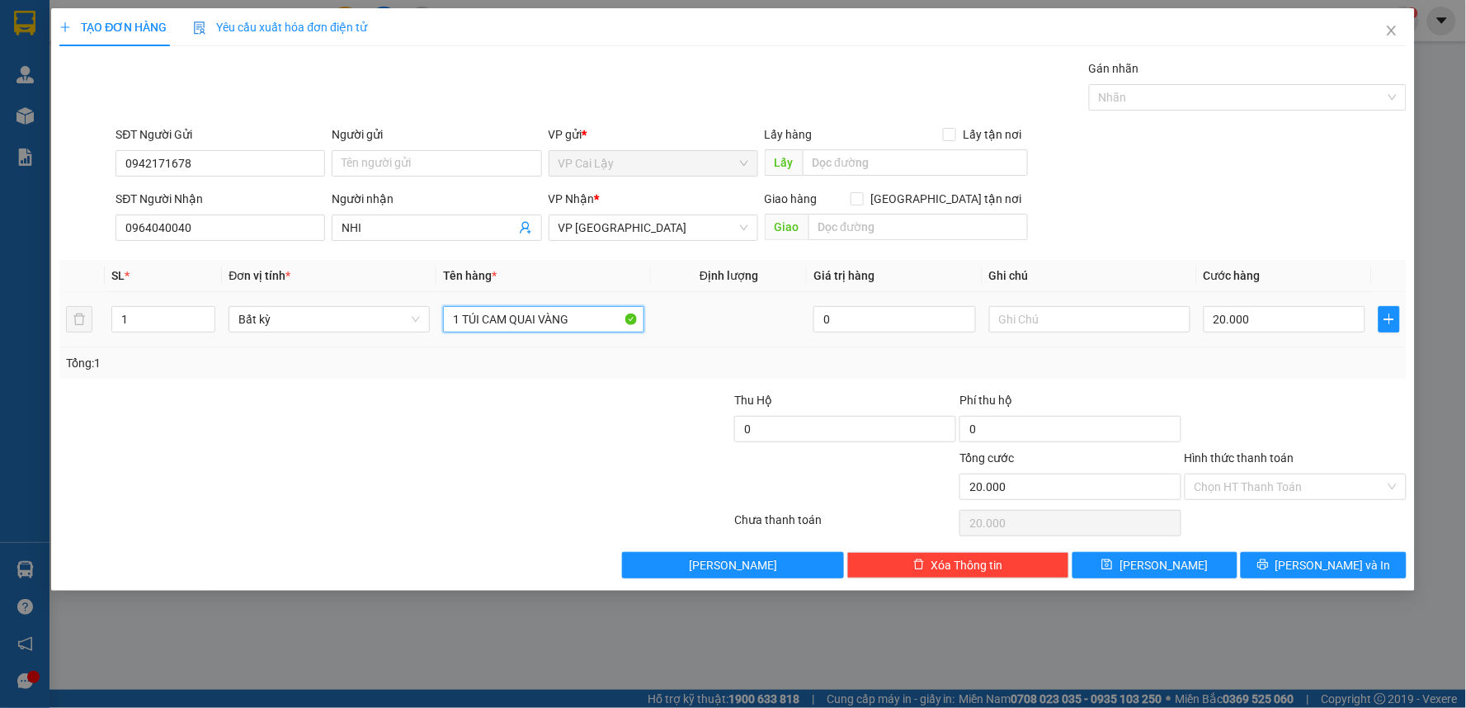
click at [563, 319] on input "1 TÚI CAM QUAI VÀNG" at bounding box center [543, 319] width 201 height 26
click at [592, 316] on input "1 TÚI CAM QUAI VÀNG" at bounding box center [543, 319] width 201 height 26
type input "1 TÚI XÁM QUAI XÁM"
click at [1280, 493] on input "Hình thức thanh toán" at bounding box center [1290, 486] width 191 height 25
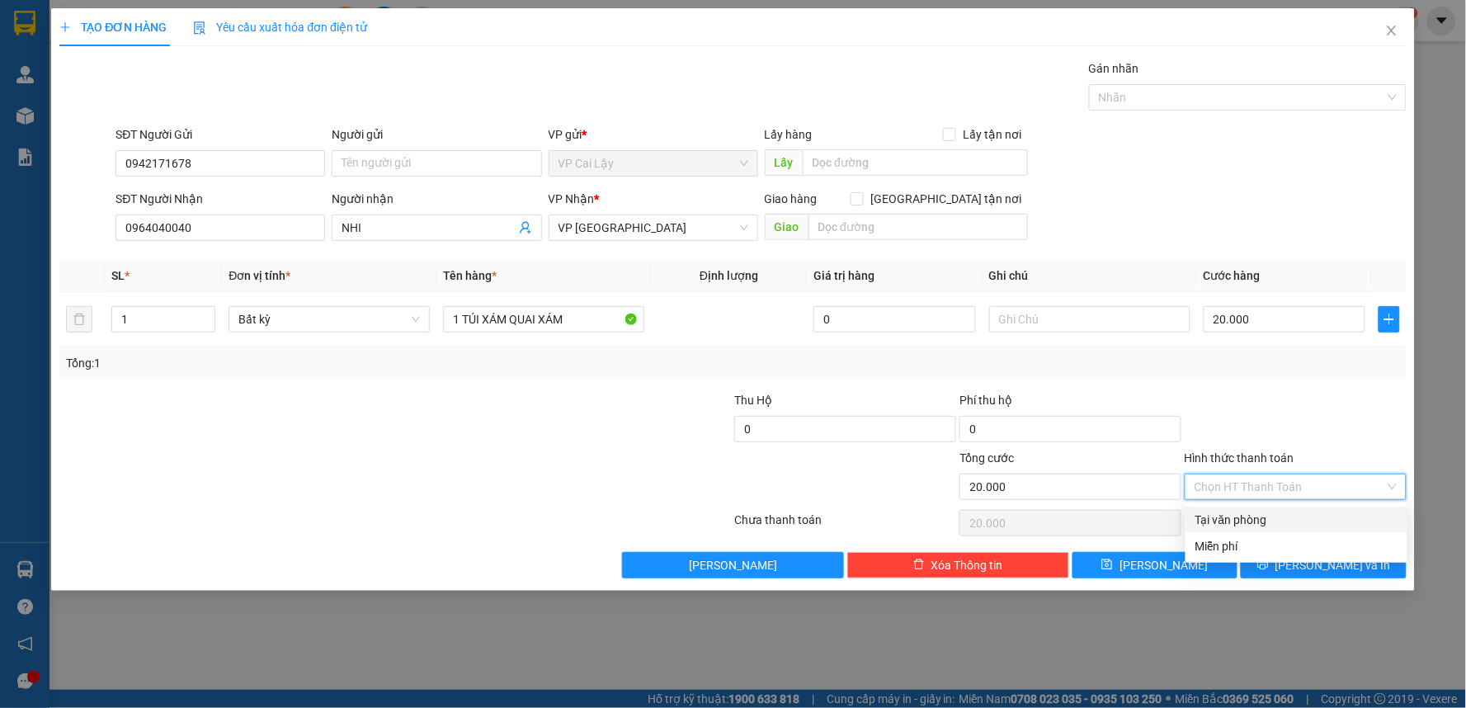
click at [1282, 515] on div "Tại văn phòng" at bounding box center [1297, 520] width 202 height 18
type input "0"
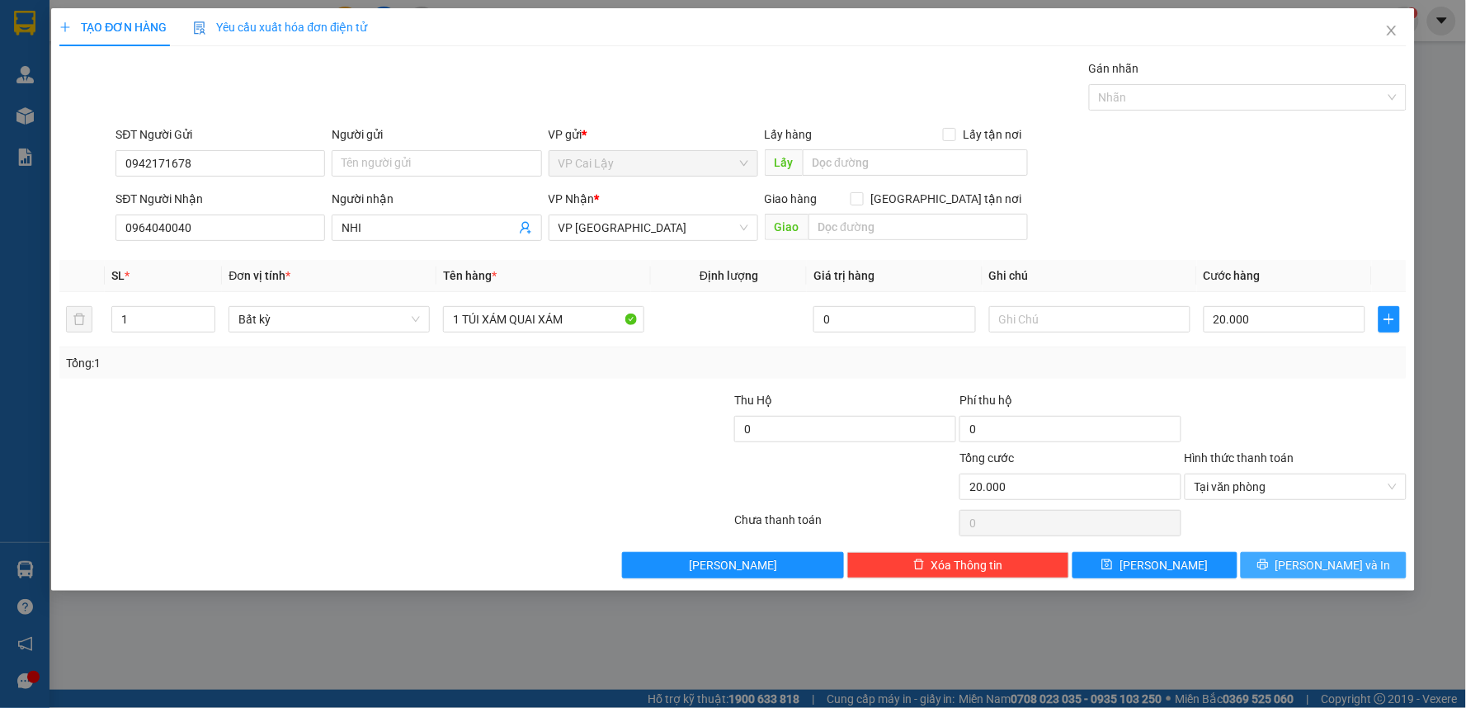
click at [1318, 563] on span "[PERSON_NAME] và In" at bounding box center [1334, 565] width 116 height 18
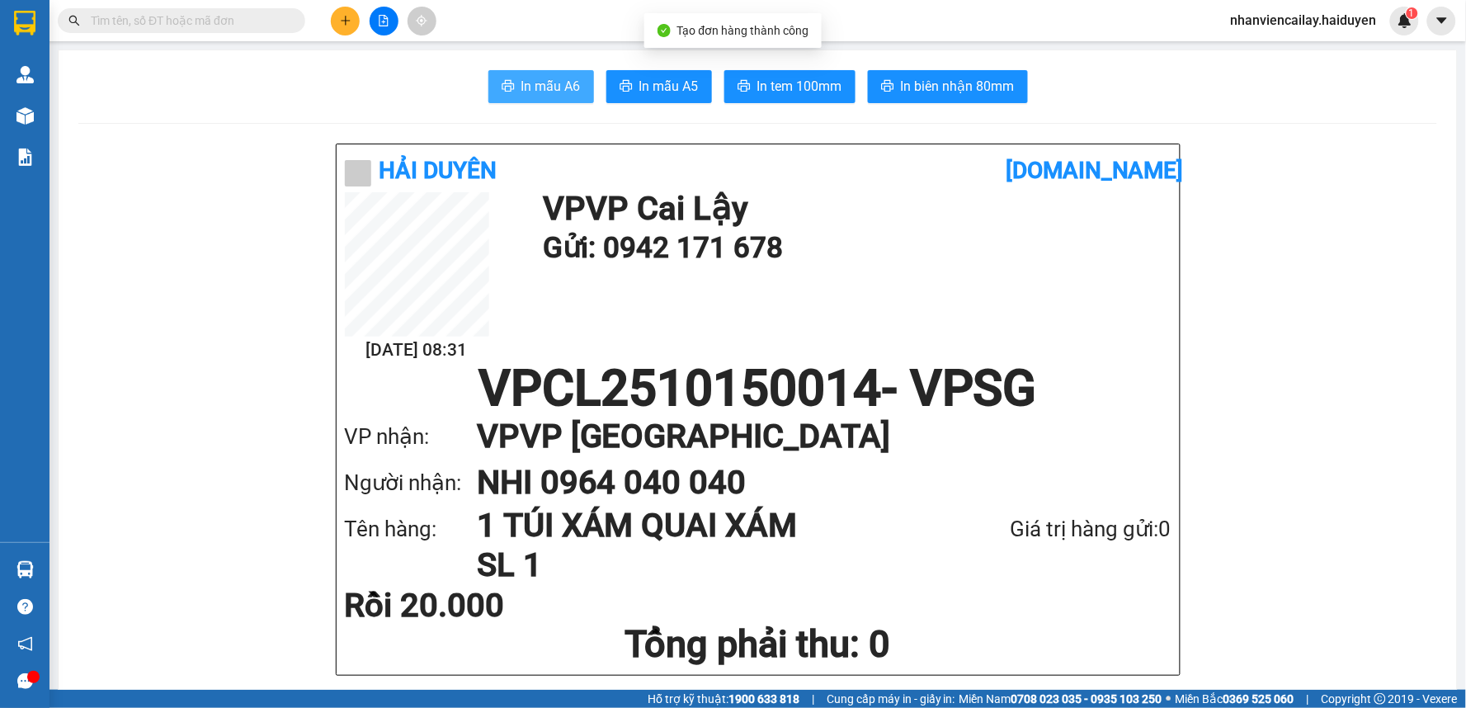
click at [534, 92] on span "In mẫu A6" at bounding box center [551, 86] width 59 height 21
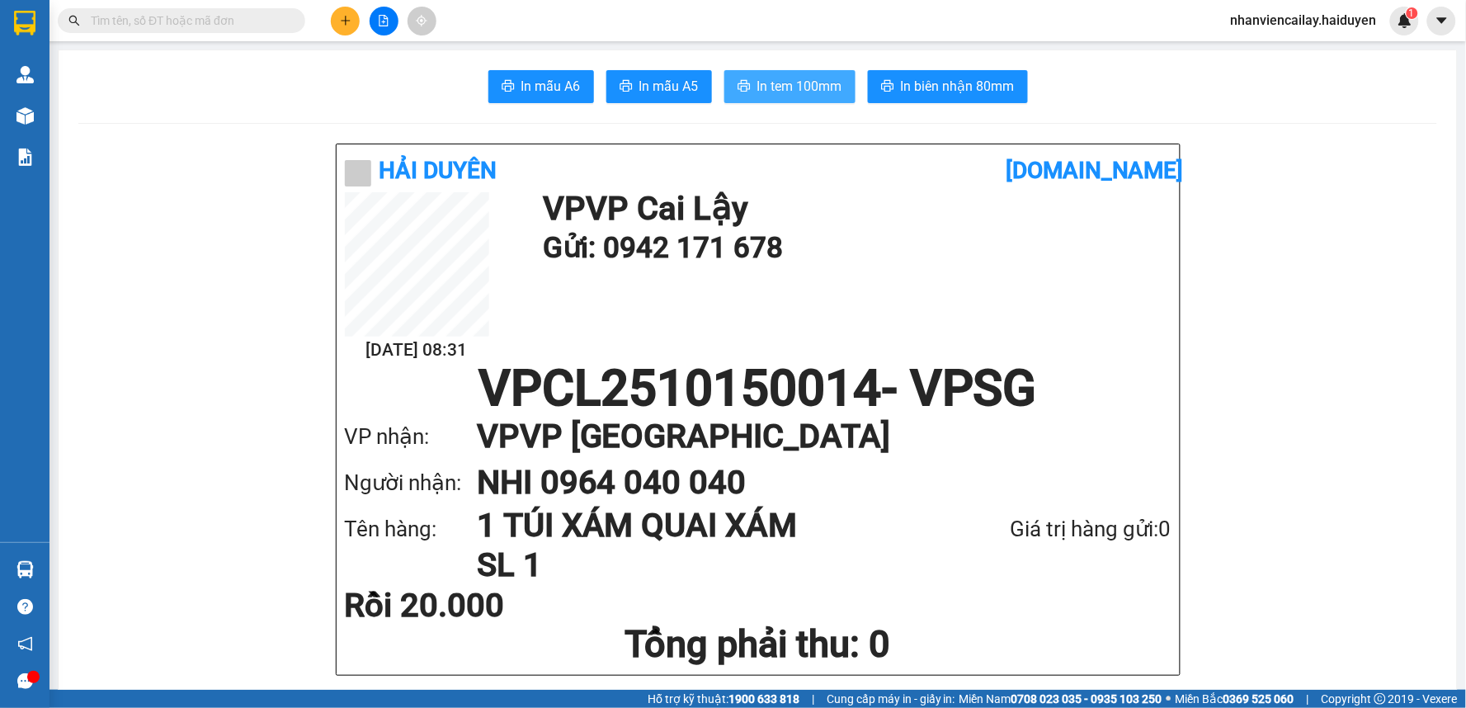
click at [788, 92] on span "In tem 100mm" at bounding box center [800, 86] width 85 height 21
click at [347, 21] on icon "plus" at bounding box center [345, 20] width 9 height 1
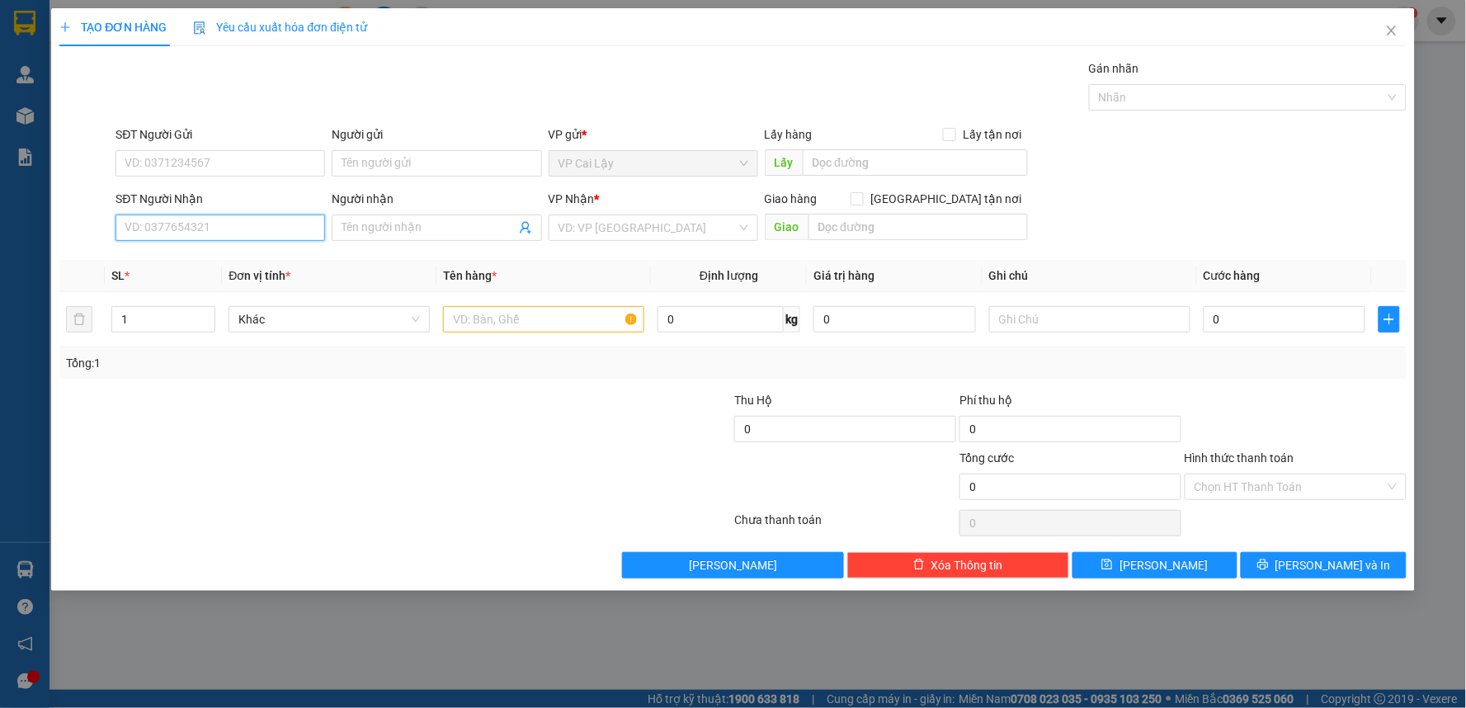
click at [215, 228] on input "SĐT Người Nhận" at bounding box center [221, 228] width 210 height 26
type input "0"
type input "0906955441"
click at [394, 232] on input "Người nhận" at bounding box center [428, 228] width 173 height 18
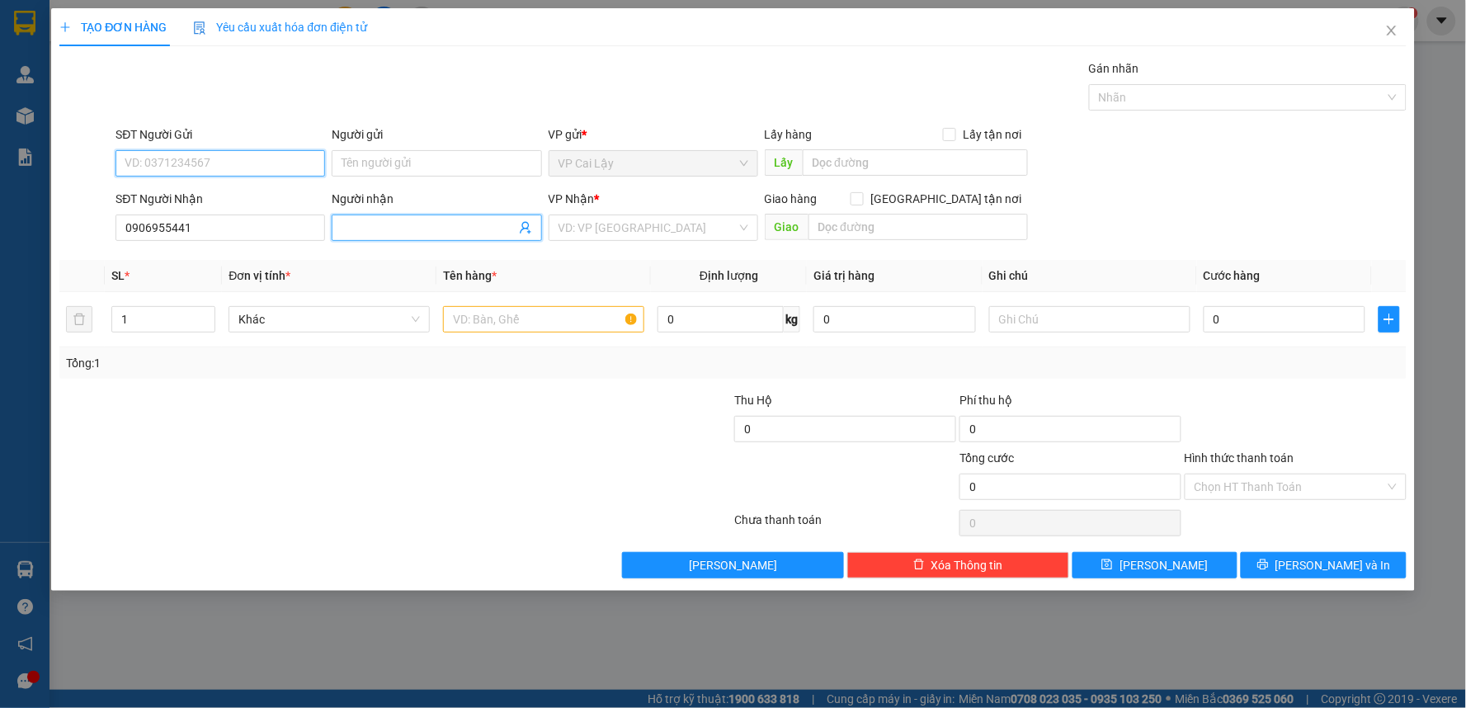
click at [262, 153] on input "SĐT Người Gửi" at bounding box center [221, 163] width 210 height 26
click at [414, 236] on input "Người nhận" at bounding box center [428, 228] width 173 height 18
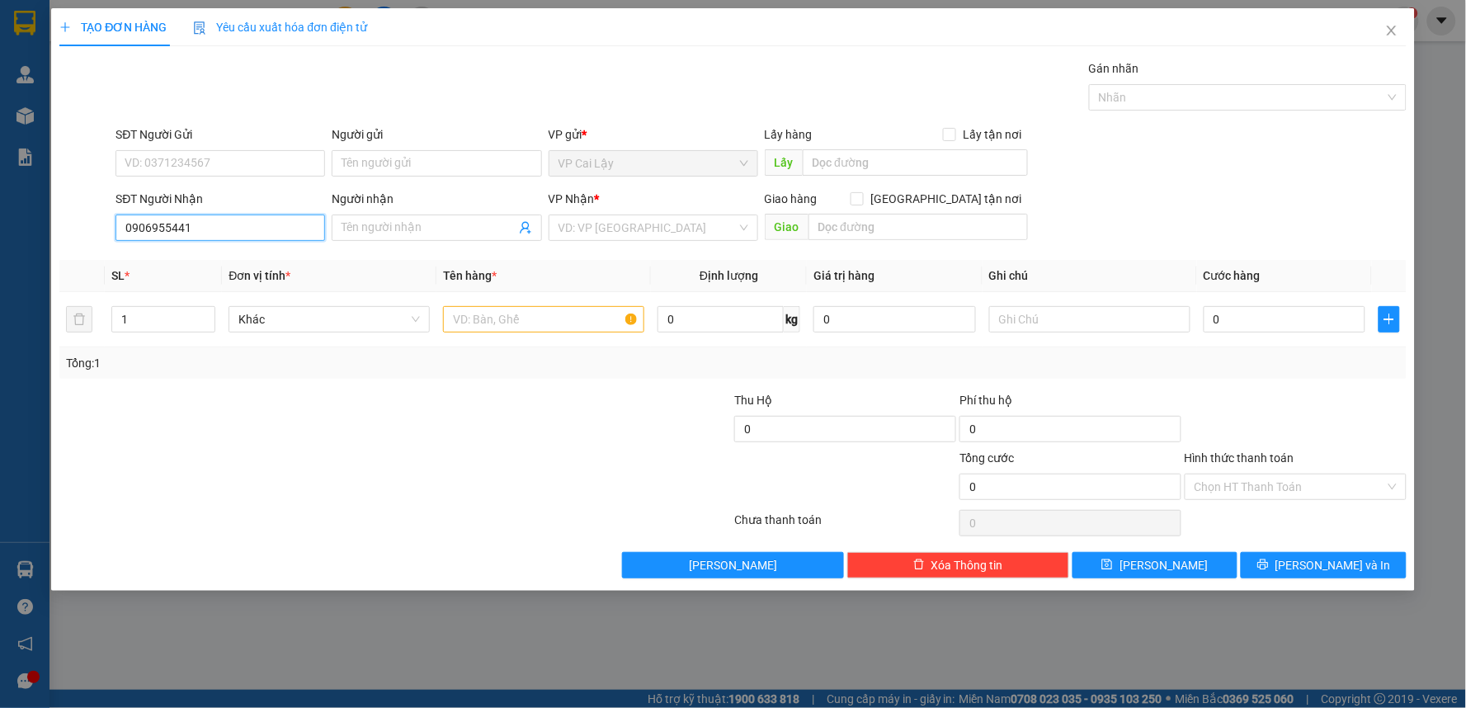
drag, startPoint x: 200, startPoint y: 234, endPoint x: 94, endPoint y: 257, distance: 108.3
click at [94, 257] on div "Transit Pickup Surcharge Ids Transit Deliver Surcharge Ids Transit Deliver Surc…" at bounding box center [733, 318] width 1348 height 519
click at [1395, 31] on icon "close" at bounding box center [1391, 30] width 13 height 13
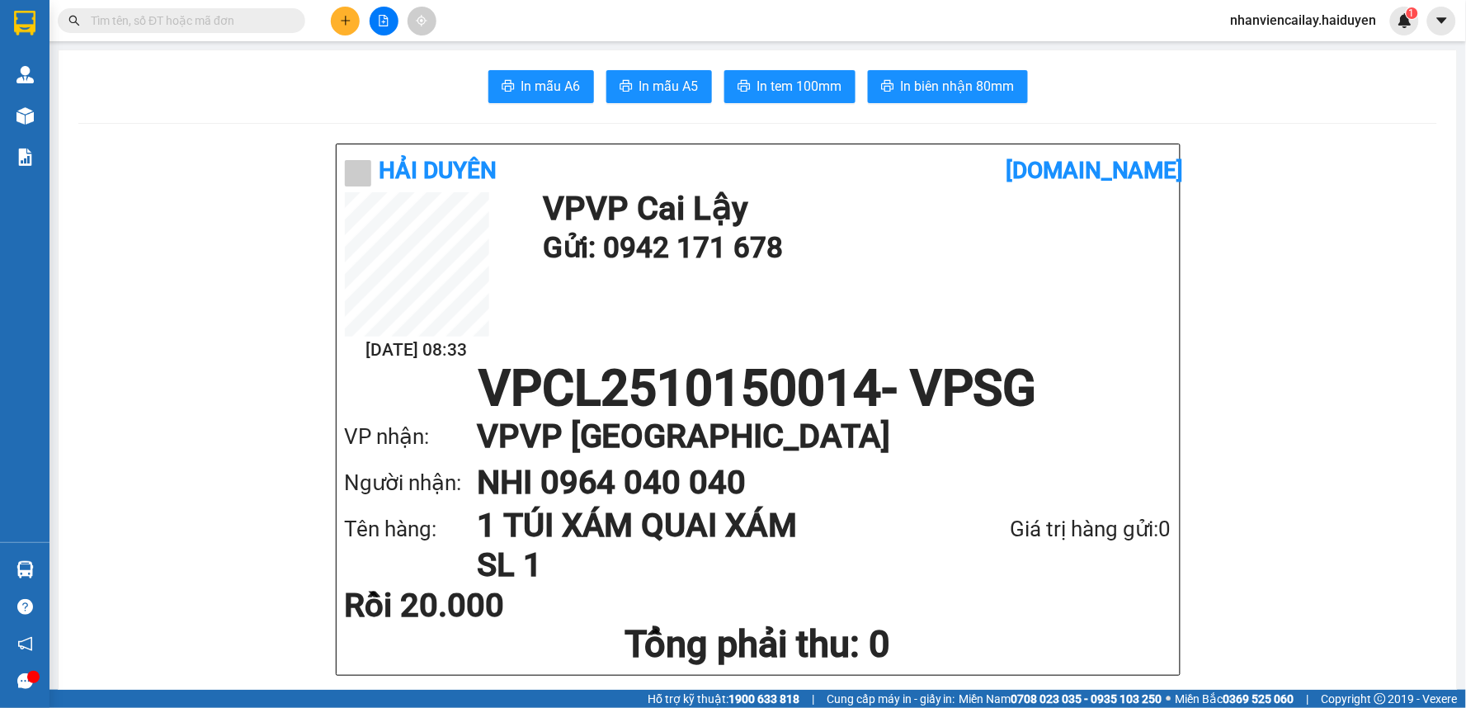
click at [264, 22] on input "text" at bounding box center [188, 21] width 195 height 18
paste input "0906955441"
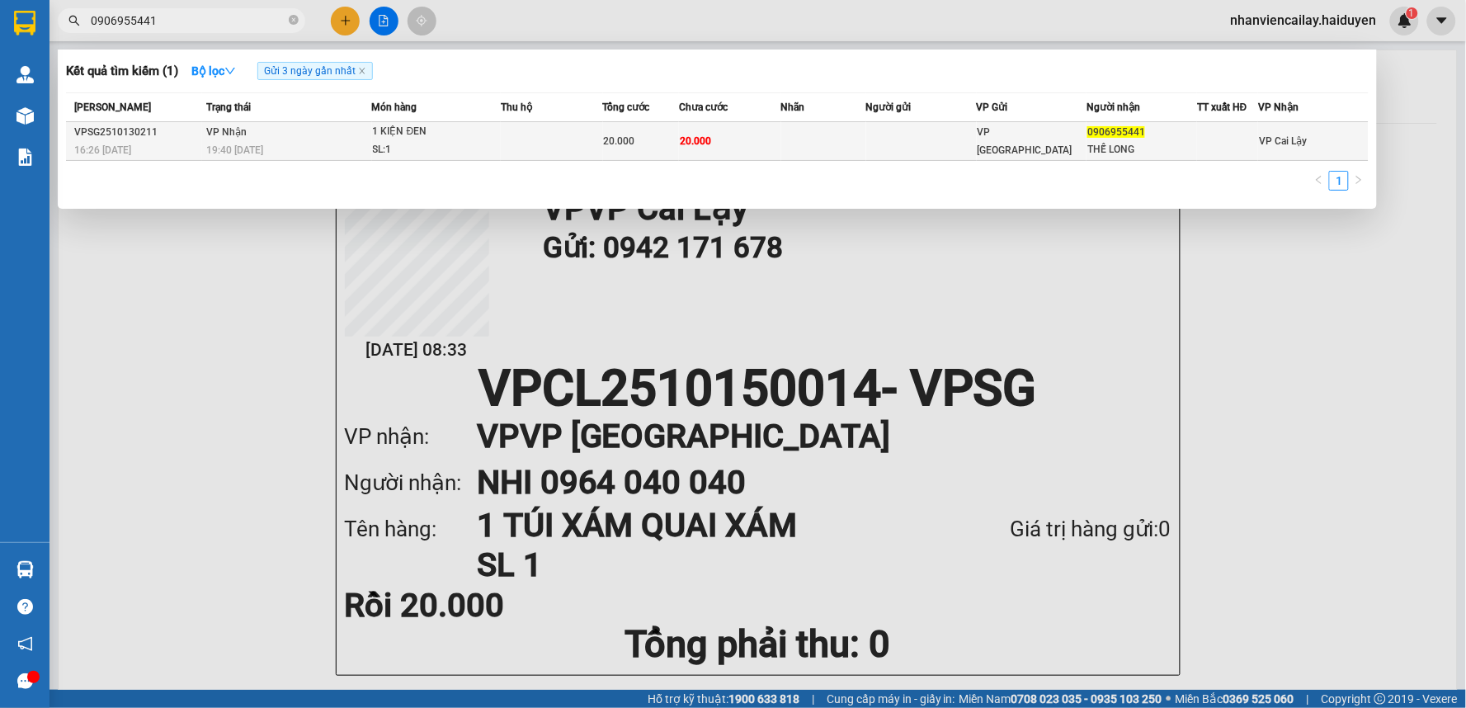
type input "0906955441"
click at [958, 134] on td at bounding box center [921, 141] width 111 height 39
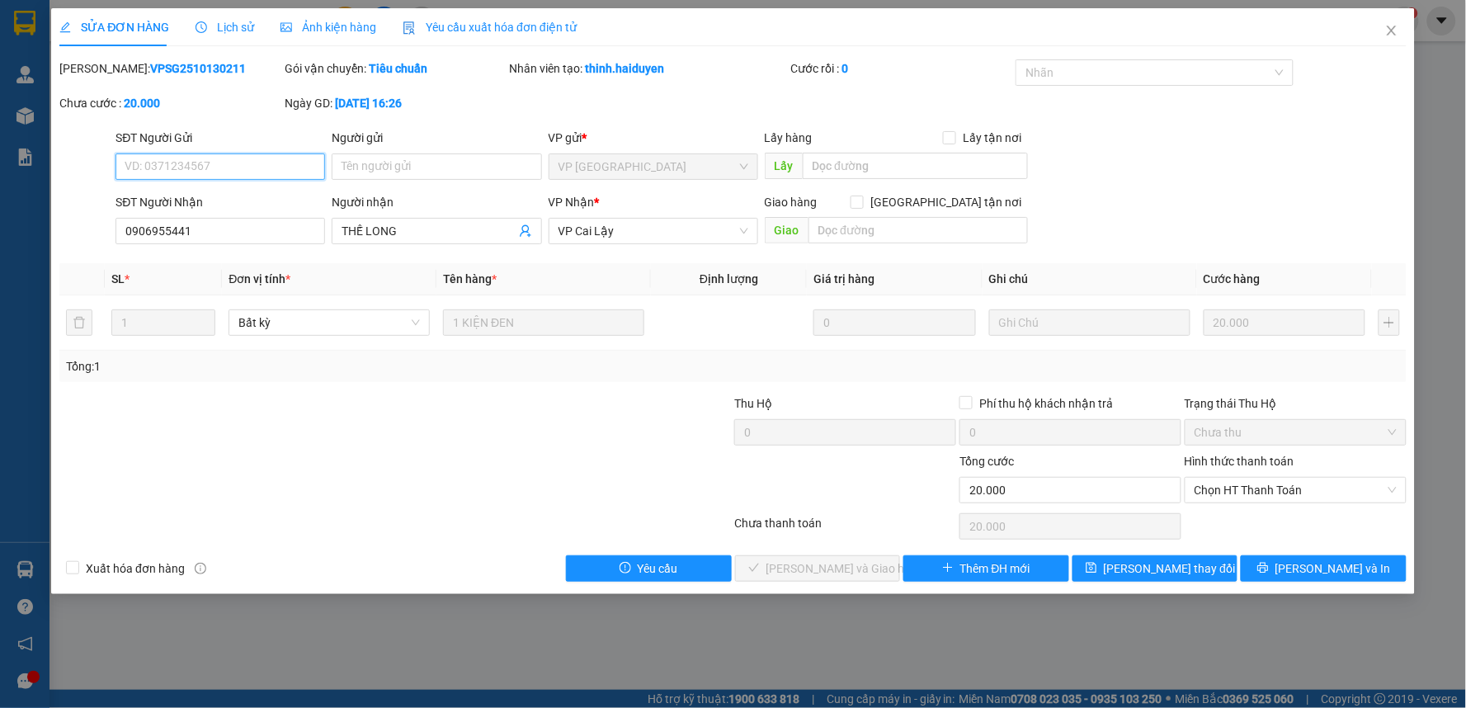
type input "0906955441"
type input "THẾ LONG"
type input "0"
type input "20.000"
click at [1258, 495] on span "Chọn HT Thanh Toán" at bounding box center [1296, 490] width 202 height 25
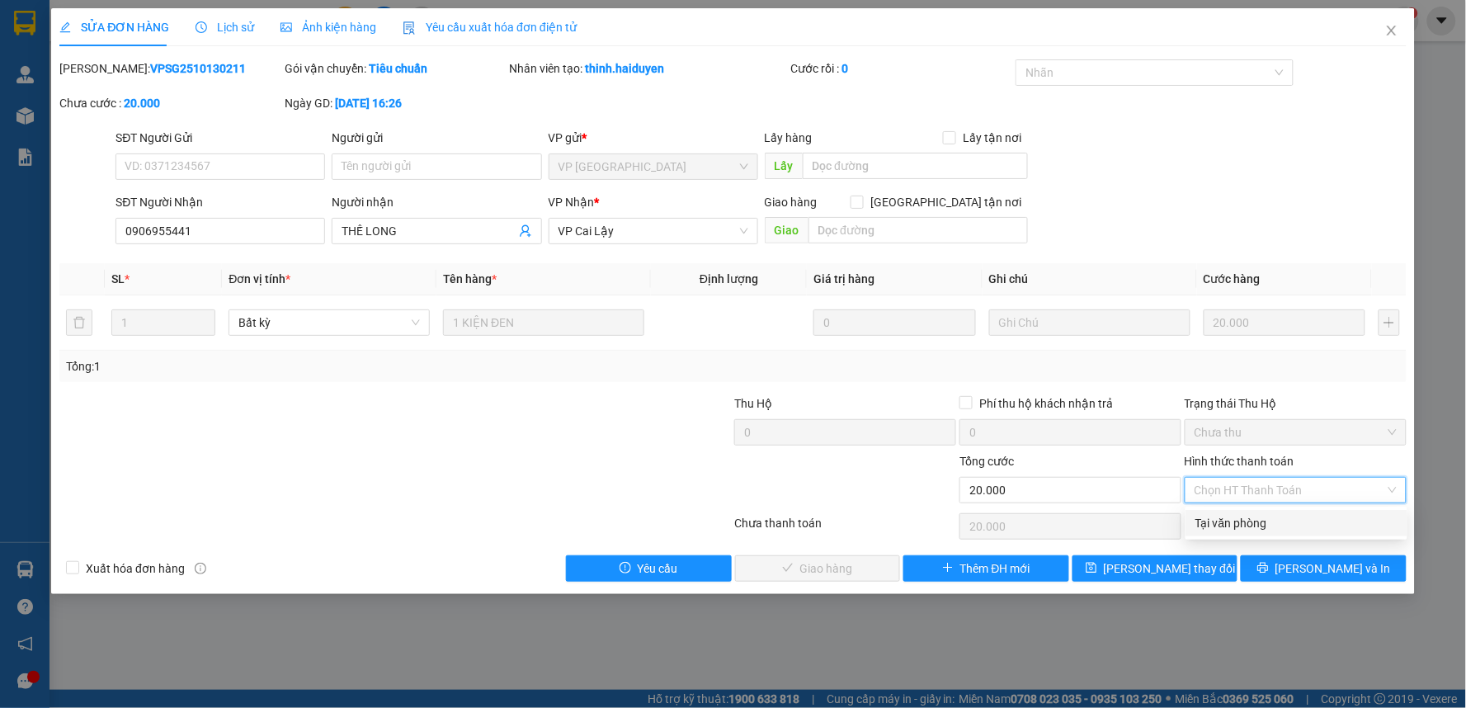
drag, startPoint x: 1255, startPoint y: 522, endPoint x: 1239, endPoint y: 518, distance: 16.8
click at [1255, 522] on div "Tại văn phòng" at bounding box center [1297, 523] width 202 height 18
type input "0"
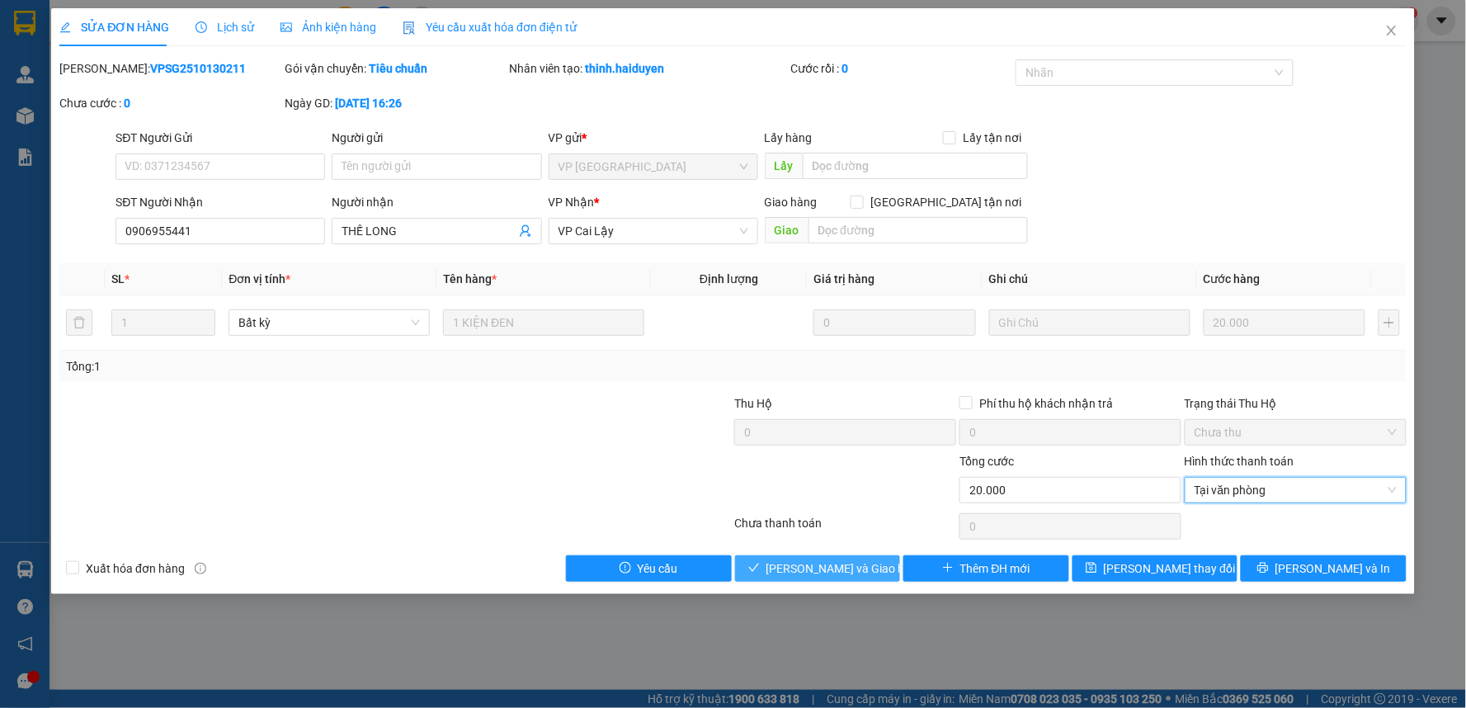
click at [858, 561] on span "[PERSON_NAME] và Giao hàng" at bounding box center [846, 568] width 158 height 18
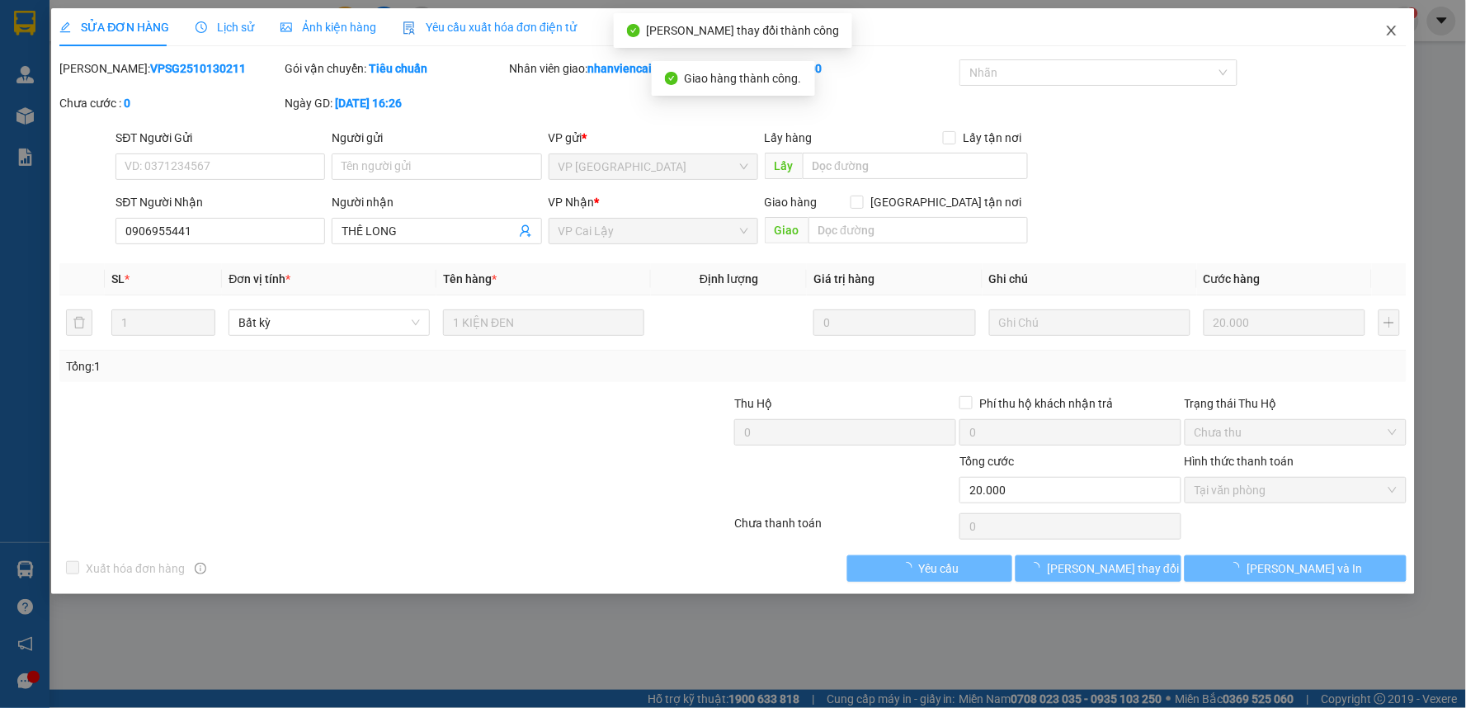
click at [1392, 29] on icon "close" at bounding box center [1391, 30] width 13 height 13
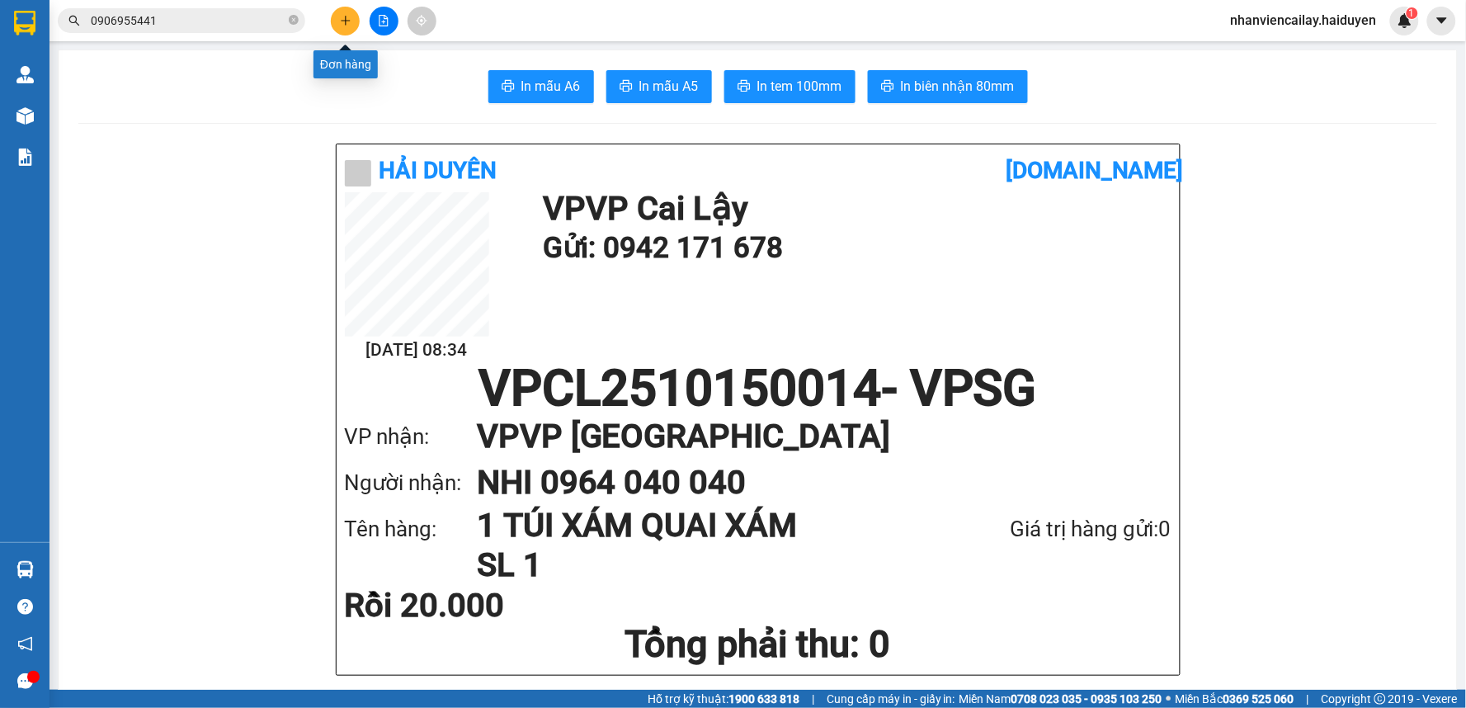
click at [350, 17] on icon "plus" at bounding box center [346, 21] width 12 height 12
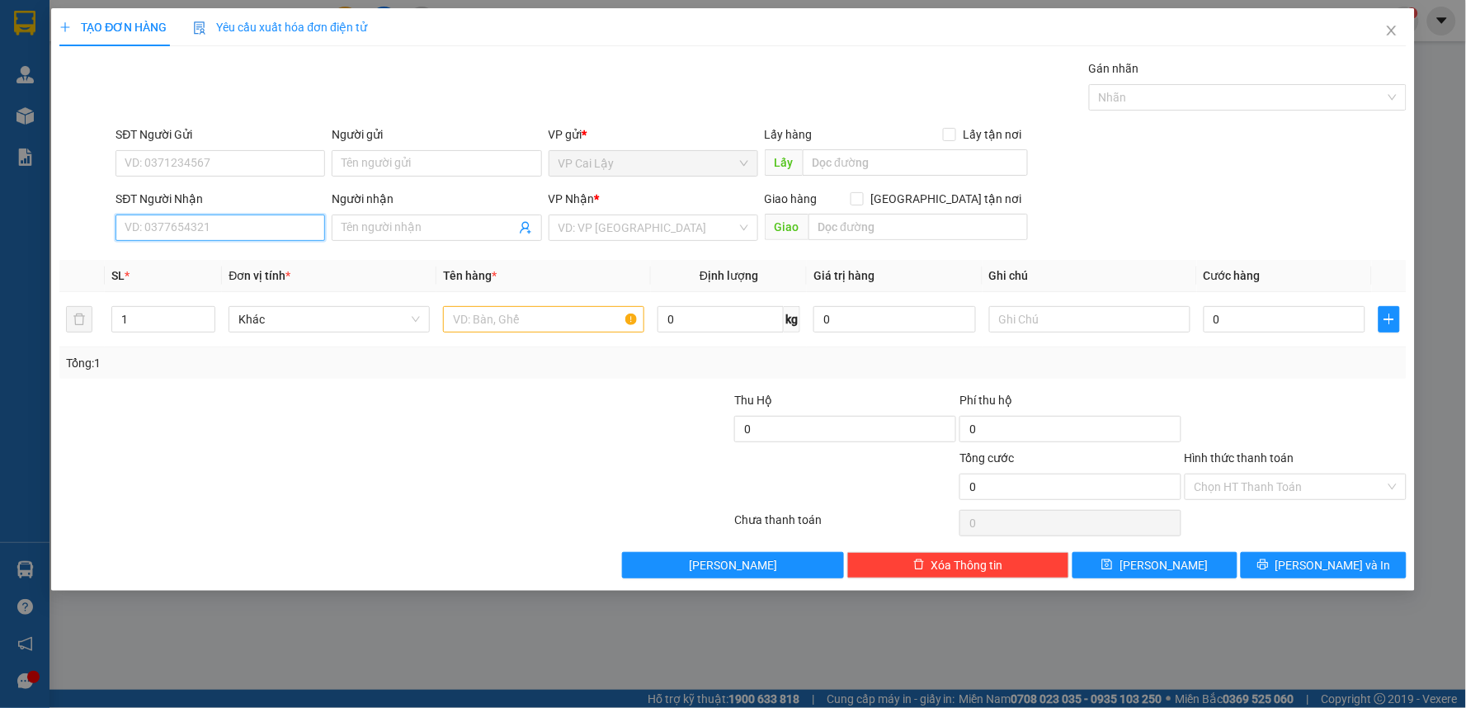
click at [215, 224] on input "SĐT Người Nhận" at bounding box center [221, 228] width 210 height 26
type input "0778268666"
click at [264, 253] on div "0778268666 - DUY BÌNH" at bounding box center [220, 261] width 190 height 18
type input "DUY BÌNH"
type input "20.000"
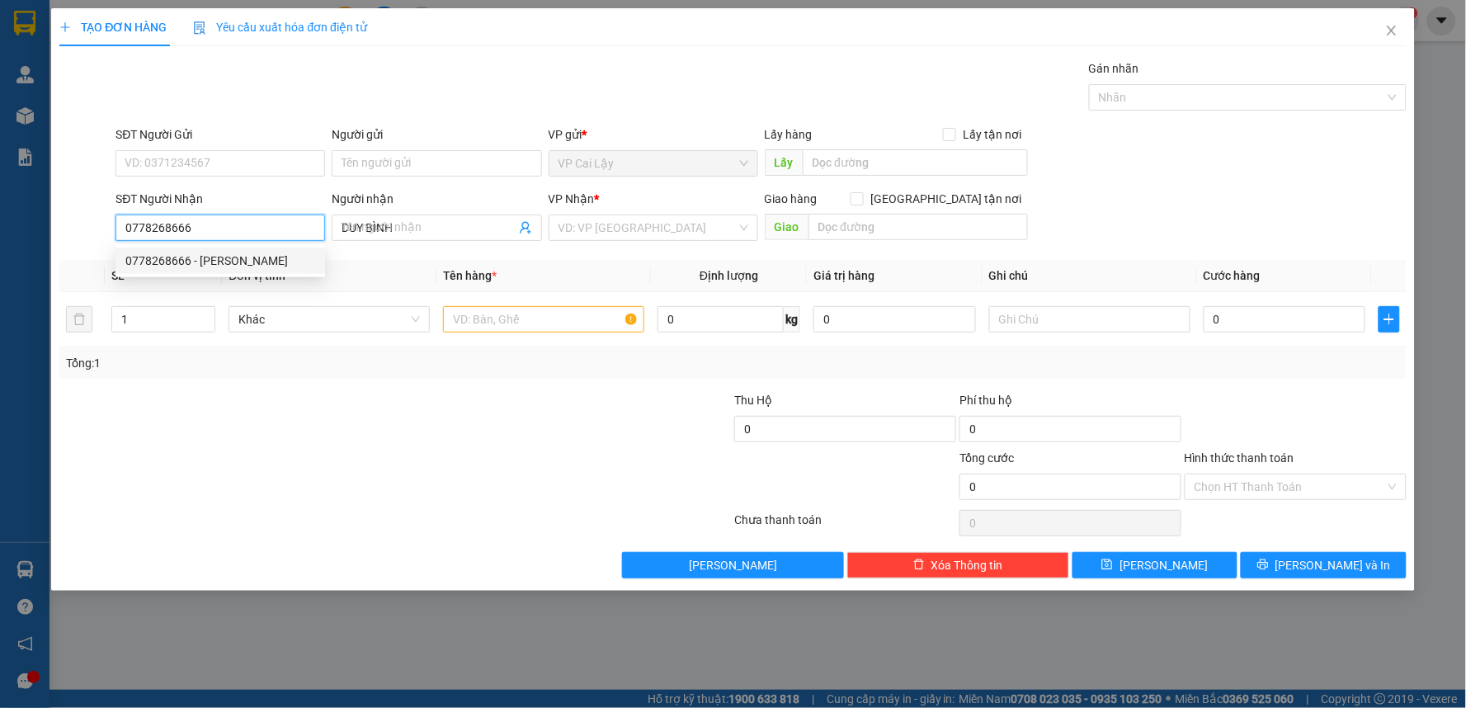
type input "20.000"
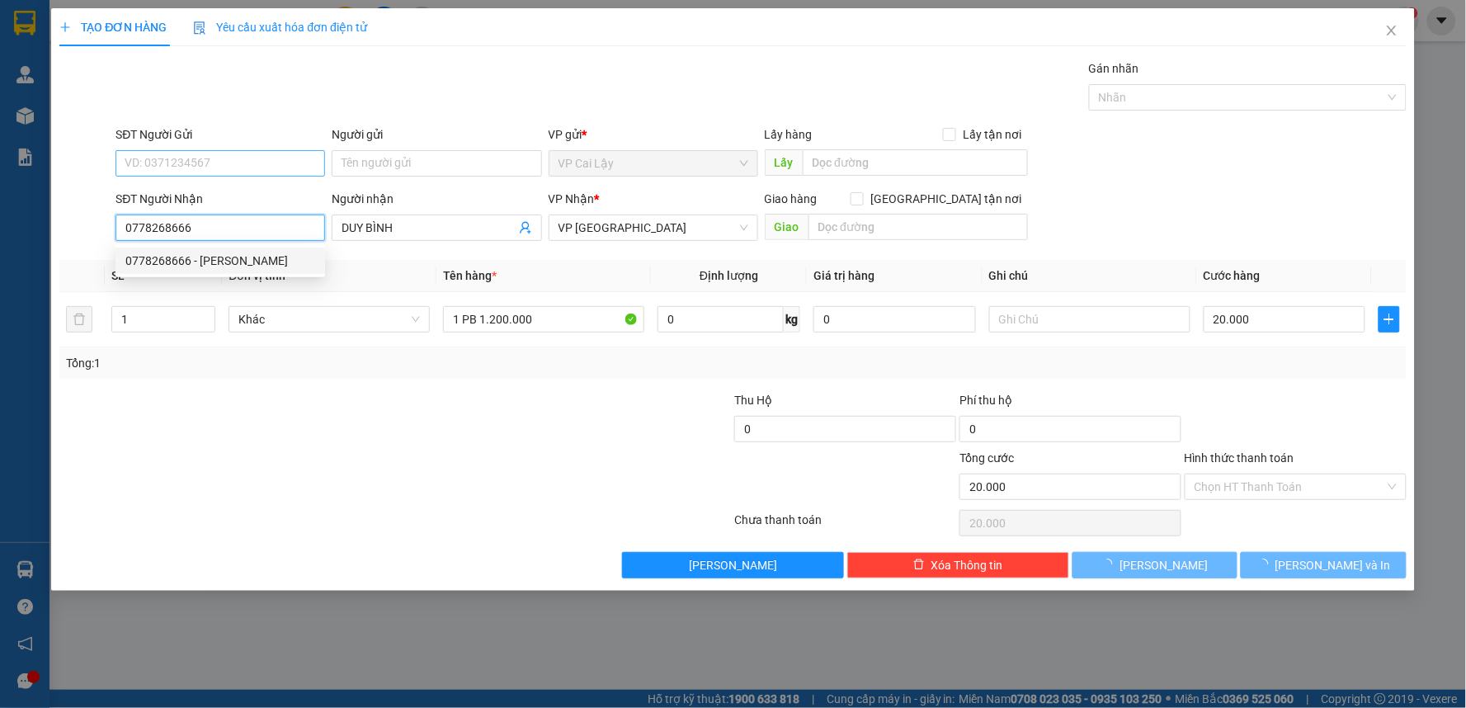
type input "0778268666"
click at [265, 172] on input "SĐT Người Gửi" at bounding box center [221, 163] width 210 height 26
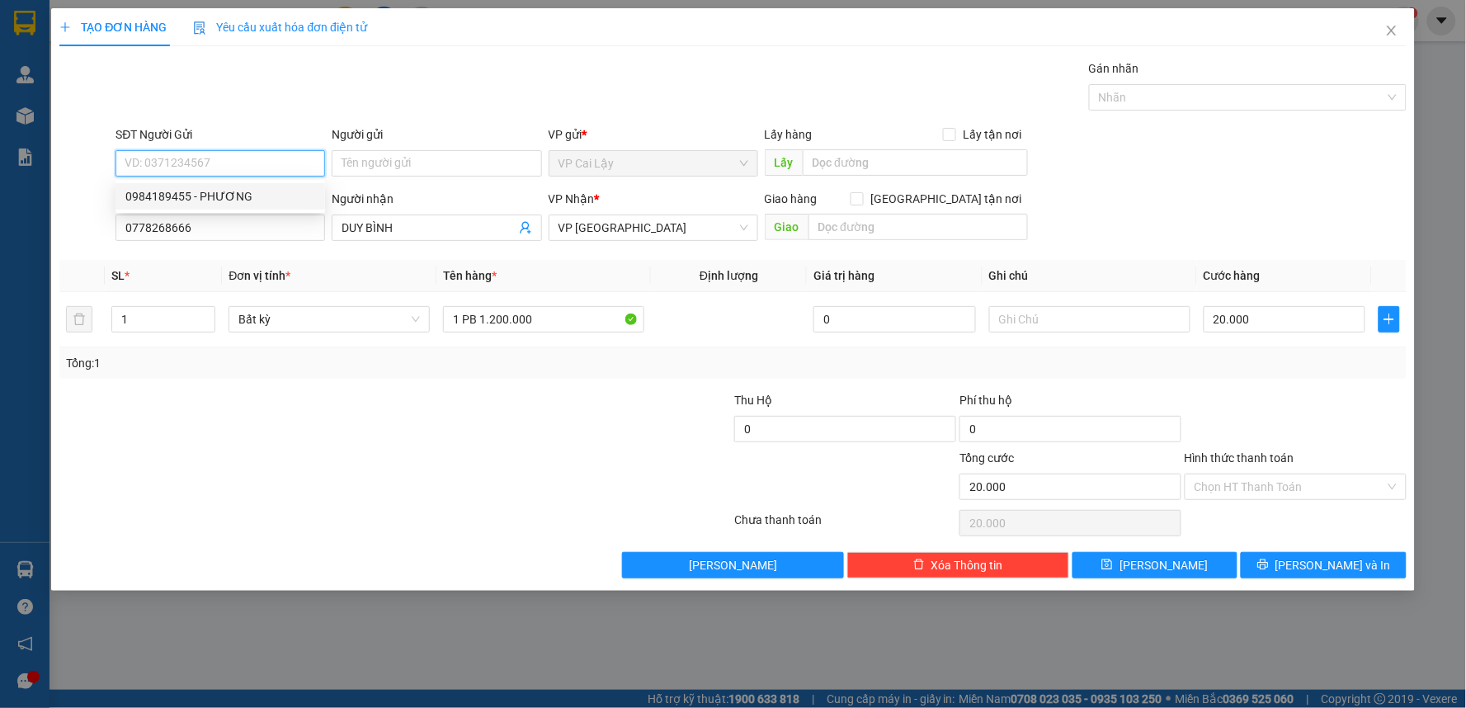
click at [267, 191] on div "0984189455 - PHƯƠNG" at bounding box center [220, 196] width 190 height 18
type input "0984189455"
type input "PHƯƠNG"
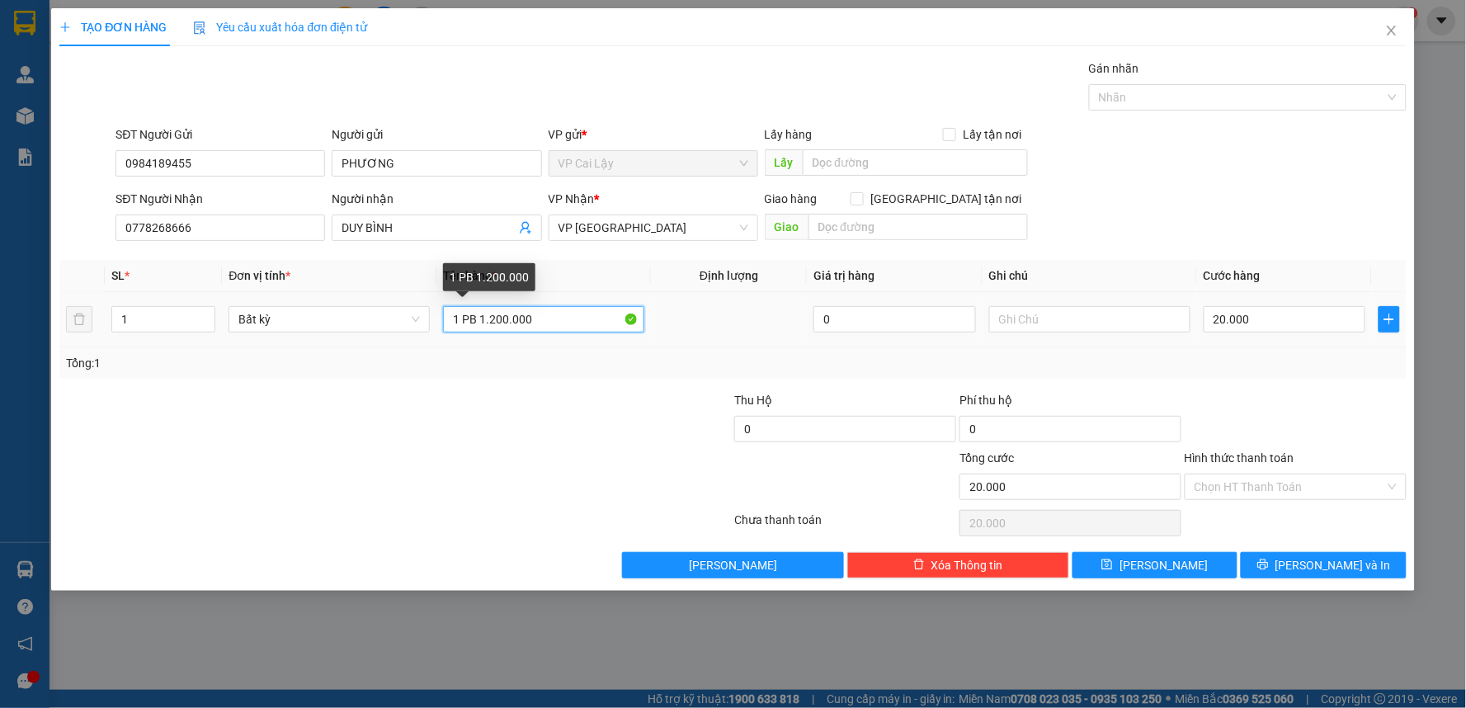
click at [567, 323] on input "1 PB 1.200.000" at bounding box center [543, 319] width 201 height 26
click at [567, 323] on input "1 PB 1.500.000" at bounding box center [543, 319] width 201 height 26
type input "1 PB 1.500.000 ( MỘT TRIỆU RƯỠI )"
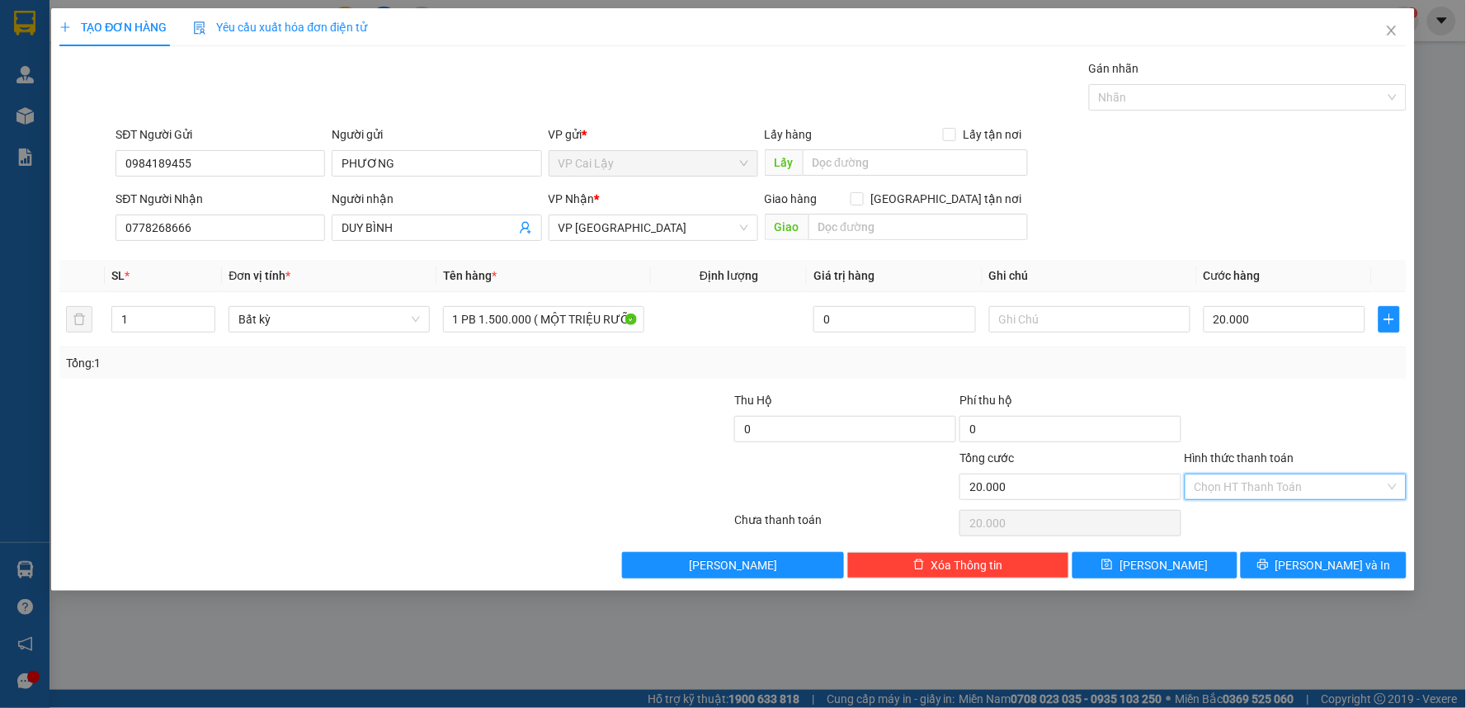
click at [1239, 489] on input "Hình thức thanh toán" at bounding box center [1290, 486] width 191 height 25
click at [1235, 518] on div "Tại văn phòng" at bounding box center [1297, 520] width 202 height 18
type input "0"
click at [1288, 562] on button "[PERSON_NAME] và In" at bounding box center [1324, 565] width 166 height 26
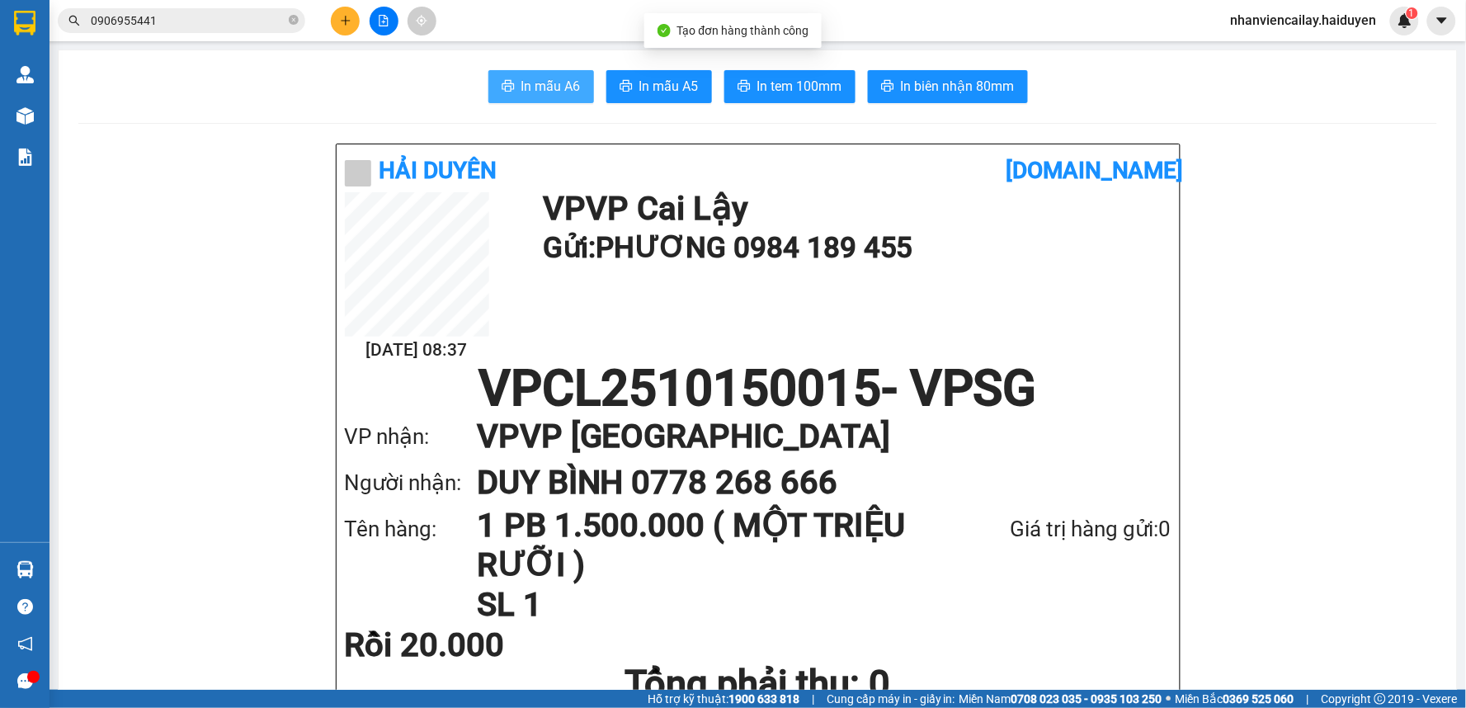
click at [522, 92] on span "In mẫu A6" at bounding box center [551, 86] width 59 height 21
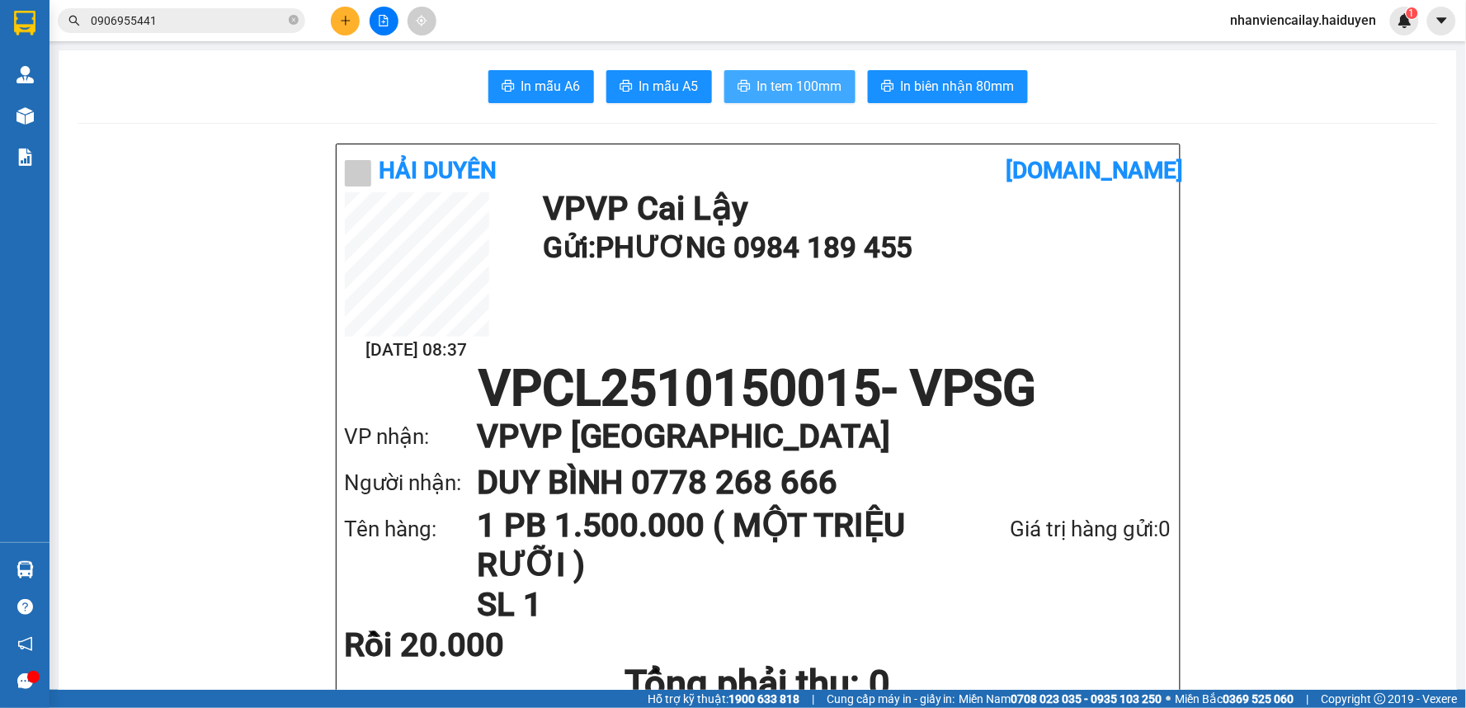
click at [810, 94] on span "In tem 100mm" at bounding box center [800, 86] width 85 height 21
click at [340, 20] on icon "plus" at bounding box center [346, 21] width 12 height 12
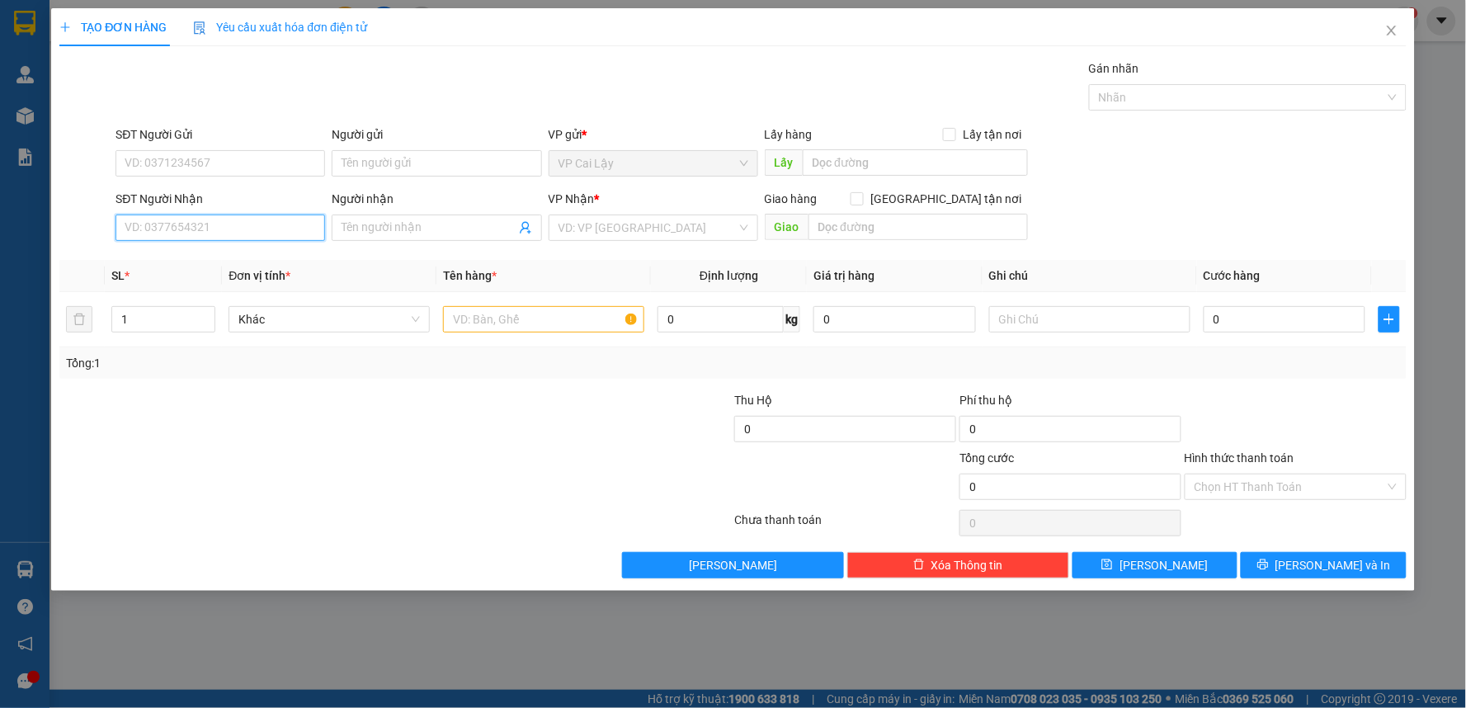
click at [271, 232] on input "SĐT Người Nhận" at bounding box center [221, 228] width 210 height 26
type input "0988234887"
click at [258, 253] on div "0988234887 - luân" at bounding box center [220, 261] width 190 height 18
type input "luân"
type input "20.000"
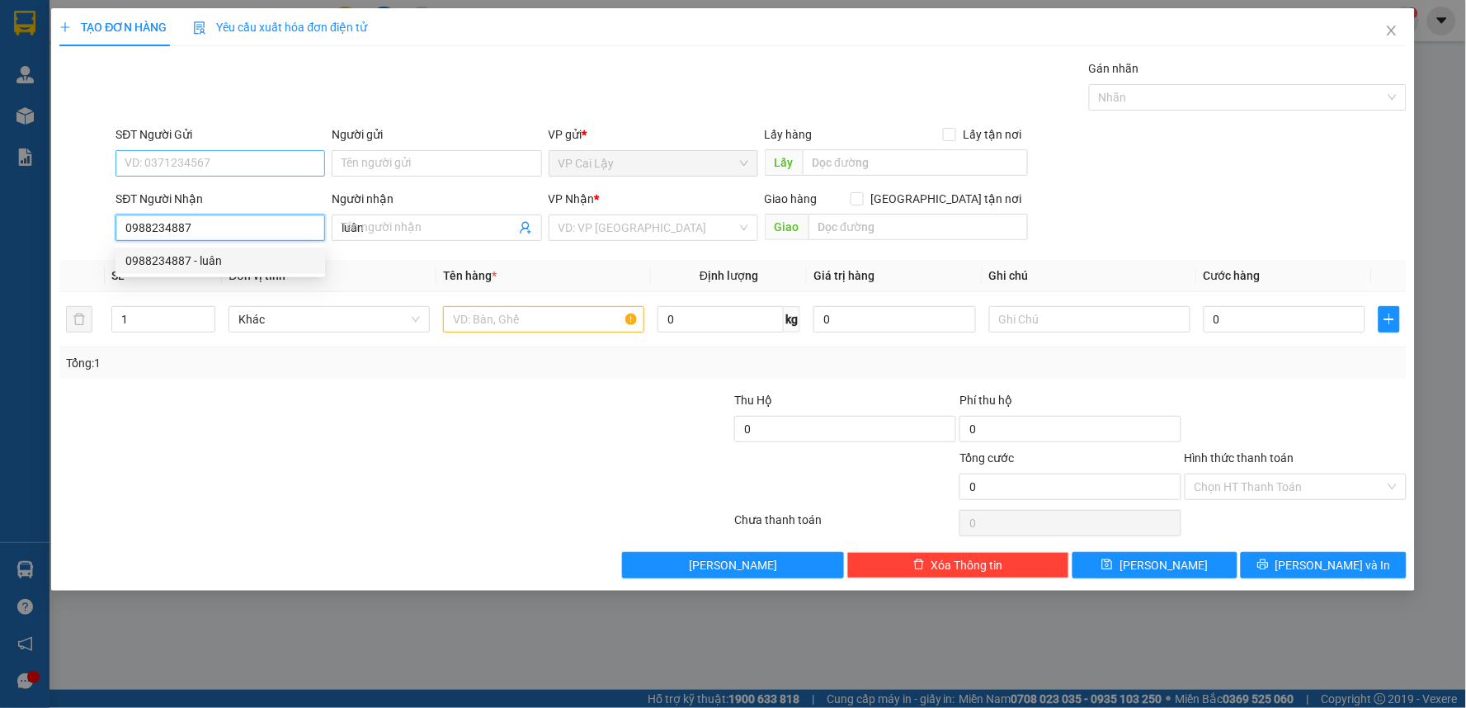
type input "20.000"
type input "0988234887"
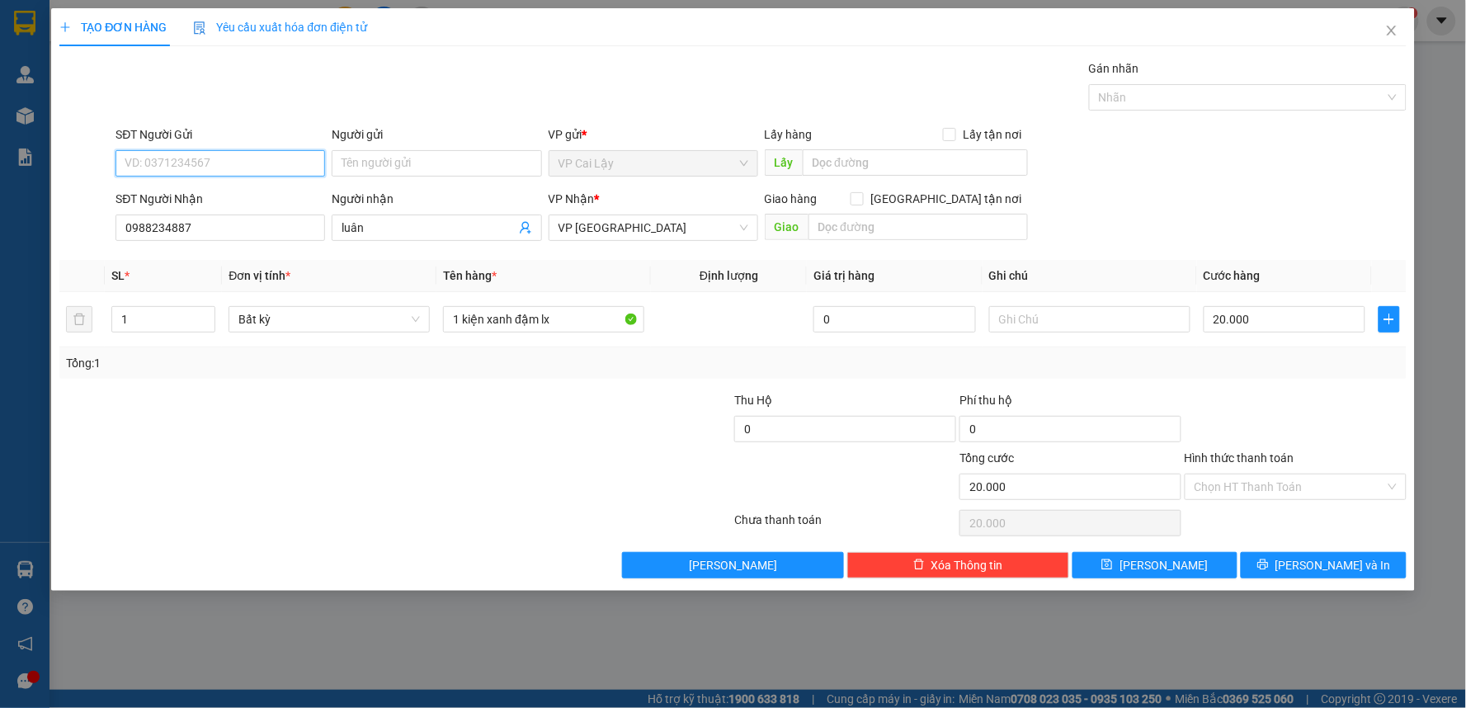
click at [240, 168] on input "SĐT Người Gửi" at bounding box center [221, 163] width 210 height 26
click at [228, 198] on div "0986840650 - 9" at bounding box center [220, 196] width 190 height 18
type input "0986840650"
type input "9"
click at [403, 163] on input "9" at bounding box center [437, 163] width 210 height 26
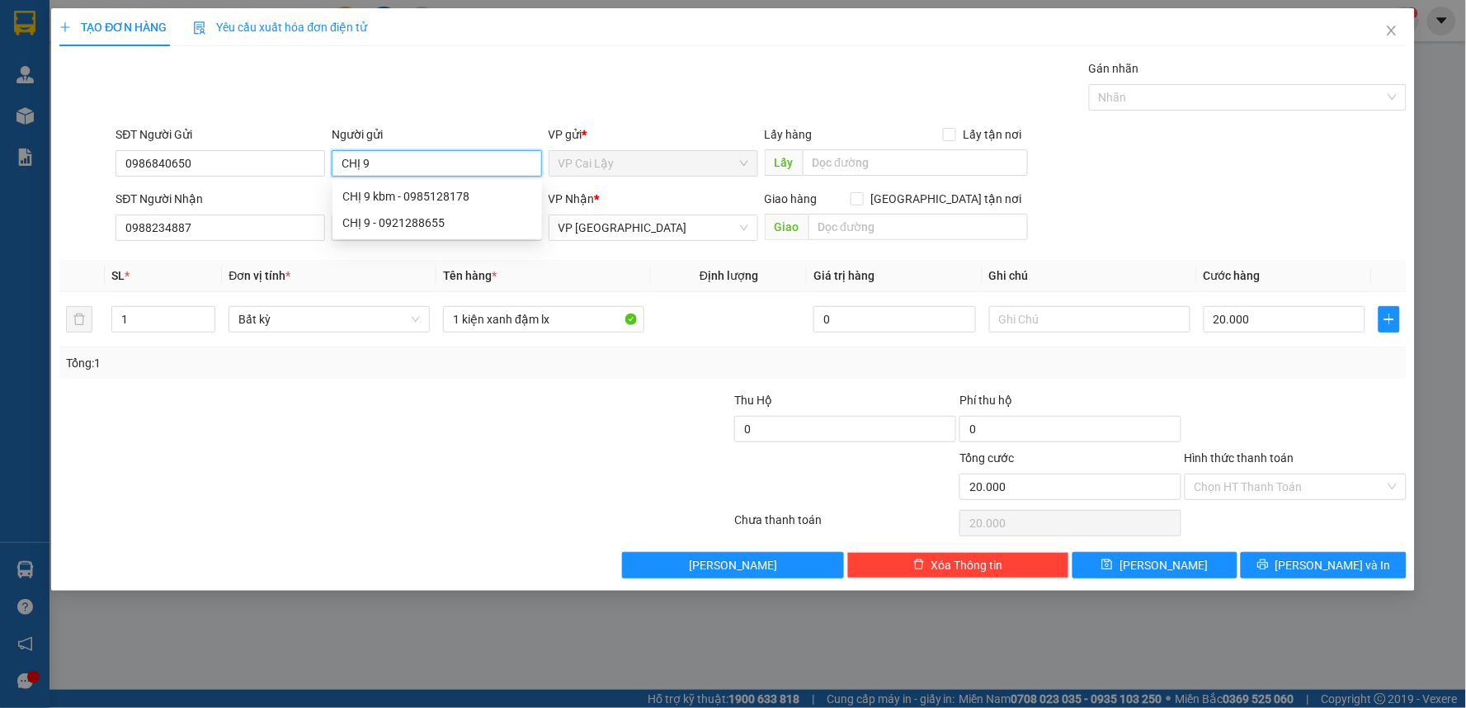
type input "CHỊ 9"
click at [520, 451] on div at bounding box center [620, 478] width 225 height 58
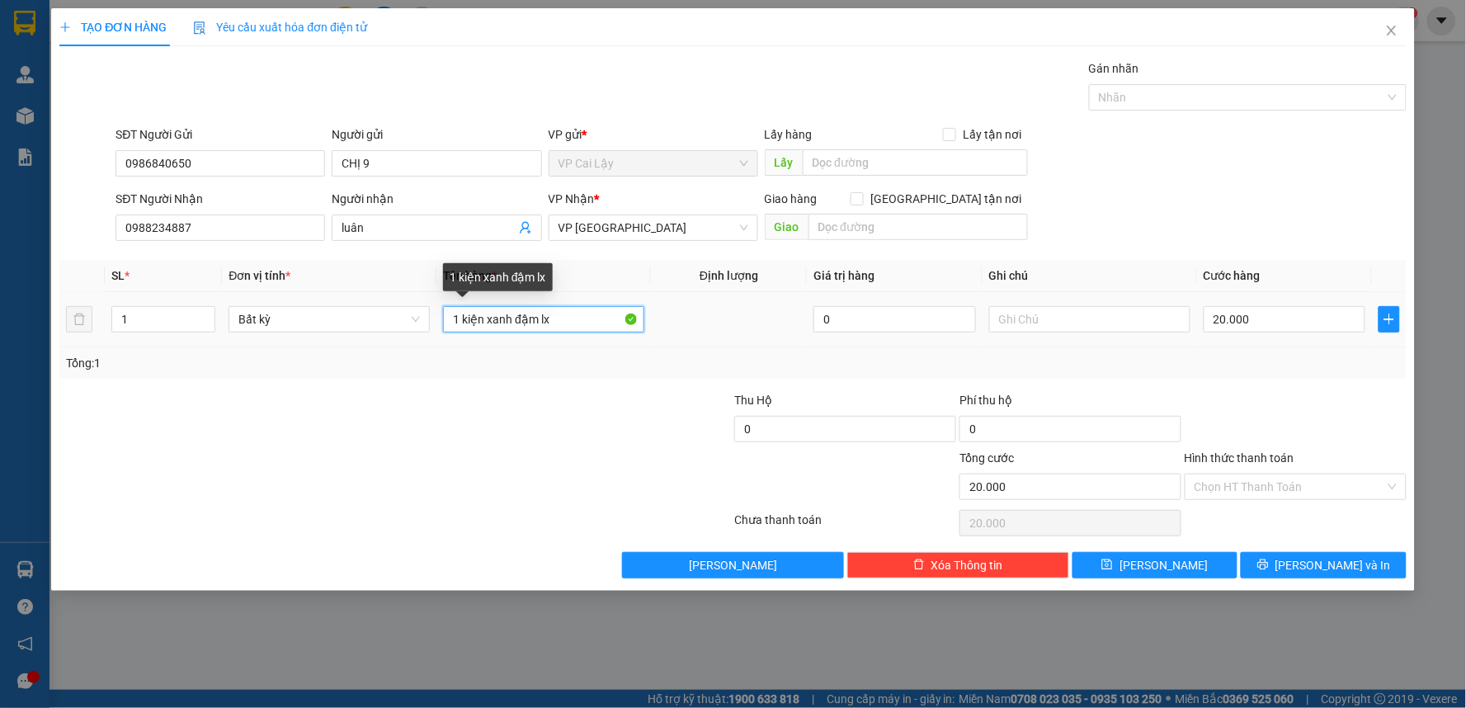
click at [539, 322] on input "1 kiện xanh đậm lx" at bounding box center [543, 319] width 201 height 26
type input "1 kiện xanh lx"
click at [591, 416] on div at bounding box center [620, 420] width 225 height 58
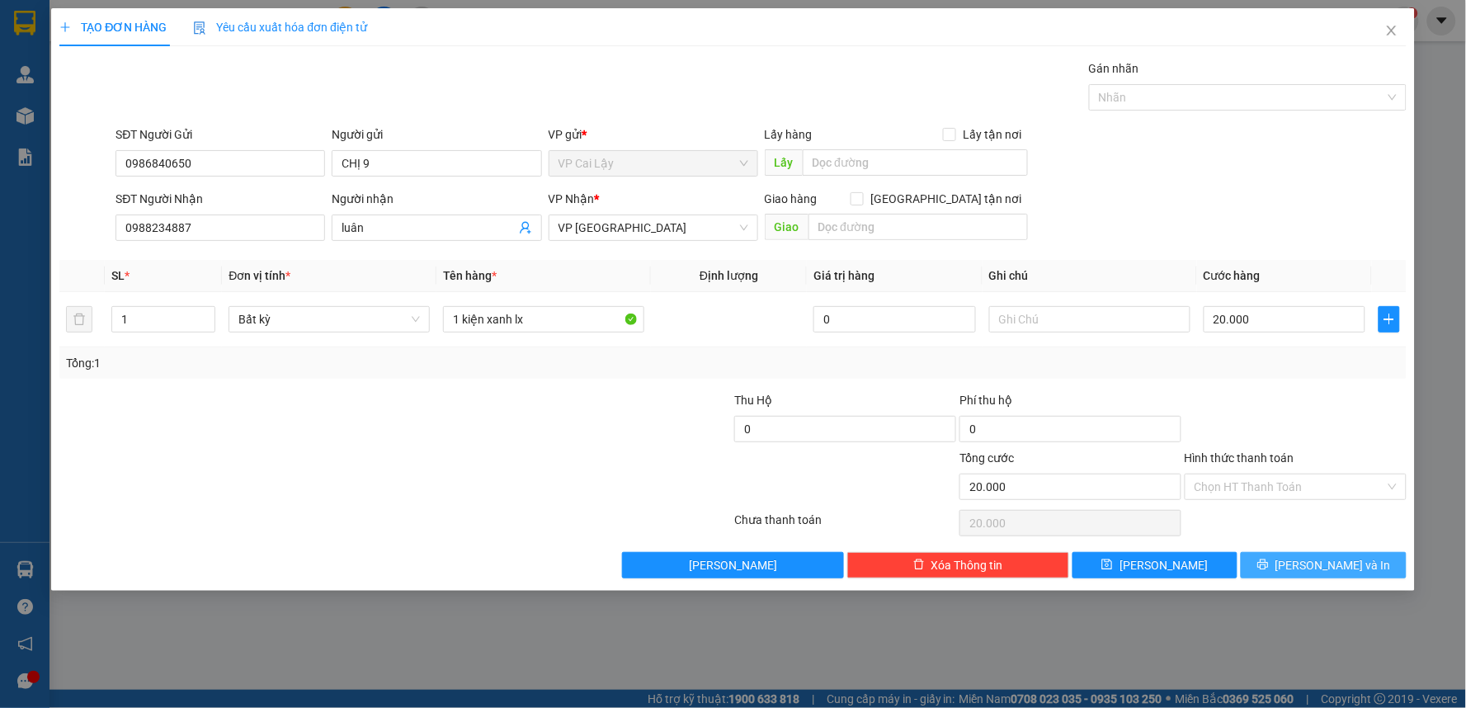
click at [1309, 565] on button "[PERSON_NAME] và In" at bounding box center [1324, 565] width 166 height 26
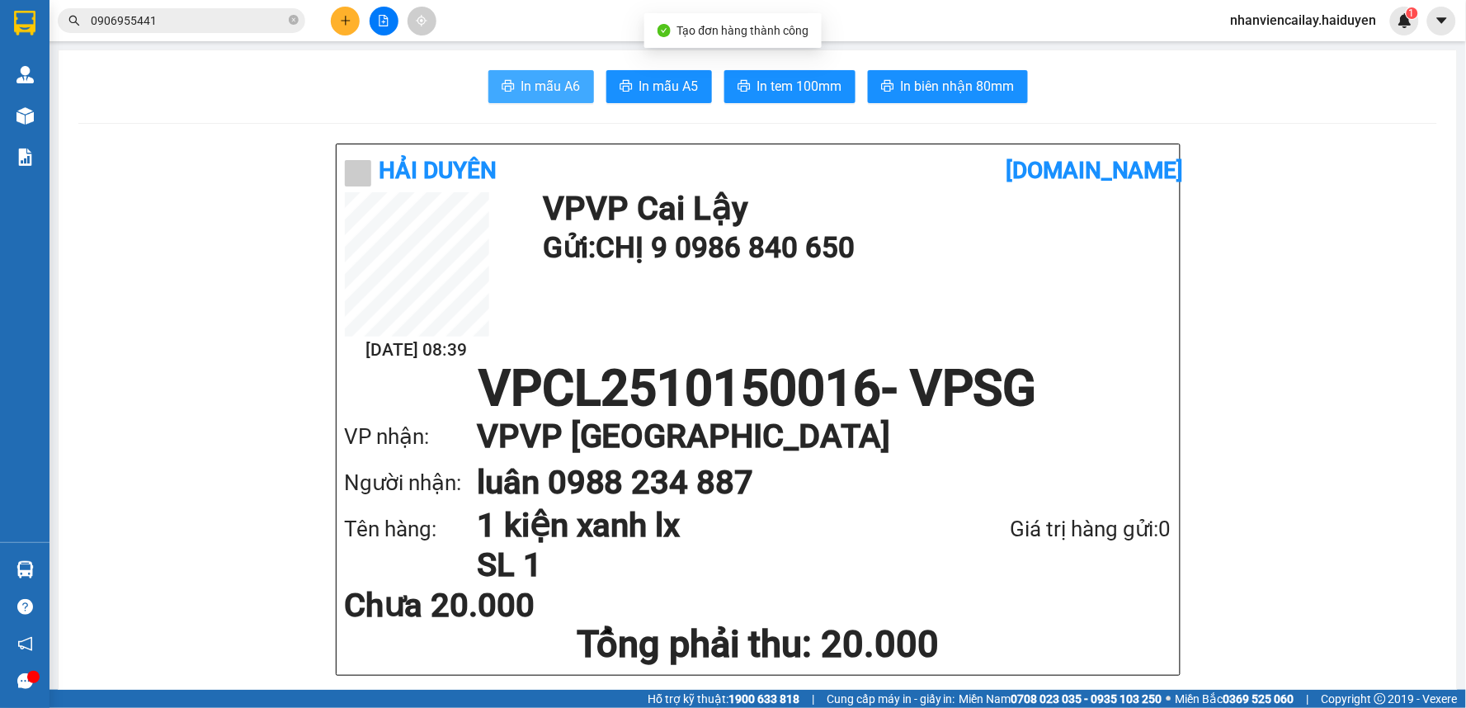
click at [522, 92] on span "In mẫu A6" at bounding box center [551, 86] width 59 height 21
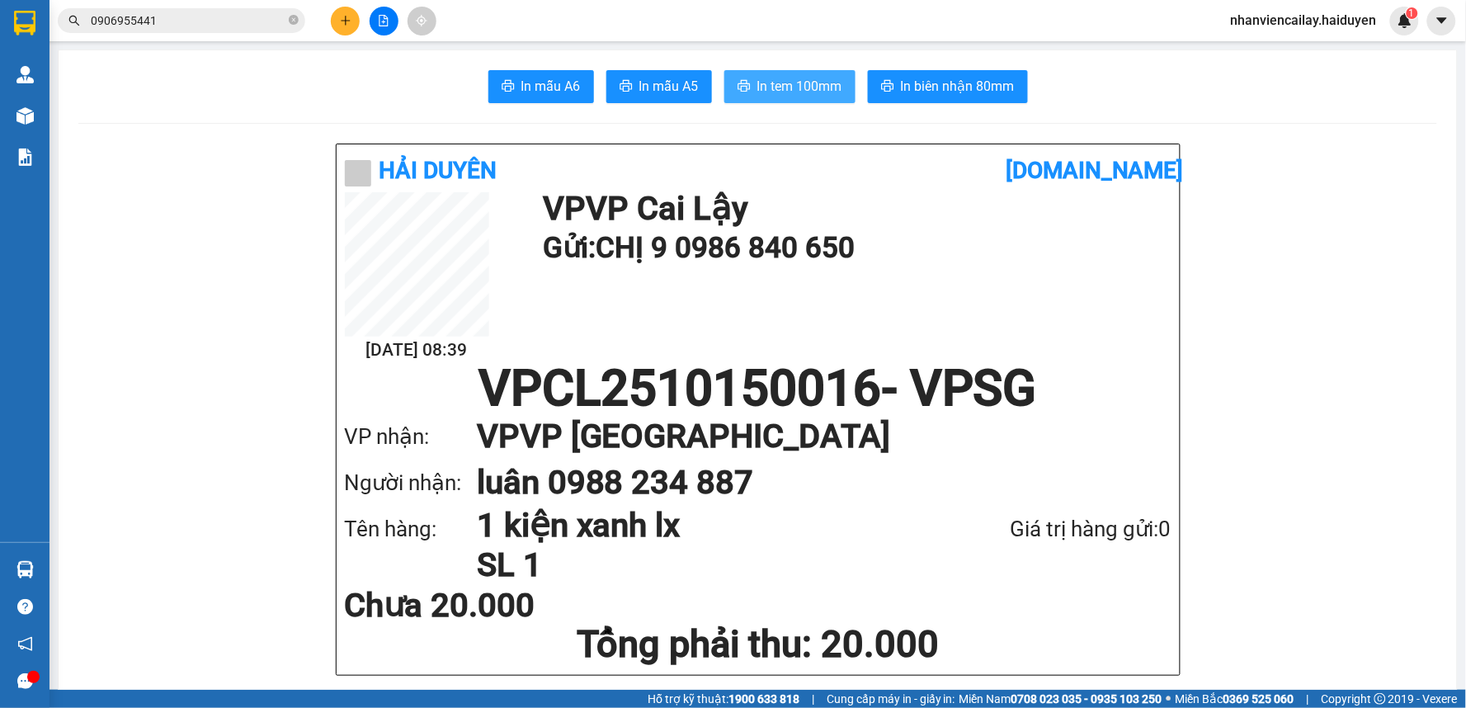
click at [795, 94] on span "In tem 100mm" at bounding box center [800, 86] width 85 height 21
